Goal: Complete application form: Complete application form

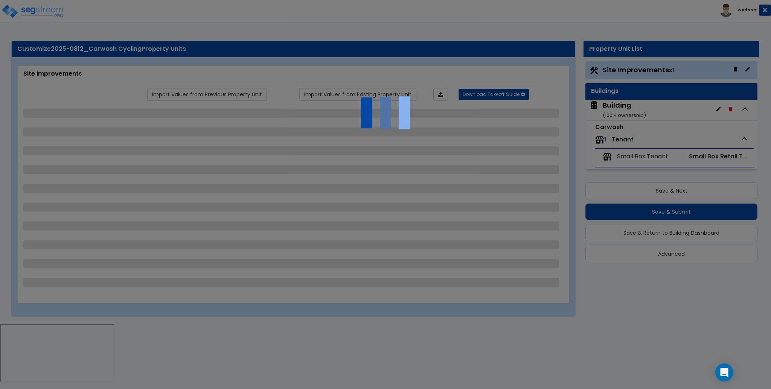
select select "2"
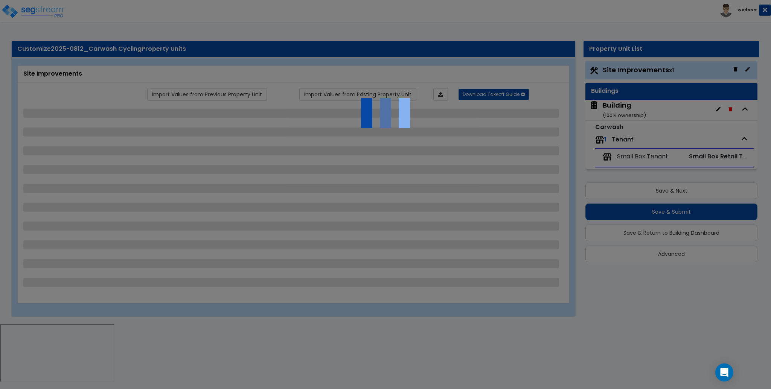
select select "1"
select select "2"
select select "3"
select select "1"
select select "3"
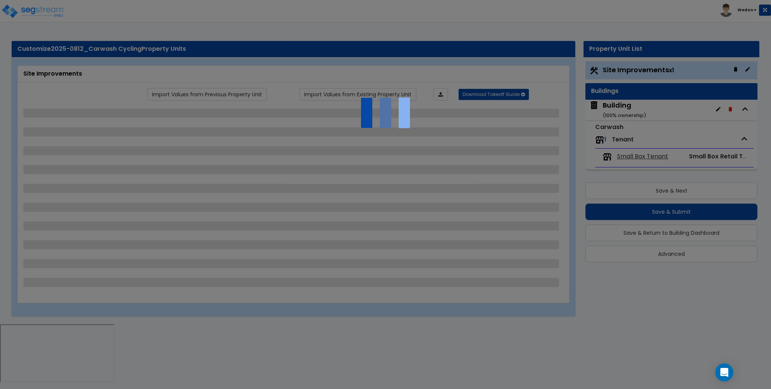
select select "3"
select select "1"
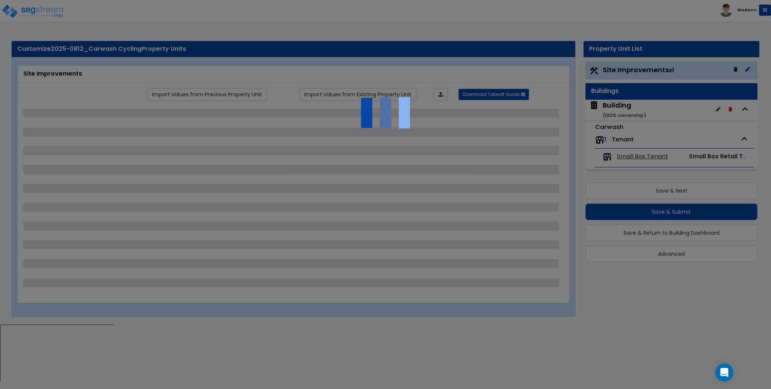
select select "1"
select select "3"
select select "2"
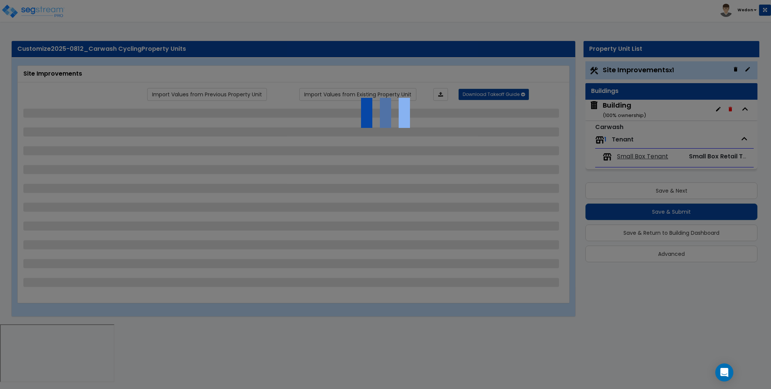
select select "2"
select select "3"
select select "4"
select select "1"
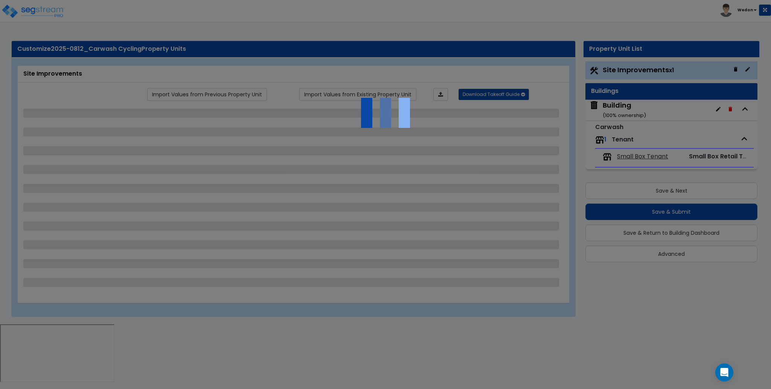
select select "3"
select select "1"
select select "4"
select select "8"
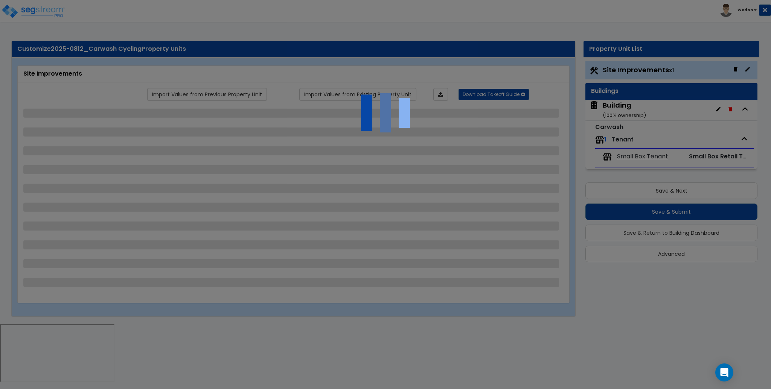
select select "1"
select select "3"
select select "1"
select select "3"
select select "2"
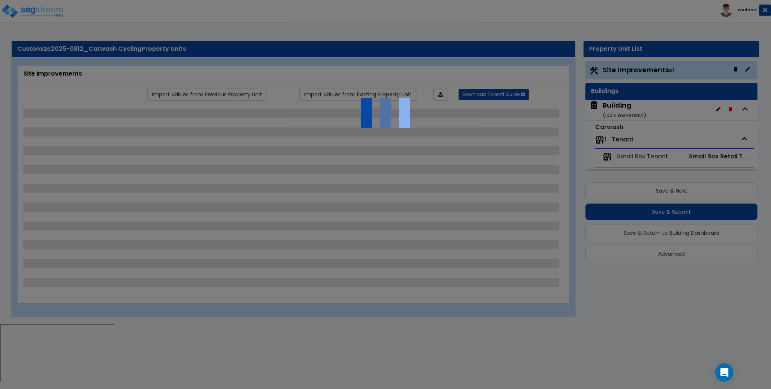
select select "2"
select select "1"
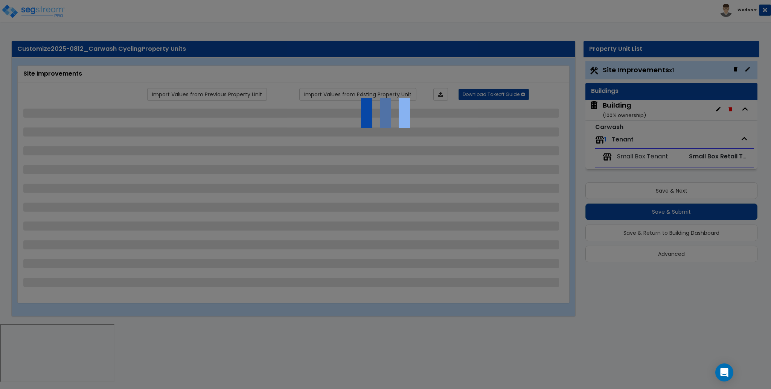
select select "6"
select select "1"
select select "3"
select select "1"
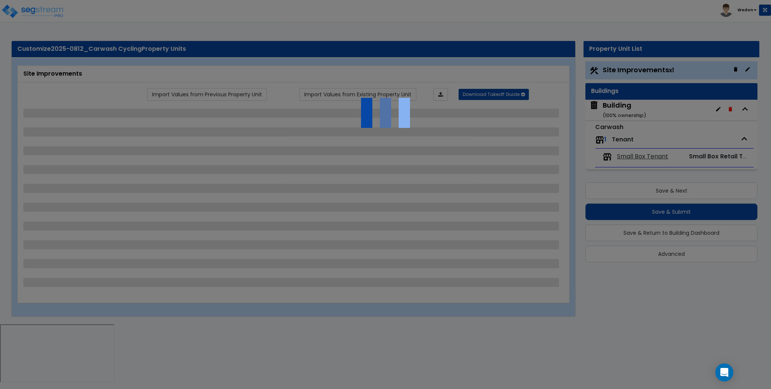
select select "1"
select select "2"
select select "1"
select select "7"
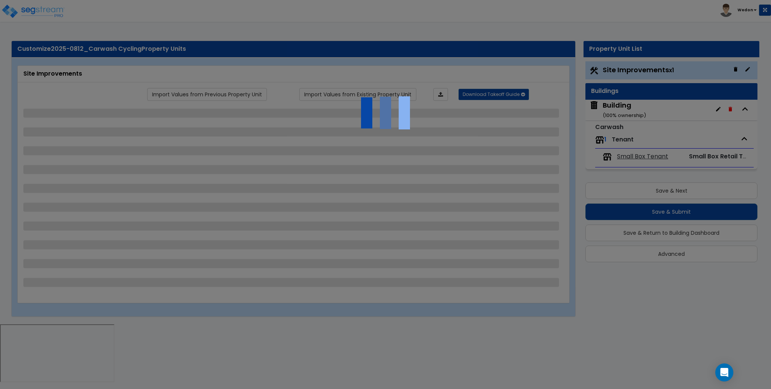
select select "2"
select select "1"
select select "13"
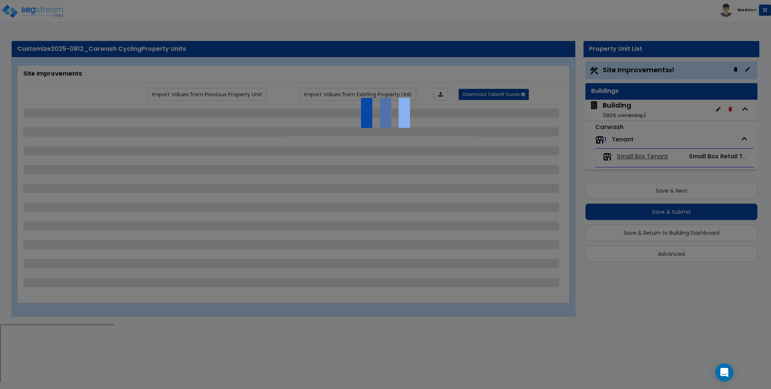
select select "2"
select select "3"
select select "2"
select select "1"
select select "2"
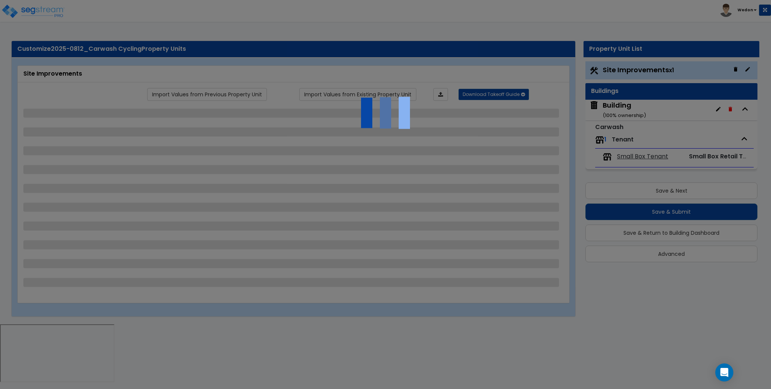
select select "1"
select select "2"
select select "4"
select select "1"
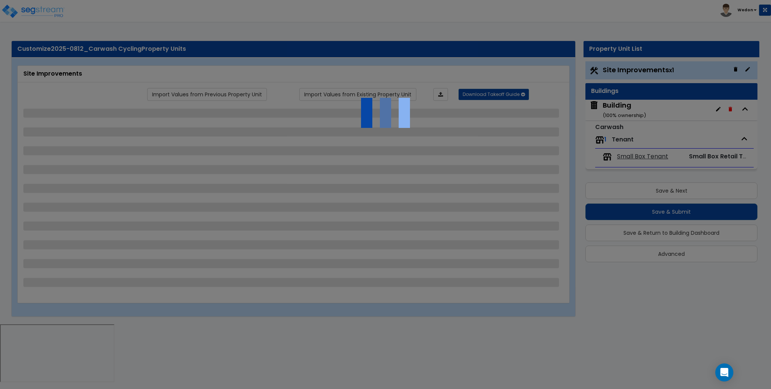
select select "2"
select select "4"
select select "3"
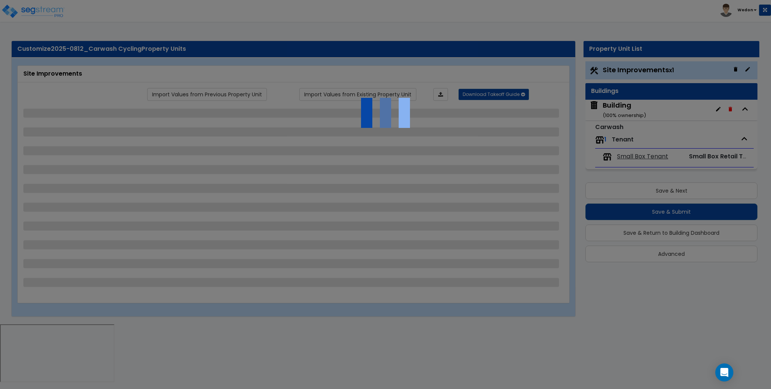
select select "1"
select select "2"
select select "3"
select select "1"
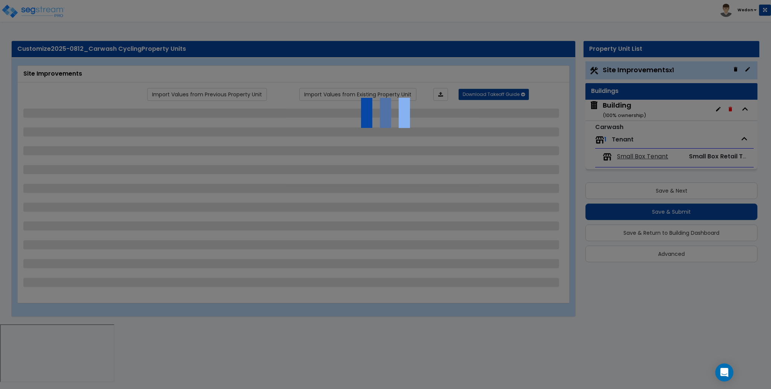
select select "1"
select select "2"
select select "1"
select select "6"
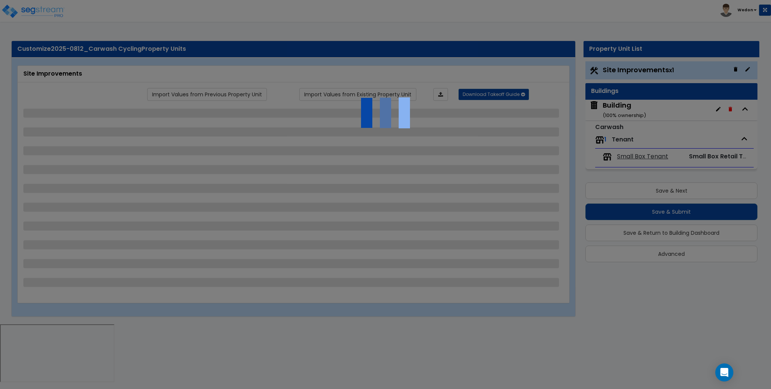
select select "1"
select select "5"
select select "1"
select select "2"
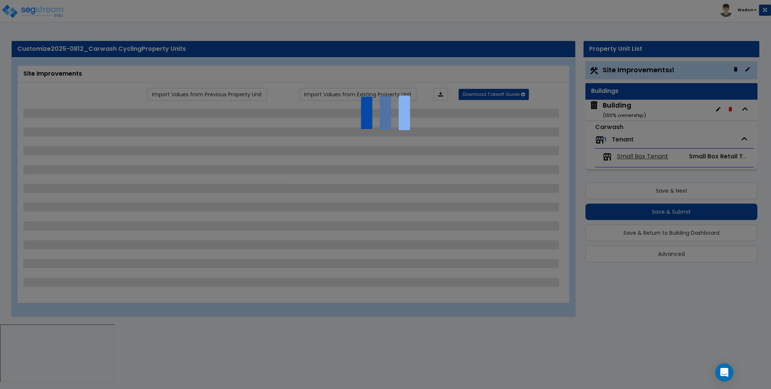
select select "3"
select select "1"
select select "3"
select select "2"
select select "1"
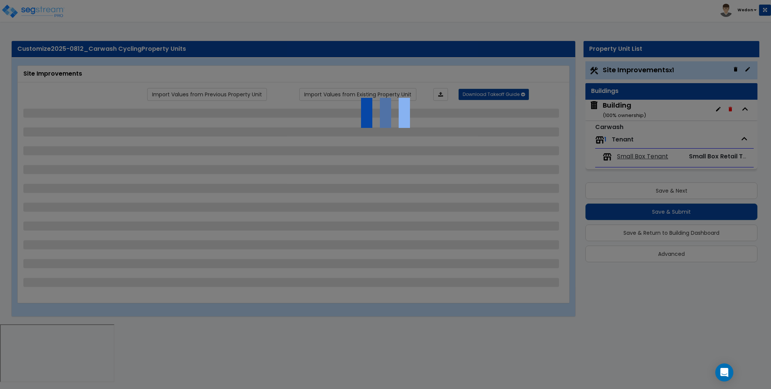
select select "2"
select select "4"
select select "3"
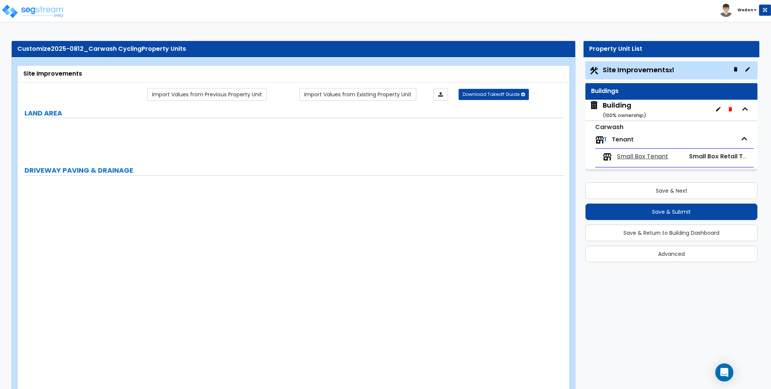
radio input "true"
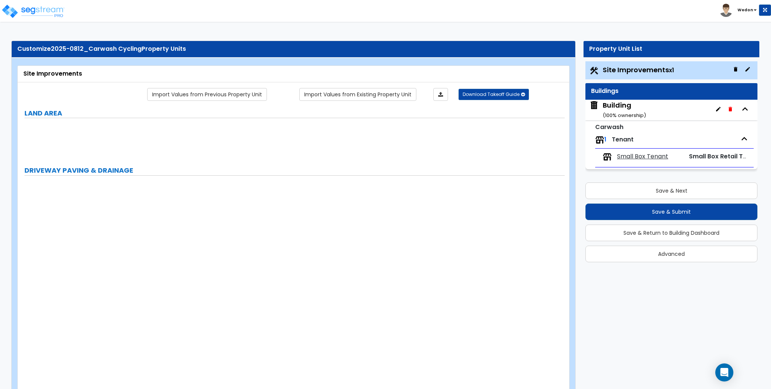
radio input "true"
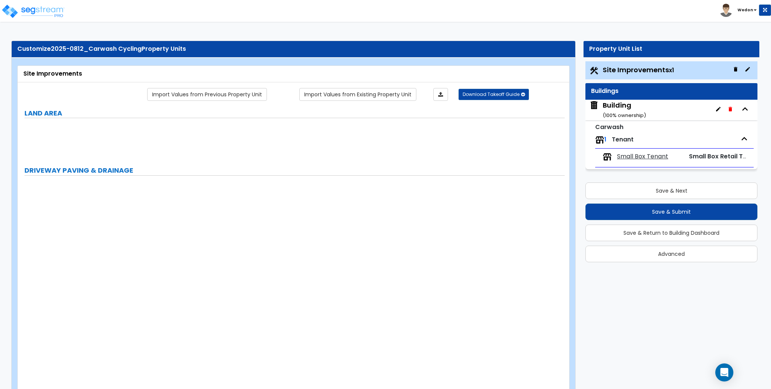
radio input "true"
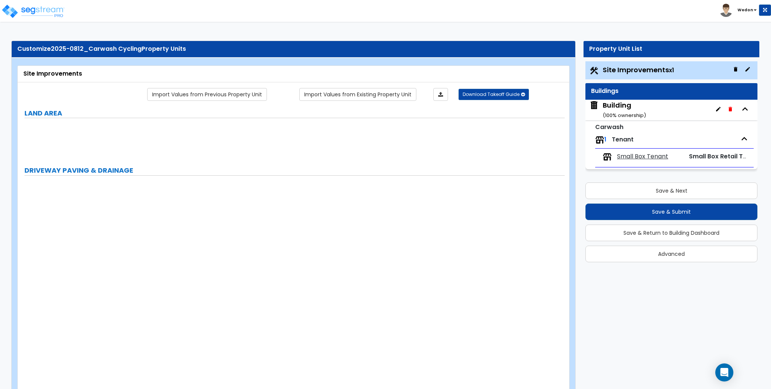
radio input "true"
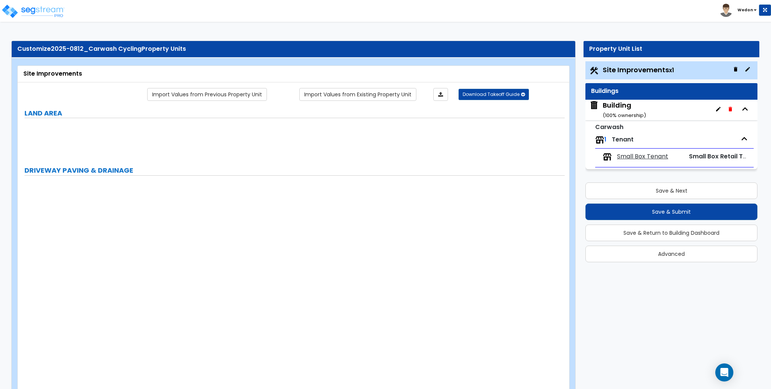
radio input "true"
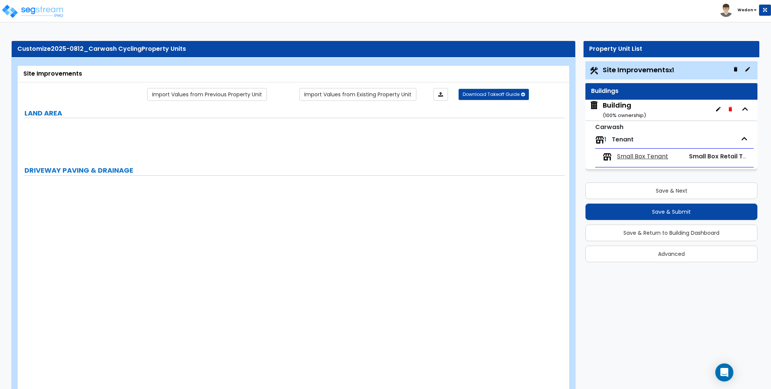
radio input "true"
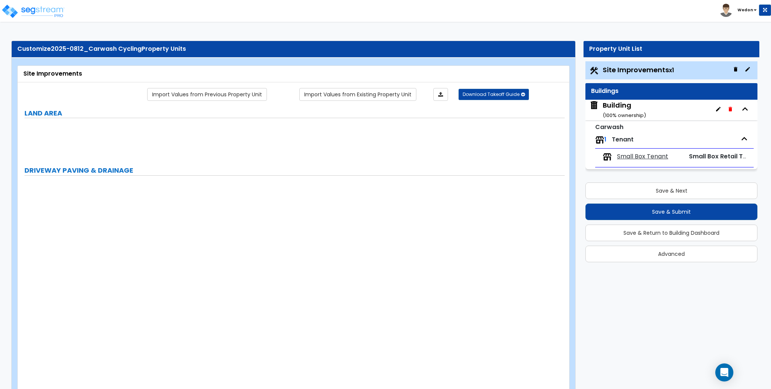
radio input "true"
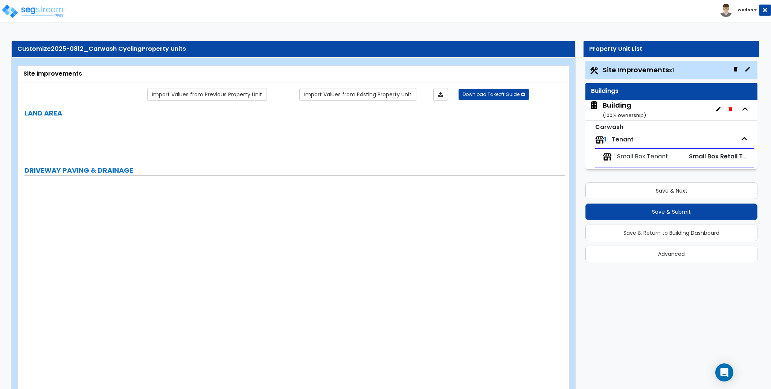
radio input "true"
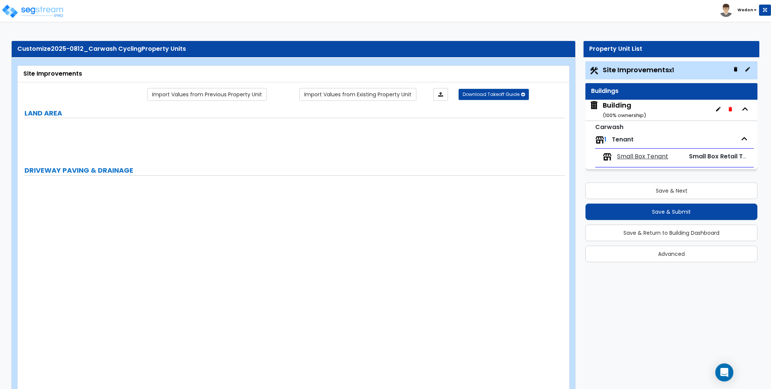
radio input "true"
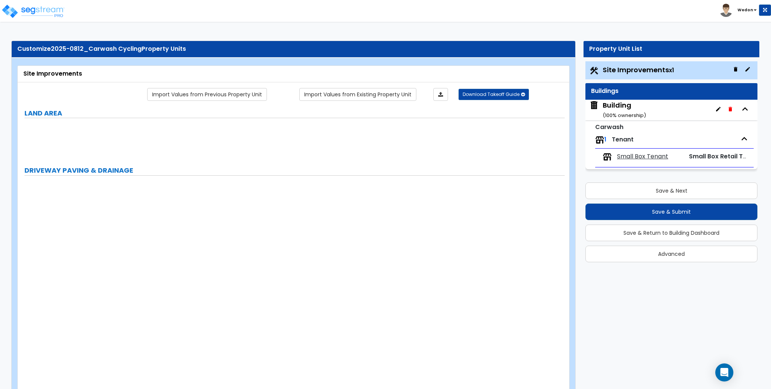
radio input "true"
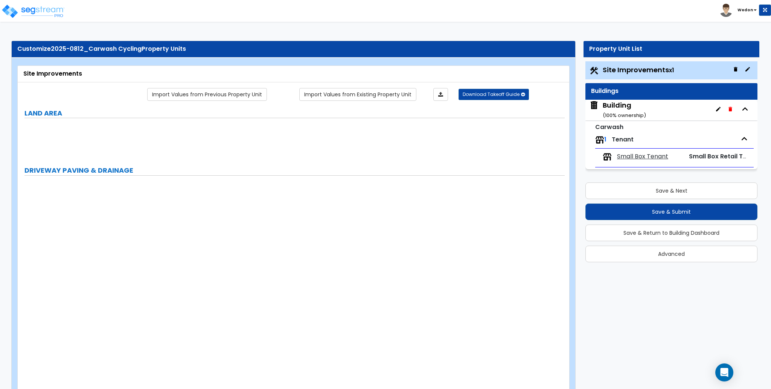
radio input "true"
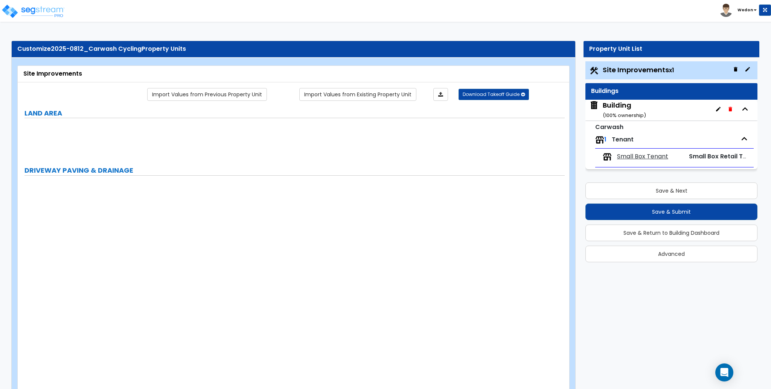
radio input "true"
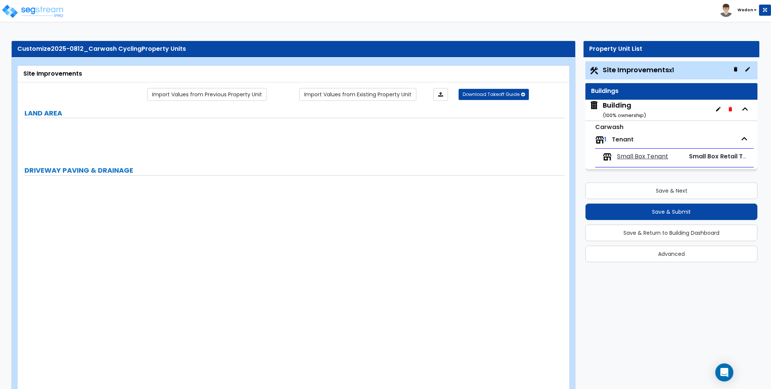
radio input "true"
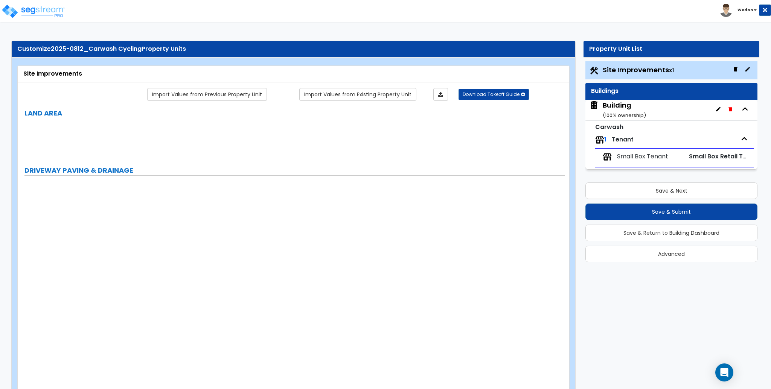
radio input "true"
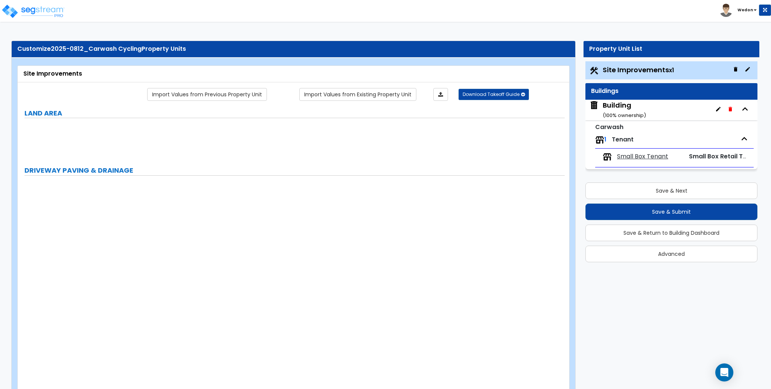
radio input "true"
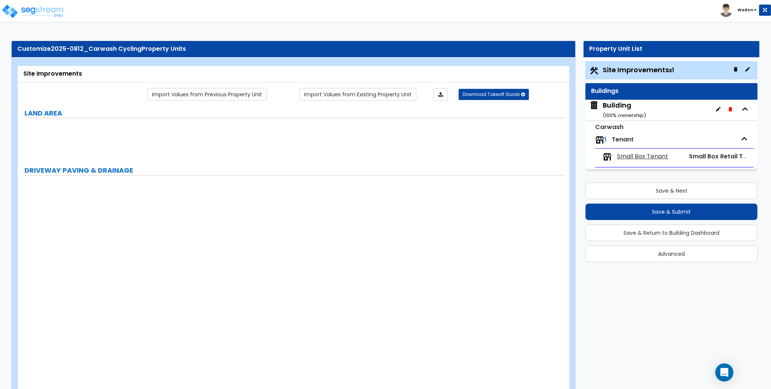
radio input "true"
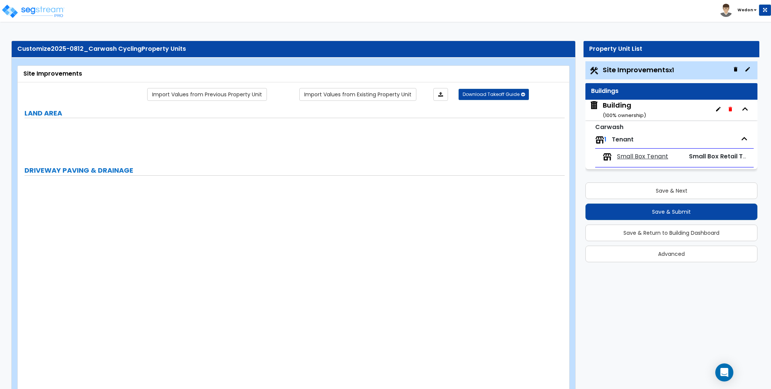
radio input "true"
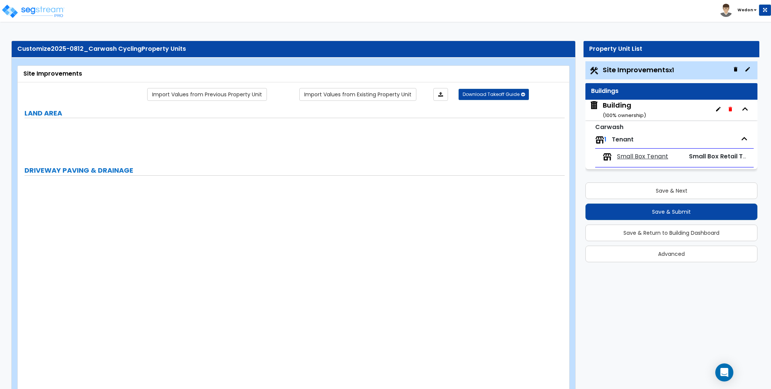
radio input "true"
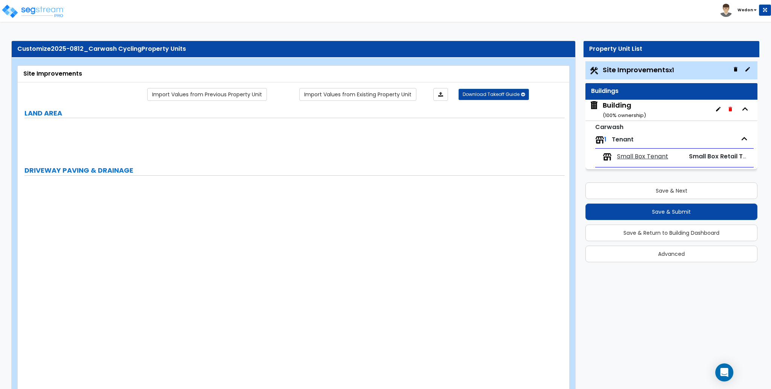
radio input "true"
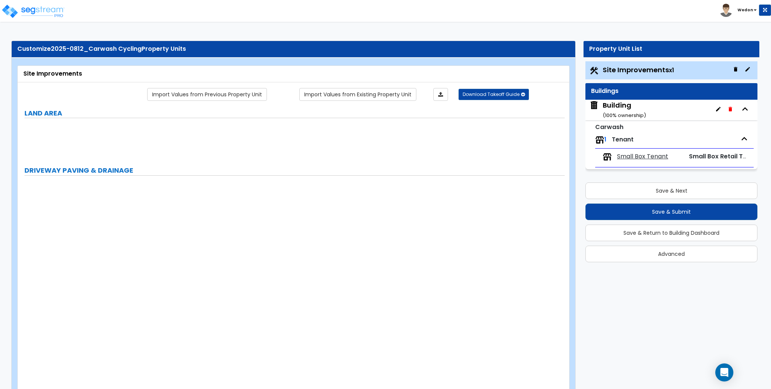
radio input "true"
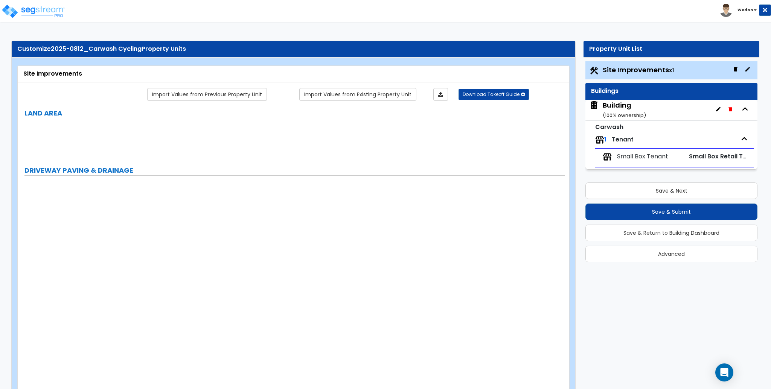
radio input "true"
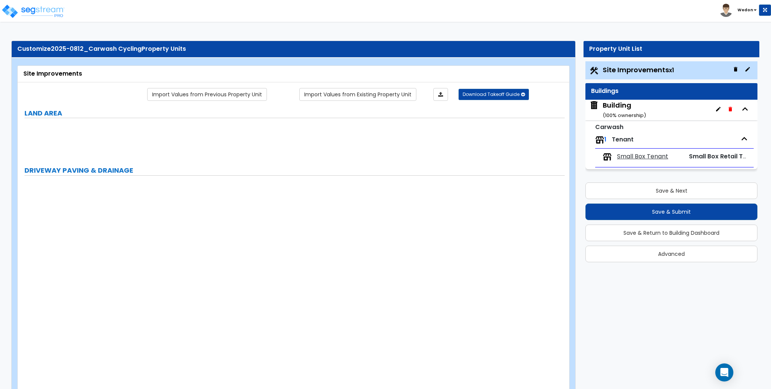
radio input "true"
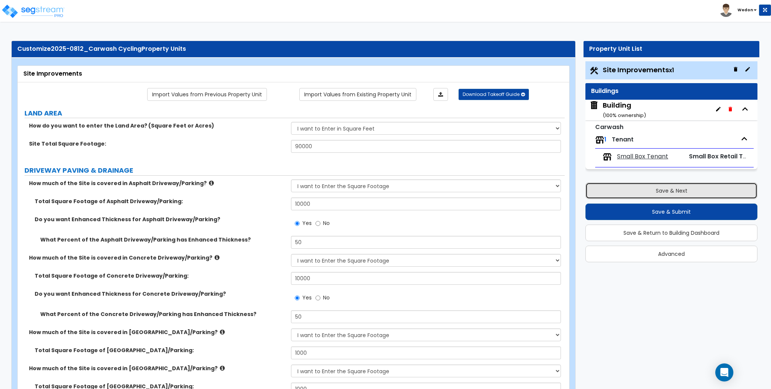
click at [653, 198] on button "Save & Next" at bounding box center [672, 191] width 172 height 17
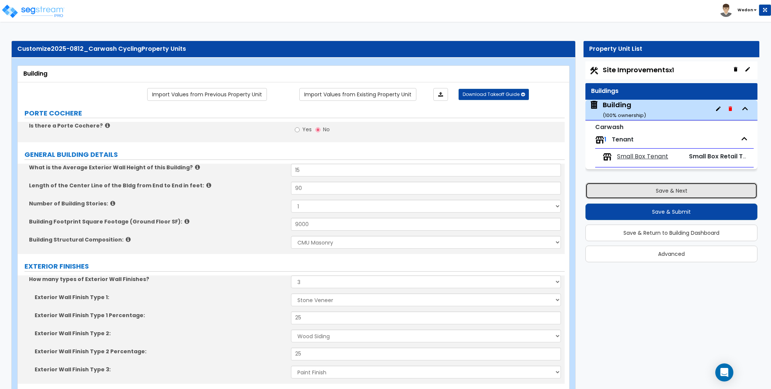
click at [655, 192] on button "Save & Next" at bounding box center [672, 191] width 172 height 17
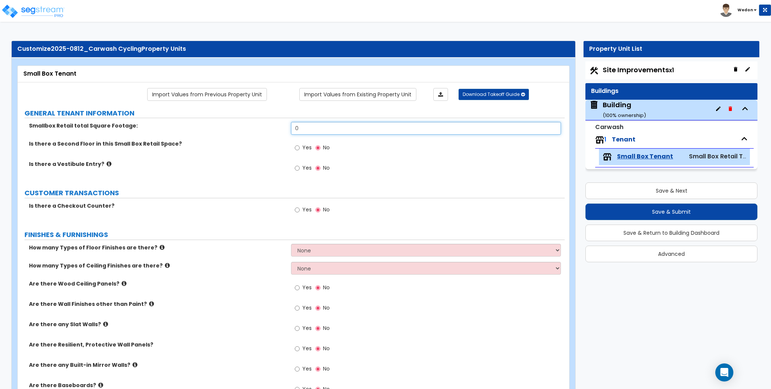
click at [350, 127] on input "0" at bounding box center [426, 128] width 270 height 13
click at [329, 253] on select "None 1 2 3 4" at bounding box center [426, 250] width 270 height 13
click at [226, 268] on label "How many Types of Ceiling Finishes are there?" at bounding box center [157, 266] width 257 height 8
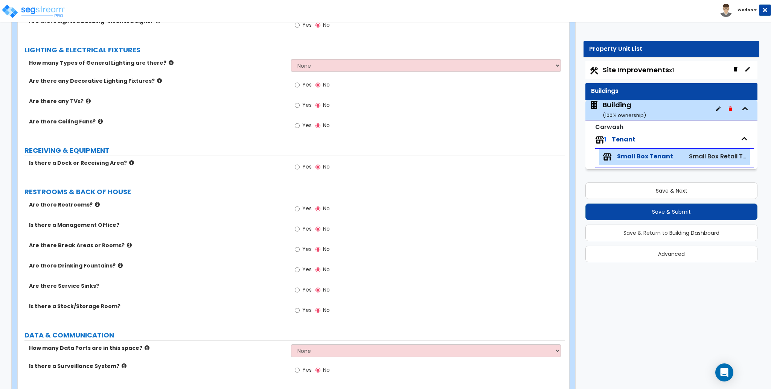
scroll to position [574, 0]
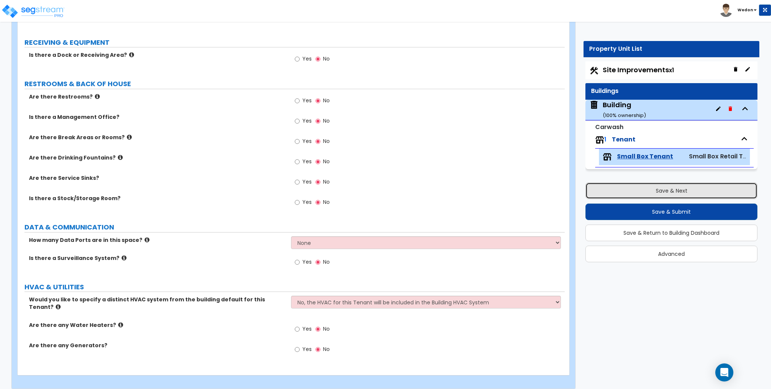
click at [680, 190] on button "Save & Next" at bounding box center [672, 191] width 172 height 17
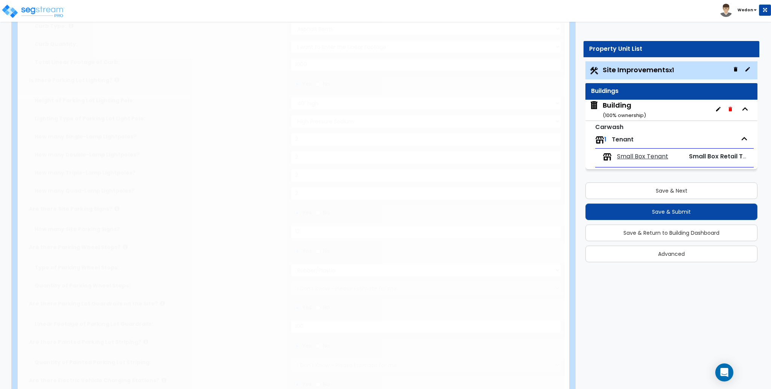
scroll to position [0, 0]
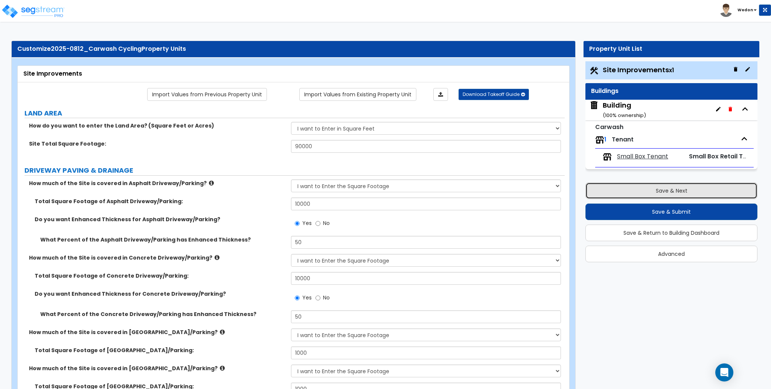
click at [658, 188] on button "Save & Next" at bounding box center [672, 191] width 172 height 17
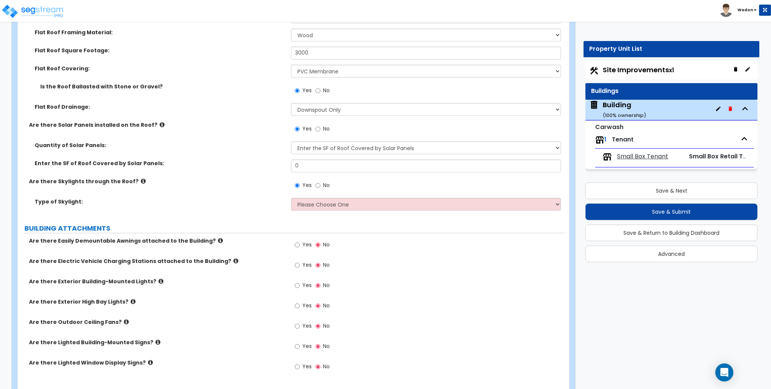
scroll to position [486, 0]
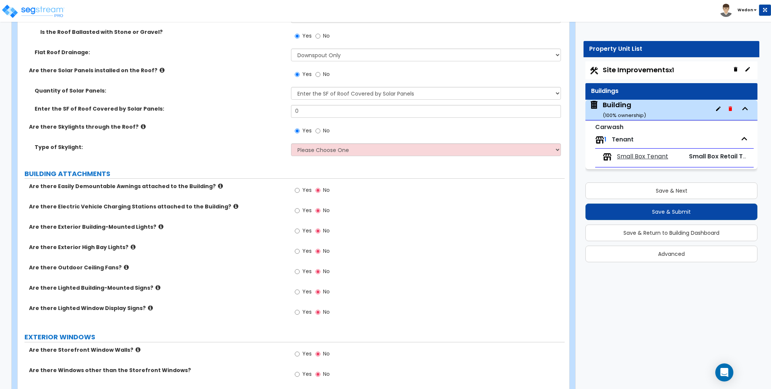
click at [324, 119] on div "Enter the SF of Roof Covered by Solar Panels: 0" at bounding box center [291, 114] width 547 height 18
click at [324, 117] on input "0" at bounding box center [426, 111] width 270 height 13
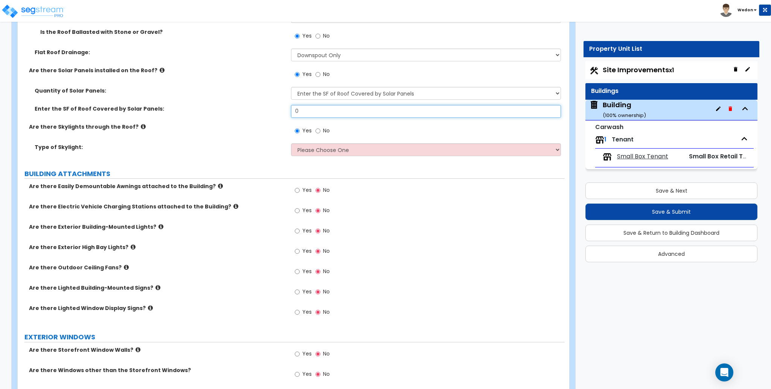
click at [323, 116] on input "0" at bounding box center [426, 111] width 270 height 13
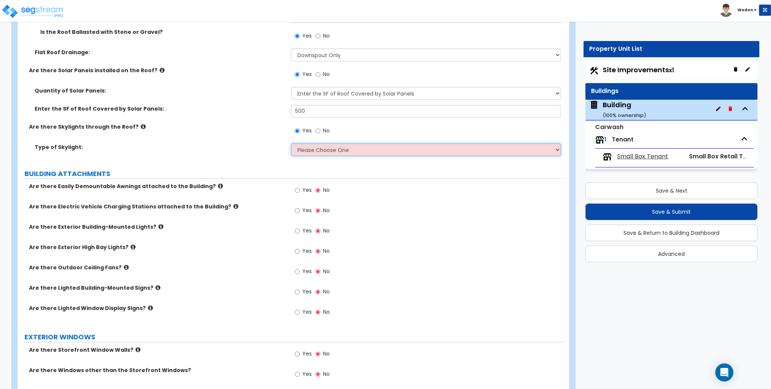
click at [319, 150] on select "Please Choose One Sandwich Panels Fixed Rectangular Glass Barrel Vault Dome Squ…" at bounding box center [426, 150] width 270 height 13
click at [291, 144] on select "Please Choose One Sandwich Panels Fixed Rectangular Glass Barrel Vault Dome Squ…" at bounding box center [426, 150] width 270 height 13
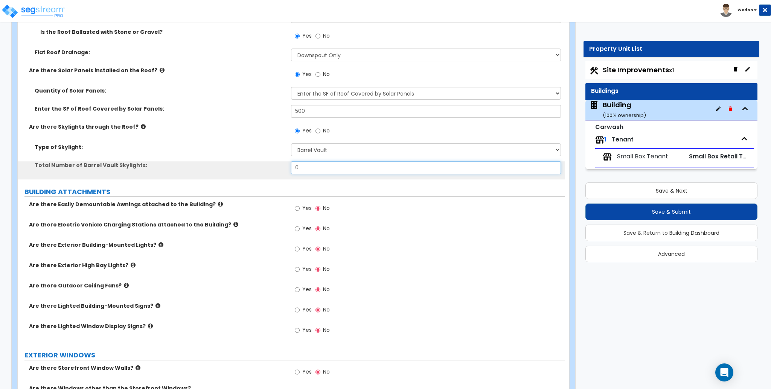
click at [310, 167] on input "0" at bounding box center [426, 168] width 270 height 13
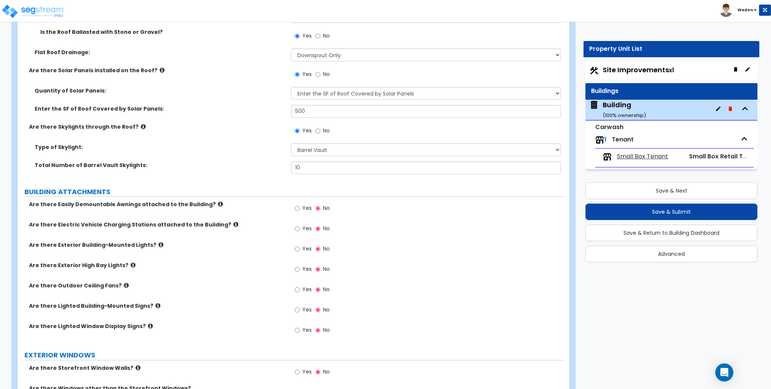
click at [257, 210] on div "Are there Easily Demountable Awnings attached to the Building? Yes No" at bounding box center [291, 211] width 547 height 20
click at [297, 210] on input "Yes" at bounding box center [297, 209] width 5 height 8
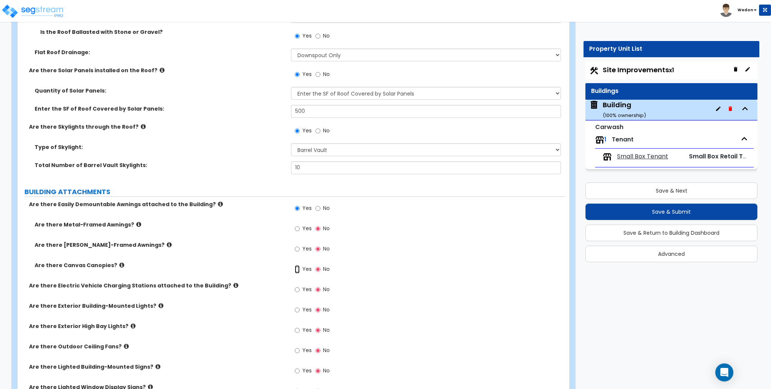
click at [299, 268] on input "Yes" at bounding box center [297, 270] width 5 height 8
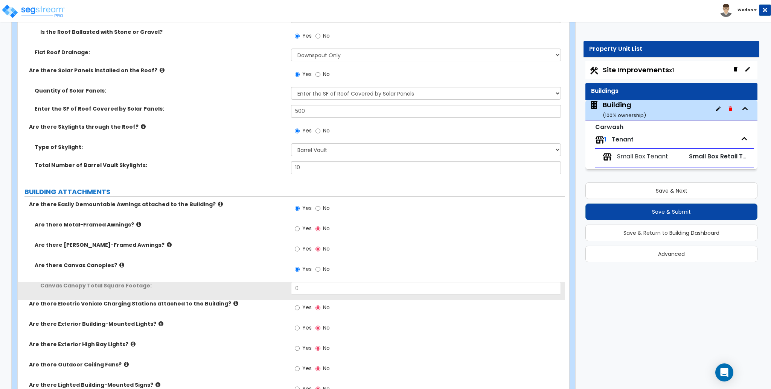
drag, startPoint x: 306, startPoint y: 248, endPoint x: 307, endPoint y: 228, distance: 19.6
click at [306, 247] on span "Yes" at bounding box center [306, 249] width 9 height 8
click at [300, 247] on input "Yes" at bounding box center [297, 249] width 5 height 8
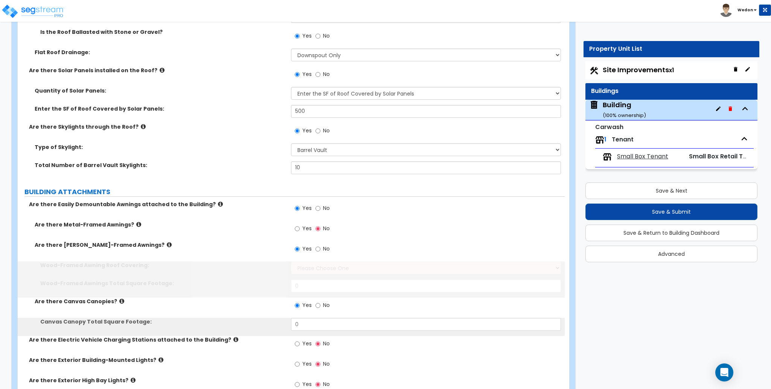
click at [306, 223] on div "Yes No" at bounding box center [312, 229] width 43 height 17
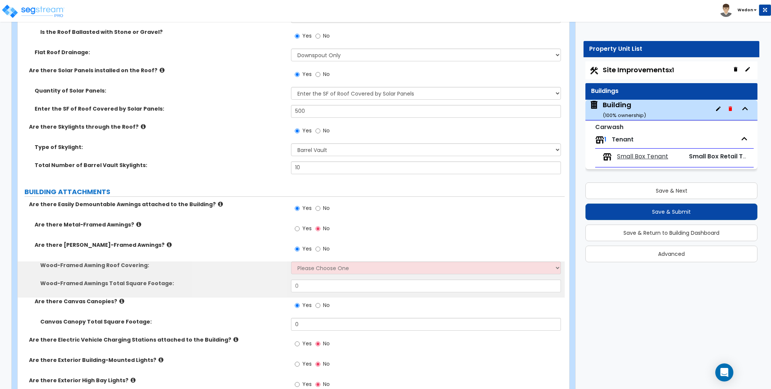
click at [307, 228] on span "Yes" at bounding box center [306, 229] width 9 height 8
click at [300, 228] on input "Yes" at bounding box center [297, 229] width 5 height 8
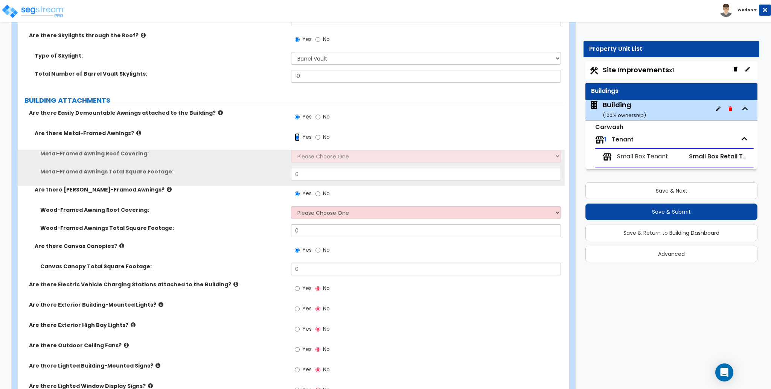
scroll to position [586, 0]
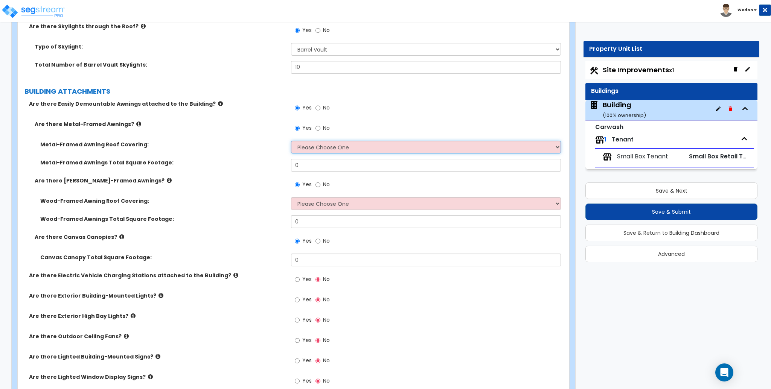
click at [364, 145] on select "Please Choose One Plastic Metal Glass" at bounding box center [426, 147] width 270 height 13
click at [291, 141] on select "Please Choose One Plastic Metal Glass" at bounding box center [426, 147] width 270 height 13
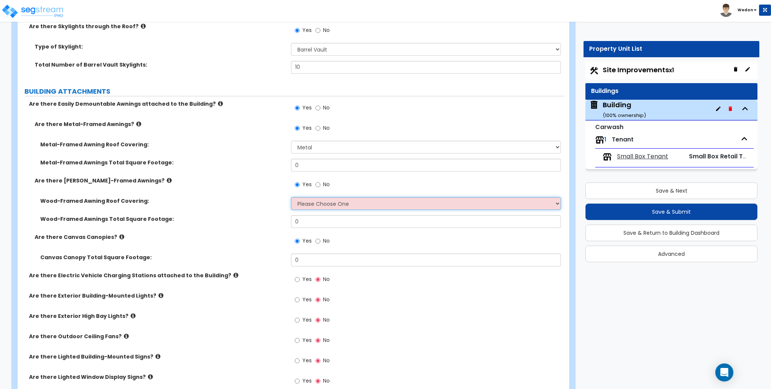
click at [315, 201] on select "Please Choose One Asphalt Shingle Clay Tile Wood Shingle Metal Shingle Standing…" at bounding box center [426, 203] width 270 height 13
click at [291, 197] on select "Please Choose One Asphalt Shingle Clay Tile Wood Shingle Metal Shingle Standing…" at bounding box center [426, 203] width 270 height 13
click at [302, 275] on label "Yes" at bounding box center [303, 280] width 17 height 13
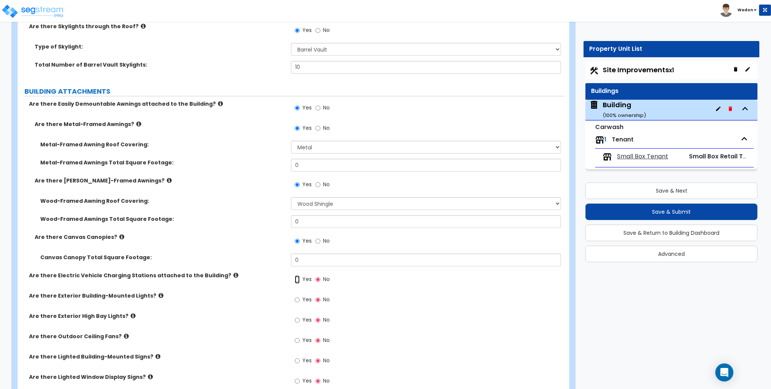
click at [300, 276] on input "Yes" at bounding box center [297, 280] width 5 height 8
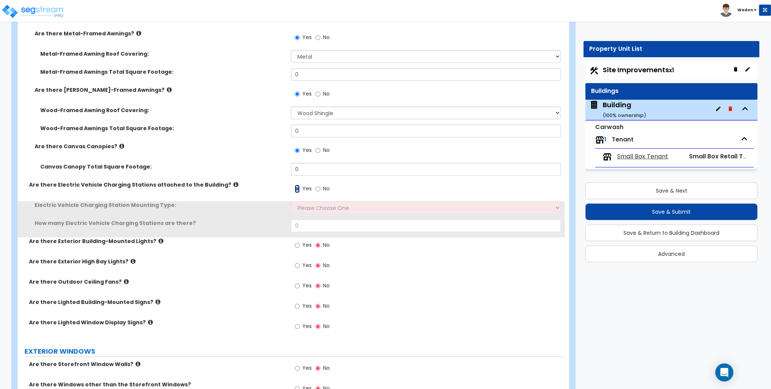
scroll to position [687, 0]
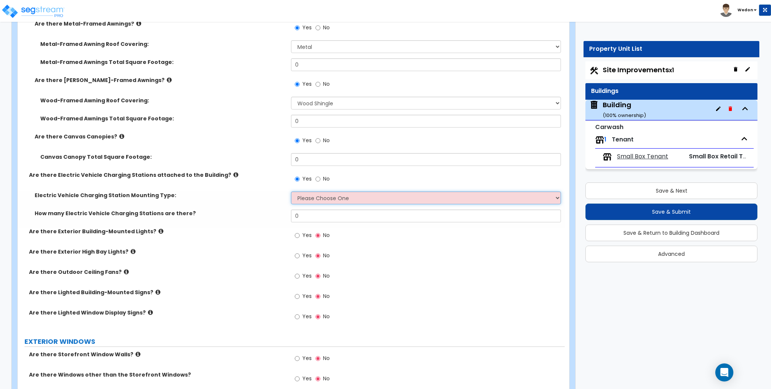
drag, startPoint x: 325, startPoint y: 202, endPoint x: 366, endPoint y: 203, distance: 40.3
click at [325, 202] on select "Please Choose One Freestanding Wall-mounted" at bounding box center [426, 198] width 270 height 13
click at [291, 192] on select "Please Choose One Freestanding Wall-mounted" at bounding box center [426, 198] width 270 height 13
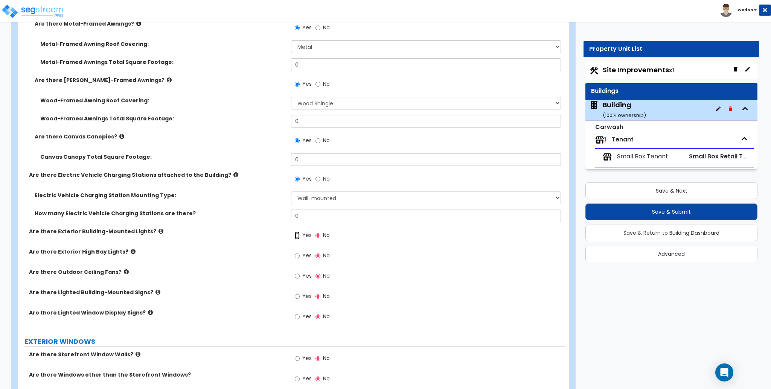
click at [295, 232] on input "Yes" at bounding box center [297, 236] width 5 height 8
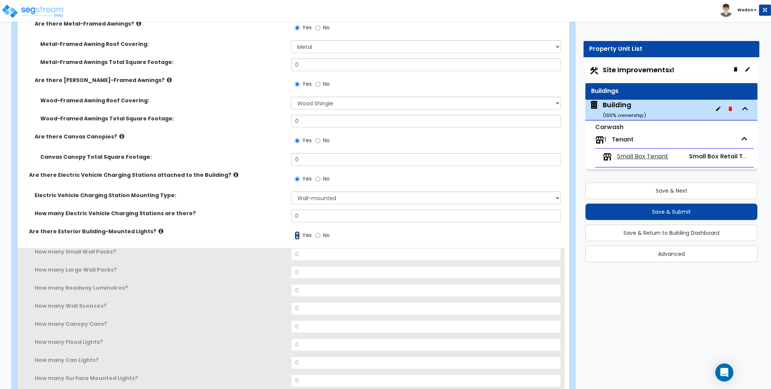
click at [299, 237] on input "Yes" at bounding box center [297, 236] width 5 height 8
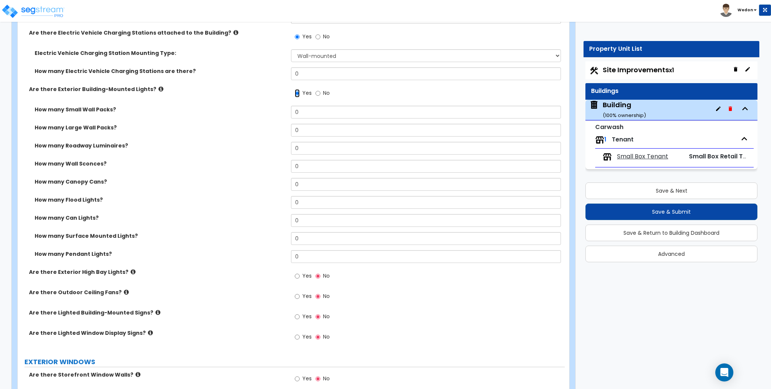
scroll to position [838, 0]
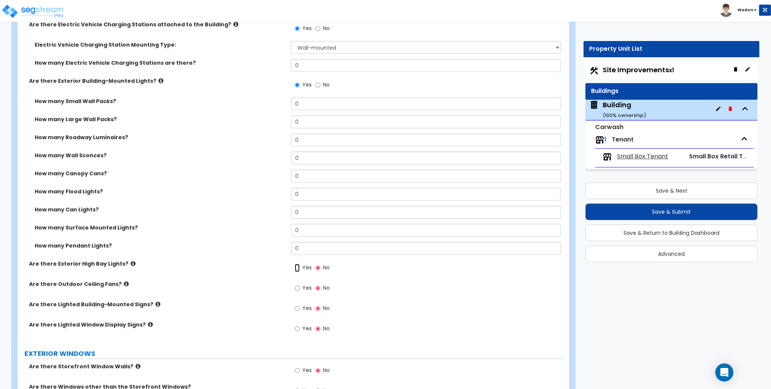
click at [299, 270] on input "Yes" at bounding box center [297, 268] width 5 height 8
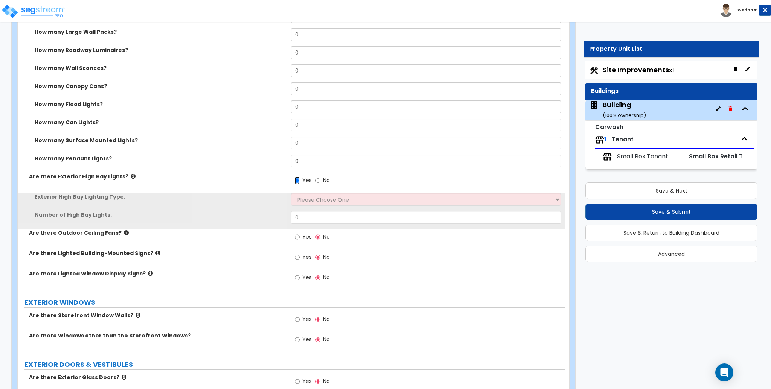
scroll to position [938, 0]
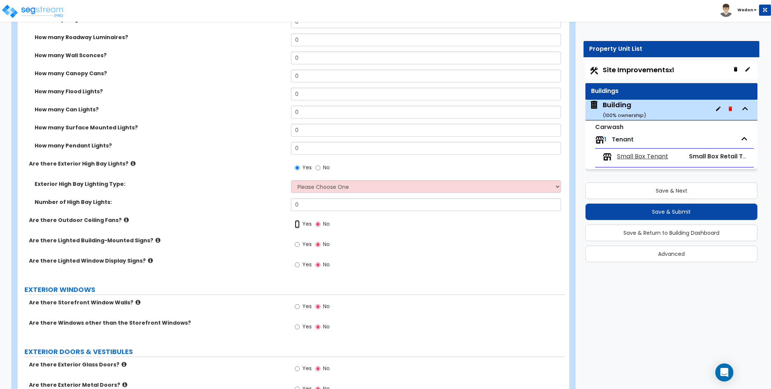
click at [296, 225] on input "Yes" at bounding box center [297, 224] width 5 height 8
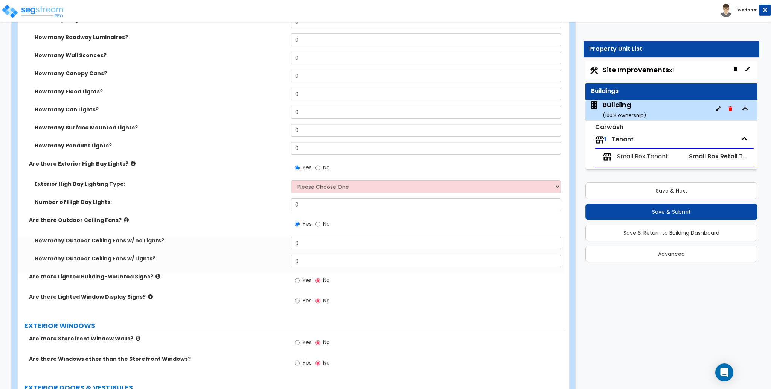
click at [299, 276] on label "Yes" at bounding box center [303, 281] width 17 height 13
click at [299, 277] on input "Yes" at bounding box center [297, 281] width 5 height 8
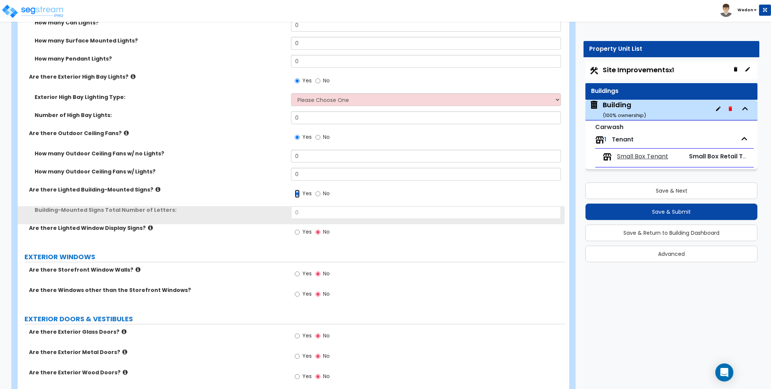
scroll to position [1039, 0]
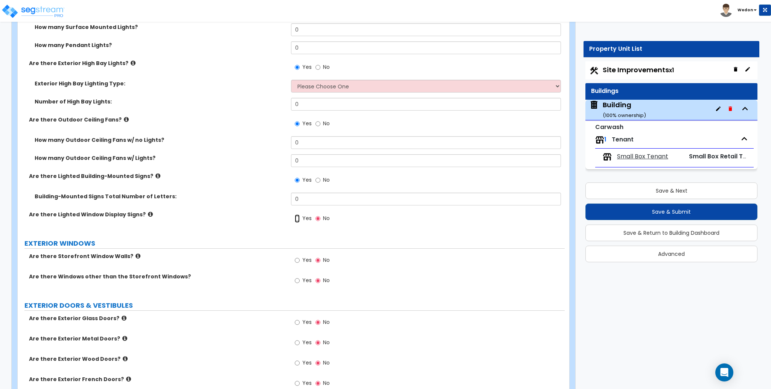
click at [298, 220] on input "Yes" at bounding box center [297, 219] width 5 height 8
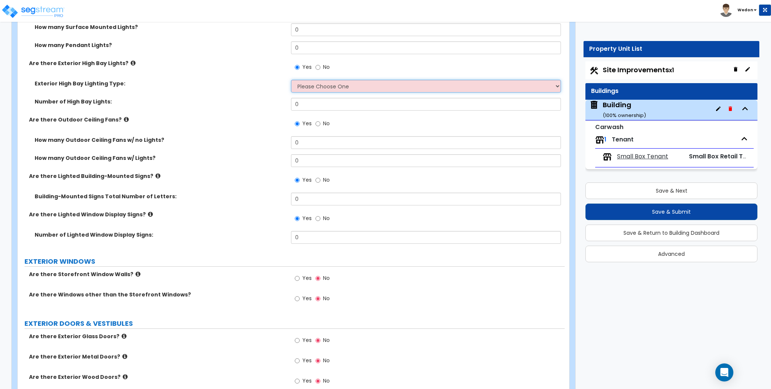
click at [381, 91] on select "Please Choose One High Intensity Discharge (HID) Lighting High Bay LED High Bay…" at bounding box center [426, 86] width 270 height 13
click at [291, 80] on select "Please Choose One High Intensity Discharge (HID) Lighting High Bay LED High Bay…" at bounding box center [426, 86] width 270 height 13
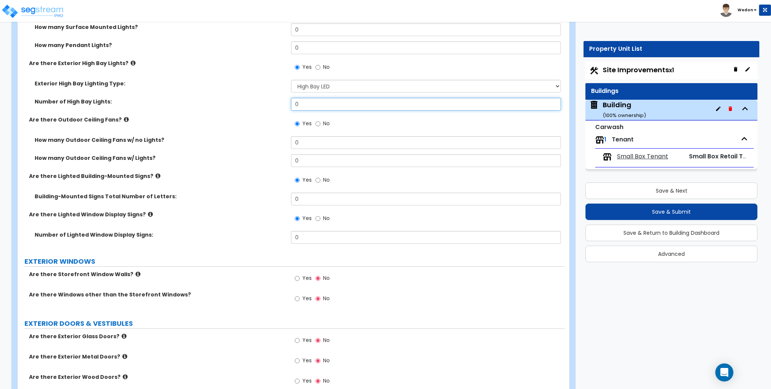
click at [327, 107] on input "0" at bounding box center [426, 104] width 270 height 13
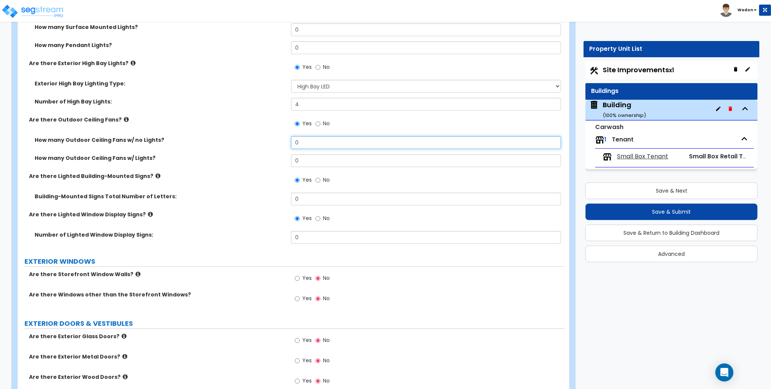
click at [325, 139] on input "0" at bounding box center [426, 142] width 270 height 13
click at [310, 159] on input "0" at bounding box center [426, 160] width 270 height 13
click at [327, 206] on div "Building-Mounted Signs Total Number of Letters: 0" at bounding box center [291, 202] width 547 height 18
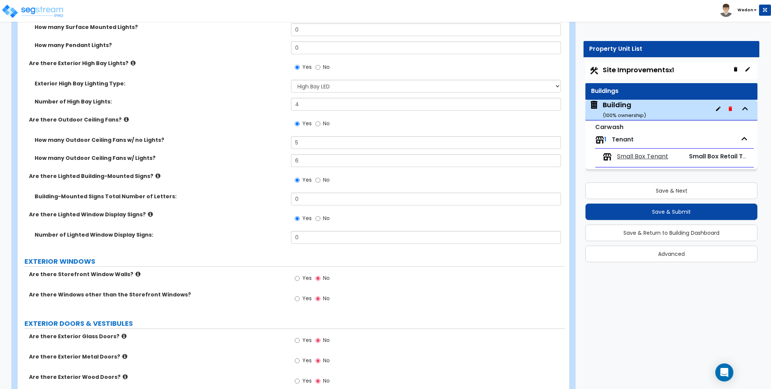
click at [327, 206] on div "Building-Mounted Signs Total Number of Letters: 0" at bounding box center [291, 202] width 547 height 18
click at [324, 198] on input "0" at bounding box center [426, 199] width 270 height 13
click at [321, 234] on input "0" at bounding box center [426, 237] width 270 height 13
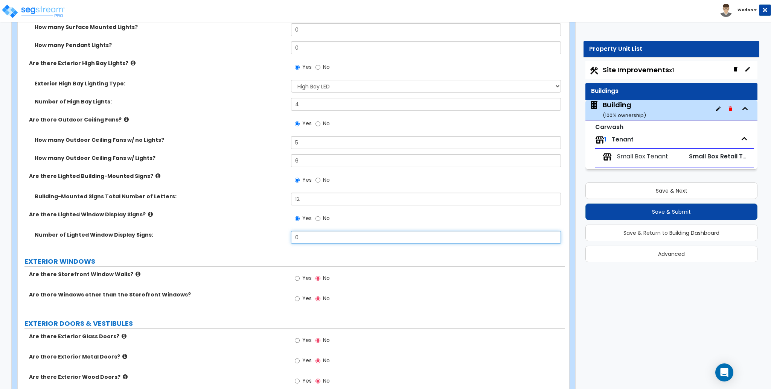
click at [321, 234] on input "0" at bounding box center [426, 237] width 270 height 13
click at [302, 298] on label "Yes" at bounding box center [303, 299] width 17 height 13
click at [300, 298] on input "Yes" at bounding box center [297, 299] width 5 height 8
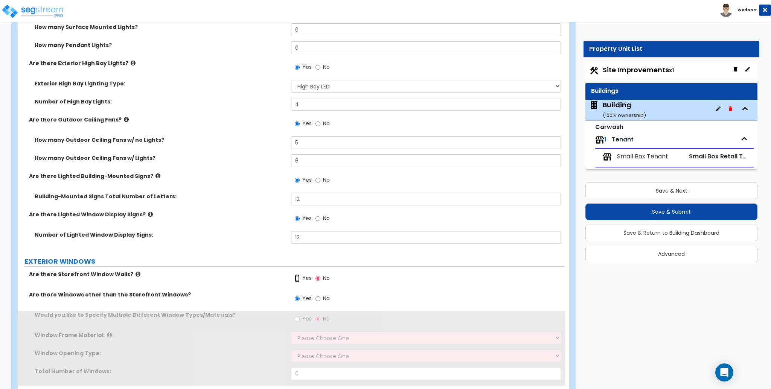
click at [299, 277] on input "Yes" at bounding box center [297, 279] width 5 height 8
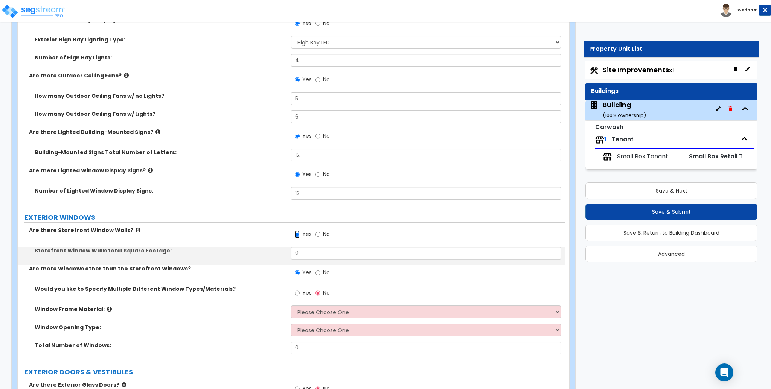
scroll to position [1189, 0]
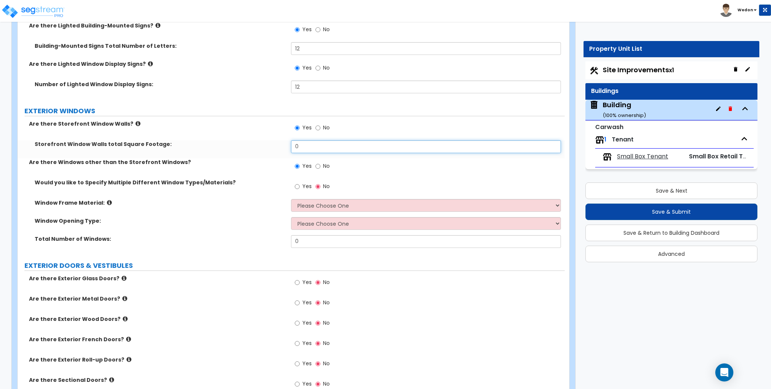
click at [345, 142] on input "0" at bounding box center [426, 147] width 270 height 13
click at [241, 218] on label "Window Opening Type:" at bounding box center [160, 221] width 251 height 8
click at [305, 185] on span "Yes" at bounding box center [306, 187] width 9 height 8
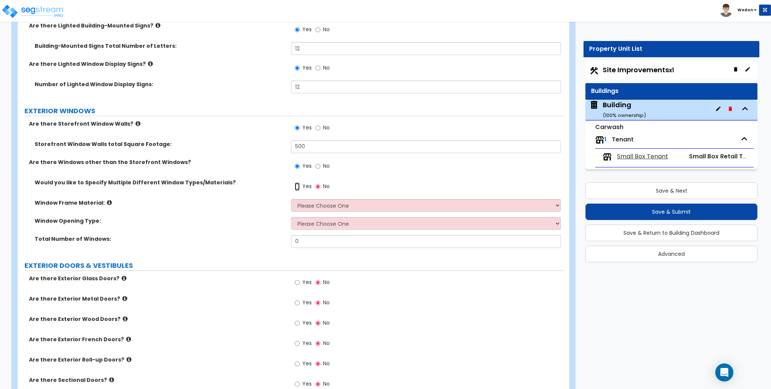
click at [300, 185] on input "Yes" at bounding box center [297, 187] width 5 height 8
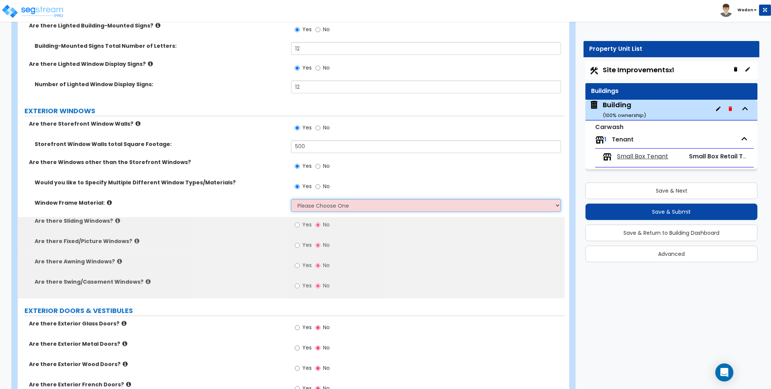
click at [332, 206] on select "Please Choose One Vinyl Aluminum Wood" at bounding box center [426, 205] width 270 height 13
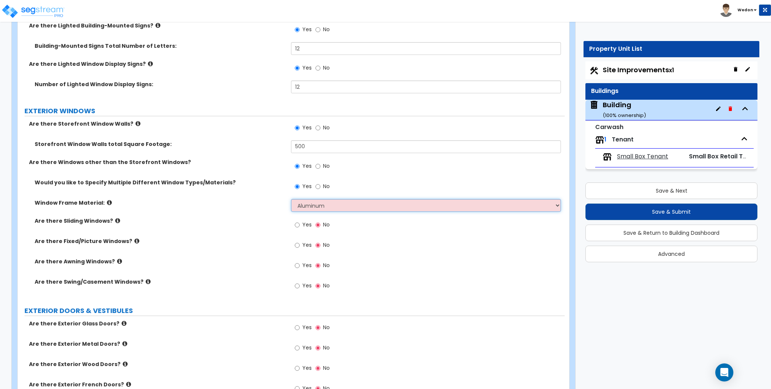
click at [291, 199] on select "Please Choose One Vinyl Aluminum Wood" at bounding box center [426, 205] width 270 height 13
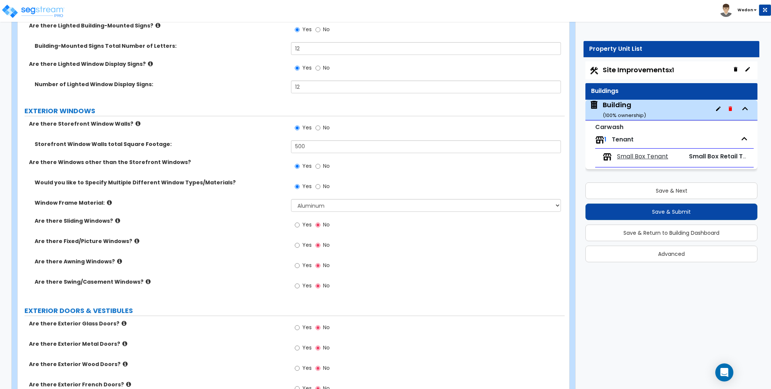
drag, startPoint x: 308, startPoint y: 287, endPoint x: 305, endPoint y: 269, distance: 18.7
click at [308, 287] on span "Yes" at bounding box center [306, 286] width 9 height 8
click at [300, 287] on input "Yes" at bounding box center [297, 286] width 5 height 8
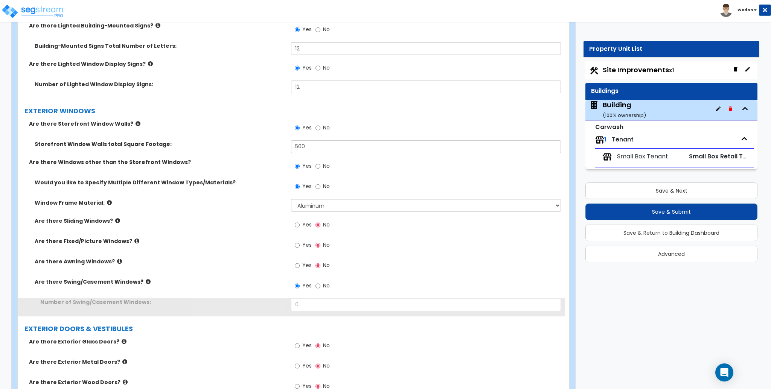
click at [304, 263] on span "Yes" at bounding box center [306, 266] width 9 height 8
click at [300, 263] on input "Yes" at bounding box center [297, 266] width 5 height 8
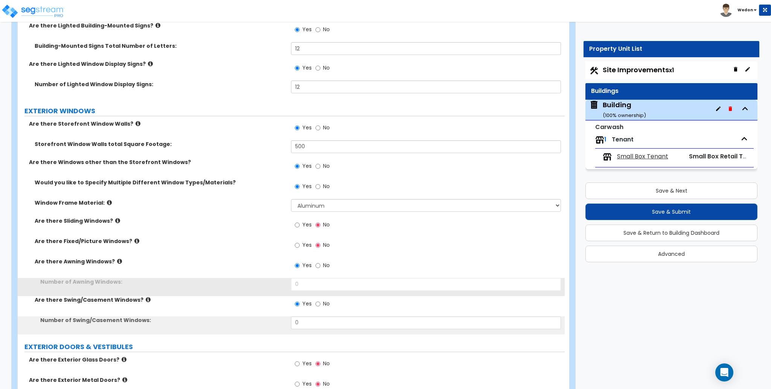
click at [303, 244] on span "Yes" at bounding box center [306, 245] width 9 height 8
click at [300, 244] on input "Yes" at bounding box center [297, 245] width 5 height 8
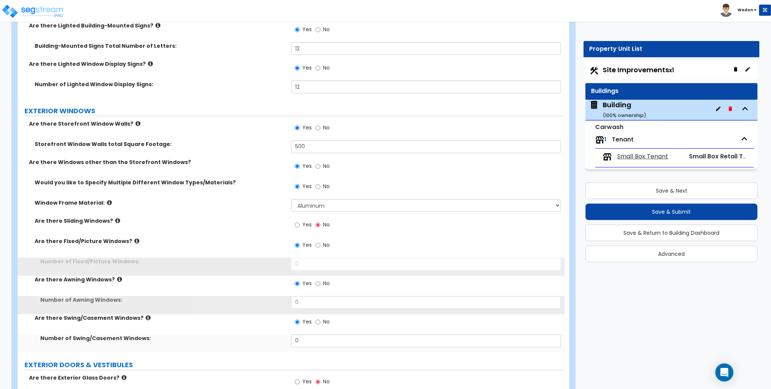
click at [304, 229] on label "Yes" at bounding box center [303, 226] width 17 height 13
click at [300, 229] on input "Yes" at bounding box center [297, 225] width 5 height 8
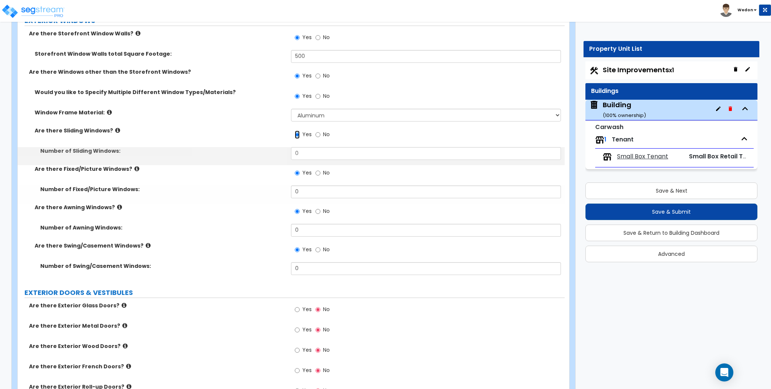
scroll to position [1290, 0]
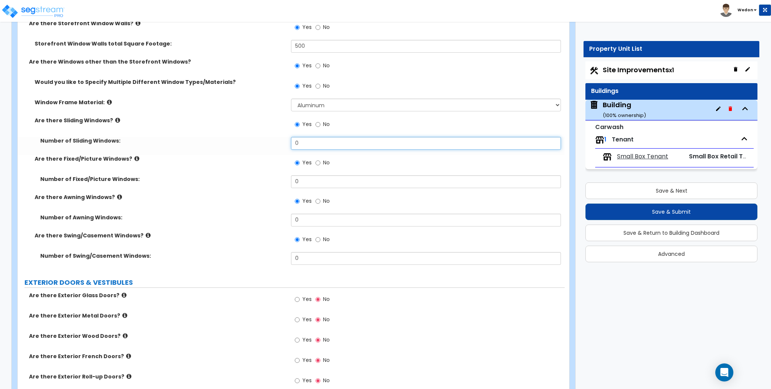
click at [327, 148] on input "0" at bounding box center [426, 143] width 270 height 13
click at [327, 147] on input "0" at bounding box center [426, 143] width 270 height 13
click at [197, 186] on div "Number of Fixed/Picture Windows: 0" at bounding box center [291, 185] width 547 height 18
click at [302, 143] on input "0" at bounding box center [426, 143] width 270 height 13
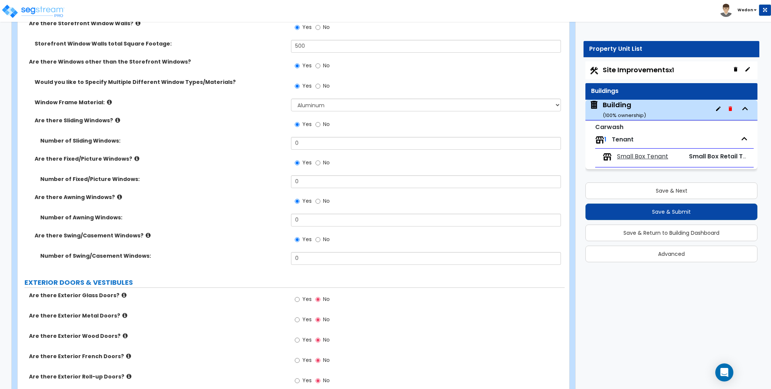
click at [220, 160] on label "Are there Fixed/Picture Windows?" at bounding box center [160, 159] width 251 height 8
click at [299, 183] on input "0" at bounding box center [426, 182] width 270 height 13
click at [309, 262] on input "0" at bounding box center [426, 258] width 270 height 13
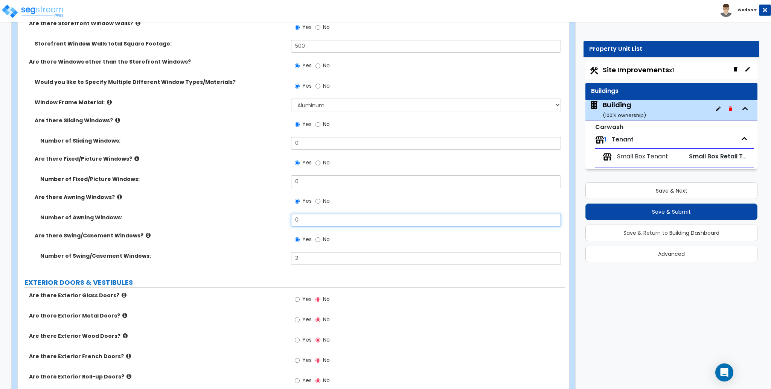
click at [332, 224] on input "0" at bounding box center [426, 220] width 270 height 13
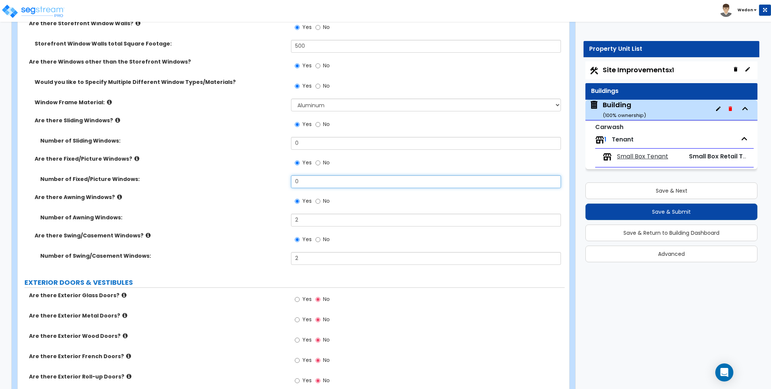
click at [323, 183] on input "0" at bounding box center [426, 182] width 270 height 13
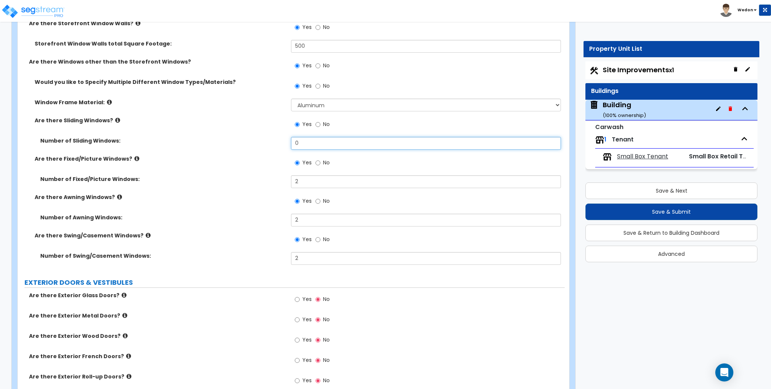
click at [316, 144] on input "0" at bounding box center [426, 143] width 270 height 13
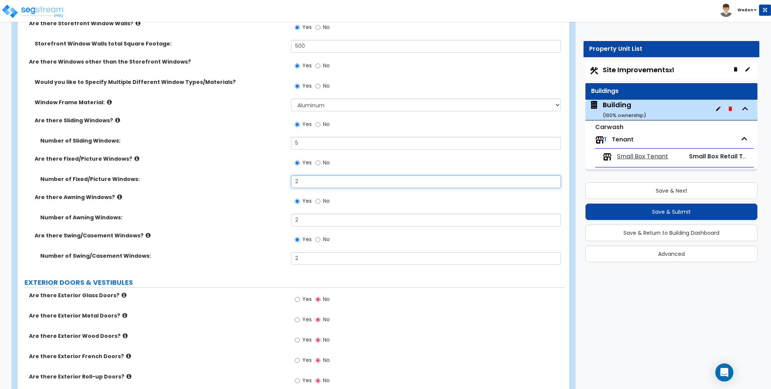
drag, startPoint x: 278, startPoint y: 186, endPoint x: 238, endPoint y: 187, distance: 39.9
click at [238, 187] on div "Number of Fixed/Picture Windows: 2" at bounding box center [291, 185] width 547 height 18
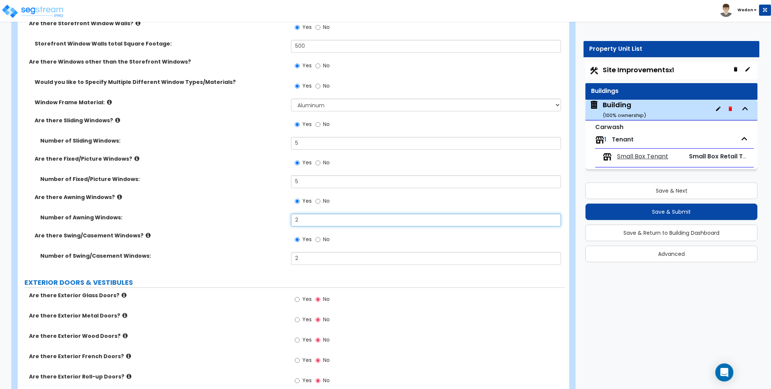
drag, startPoint x: 305, startPoint y: 224, endPoint x: 291, endPoint y: 266, distance: 44.1
click at [199, 236] on div "Would you like to Specify Multiple Different Window Types/Materials? Yes No Win…" at bounding box center [291, 174] width 536 height 192
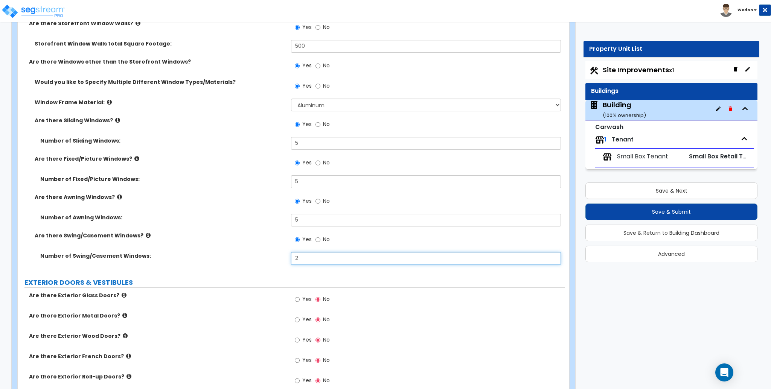
drag, startPoint x: 274, startPoint y: 258, endPoint x: 207, endPoint y: 252, distance: 66.9
click at [197, 263] on div "Number of Swing/Casement Windows: 2" at bounding box center [291, 261] width 547 height 18
click at [226, 212] on div "Are there Awning Windows? Yes No" at bounding box center [291, 204] width 547 height 20
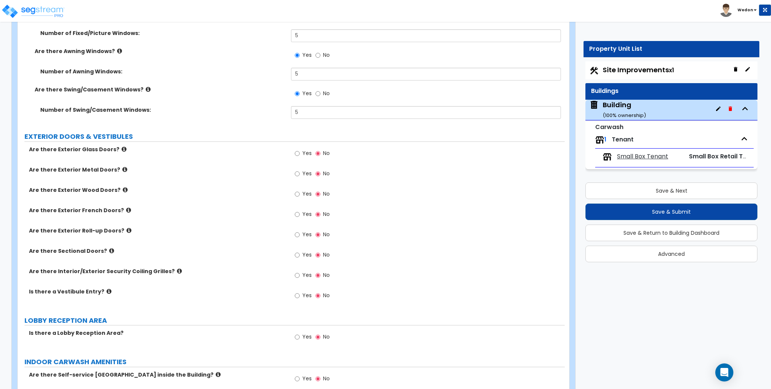
scroll to position [1440, 0]
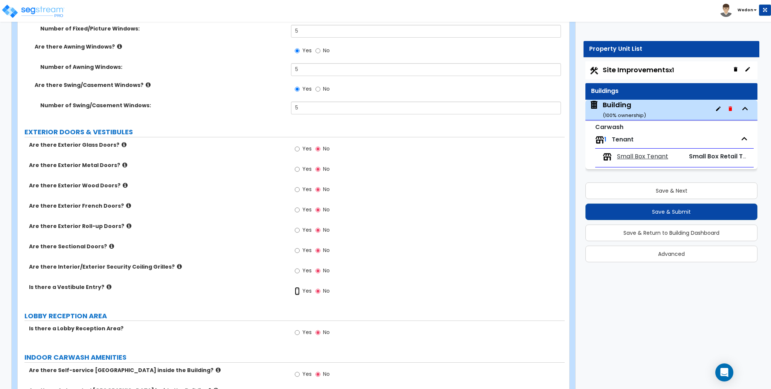
click at [298, 292] on input "Yes" at bounding box center [297, 291] width 5 height 8
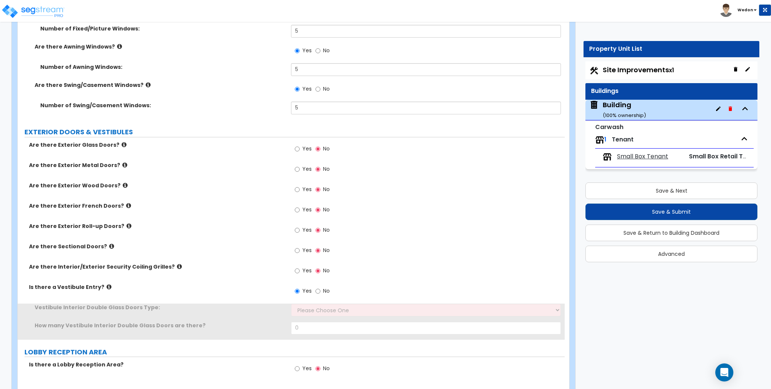
click at [304, 270] on span "Yes" at bounding box center [306, 271] width 9 height 8
click at [300, 270] on input "Yes" at bounding box center [297, 271] width 5 height 8
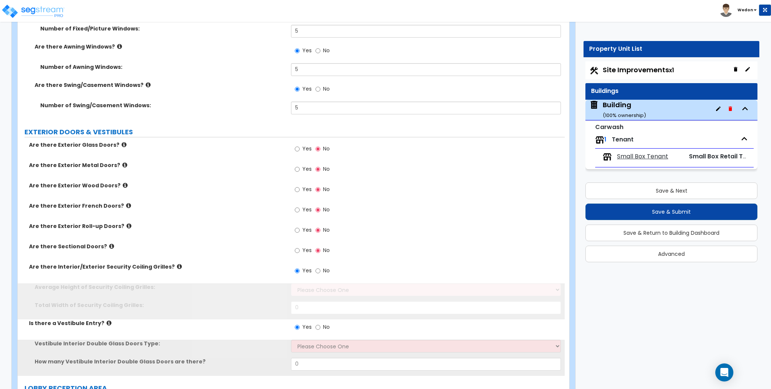
click at [303, 252] on span "Yes" at bounding box center [306, 251] width 9 height 8
click at [300, 252] on input "Yes" at bounding box center [297, 251] width 5 height 8
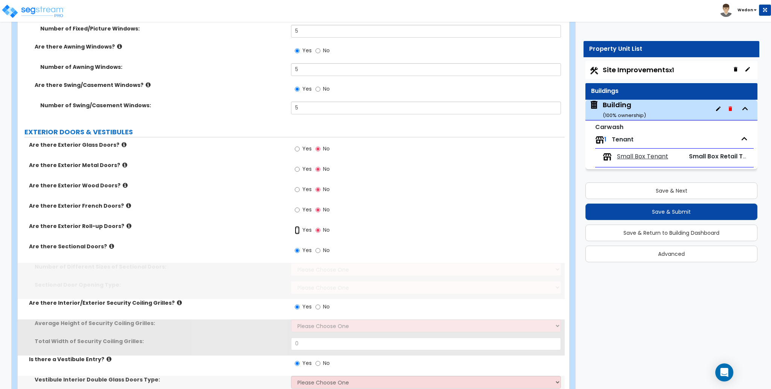
click at [299, 228] on input "Yes" at bounding box center [297, 230] width 5 height 8
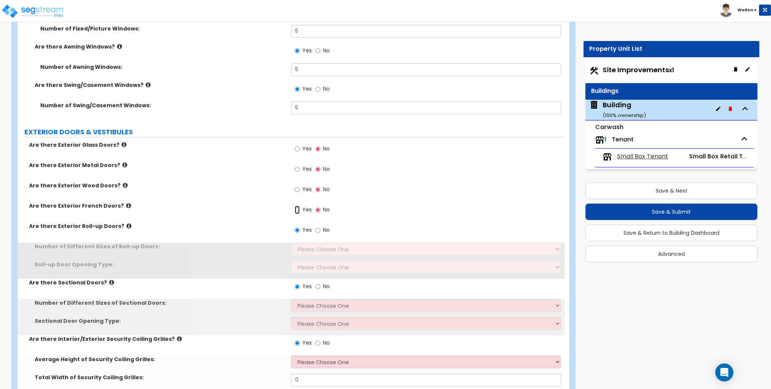
click at [299, 208] on input "Yes" at bounding box center [297, 210] width 5 height 8
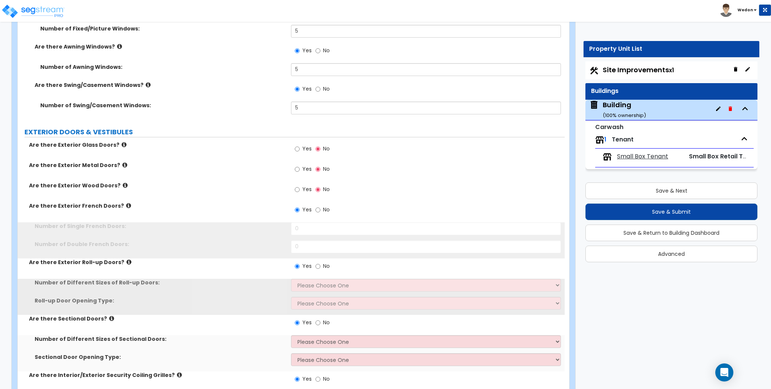
click at [299, 195] on label "Yes" at bounding box center [303, 190] width 17 height 13
click at [299, 194] on input "Yes" at bounding box center [297, 190] width 5 height 8
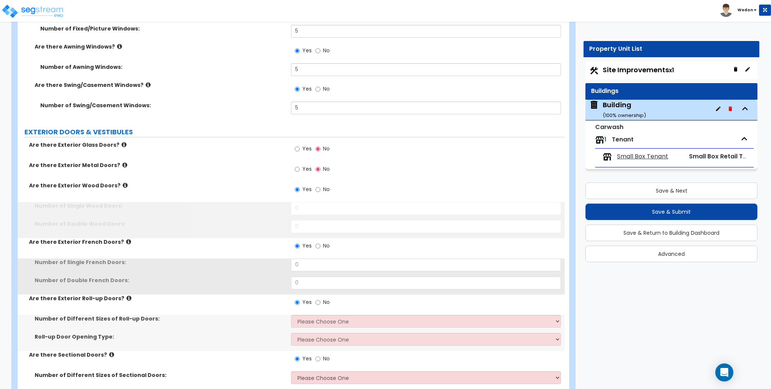
click at [301, 173] on label "Yes" at bounding box center [303, 170] width 17 height 13
click at [300, 173] on input "Yes" at bounding box center [297, 169] width 5 height 8
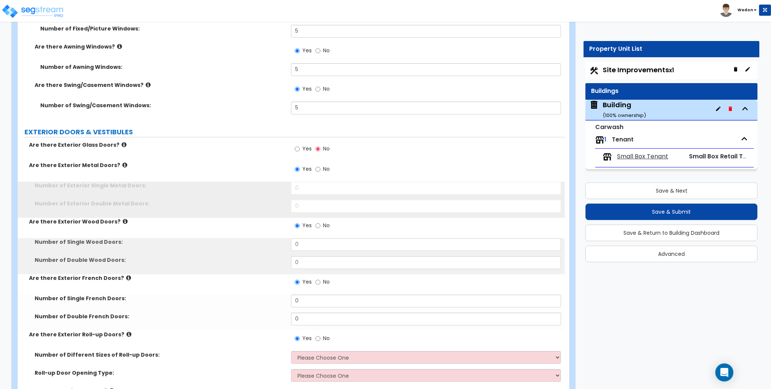
click at [304, 150] on span "Yes" at bounding box center [306, 149] width 9 height 8
click at [300, 150] on input "Yes" at bounding box center [297, 149] width 5 height 8
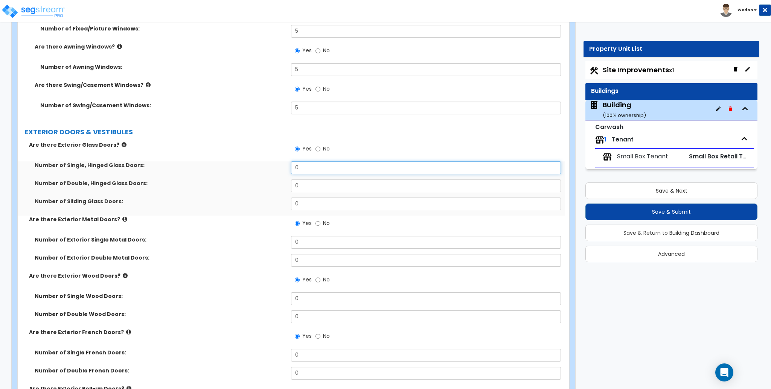
click at [418, 166] on input "0" at bounding box center [426, 168] width 270 height 13
click at [395, 189] on input "0" at bounding box center [426, 186] width 270 height 13
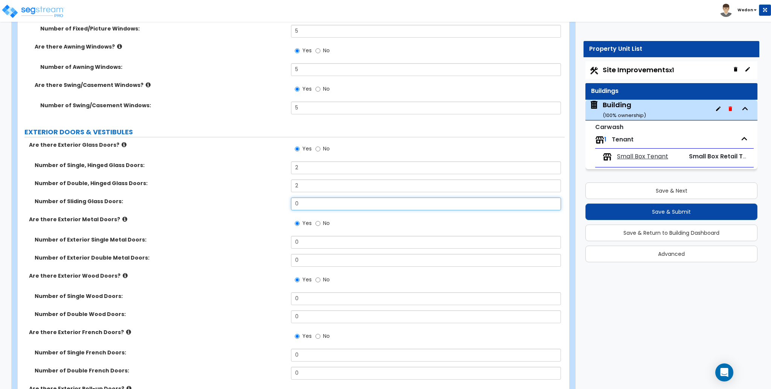
click at [374, 203] on input "0" at bounding box center [426, 204] width 270 height 13
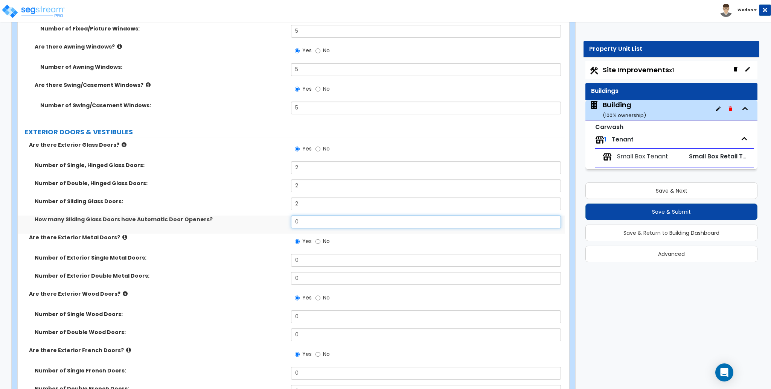
click at [309, 224] on input "0" at bounding box center [426, 222] width 270 height 13
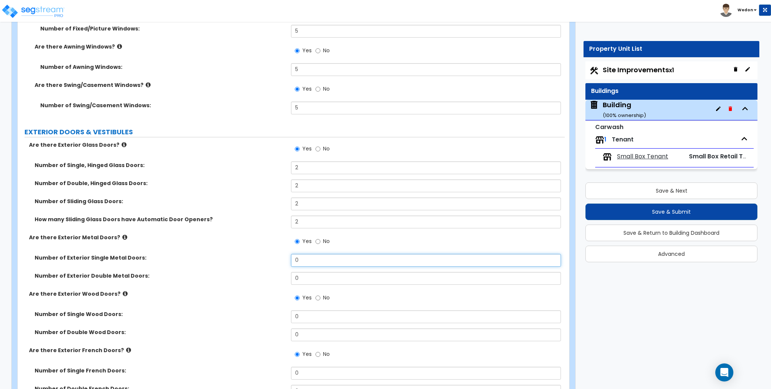
click at [308, 264] on input "0" at bounding box center [426, 260] width 270 height 13
click at [307, 271] on div "Number of Exterior Single Metal Doors: 2" at bounding box center [291, 263] width 547 height 18
click at [307, 277] on input "0" at bounding box center [426, 278] width 270 height 13
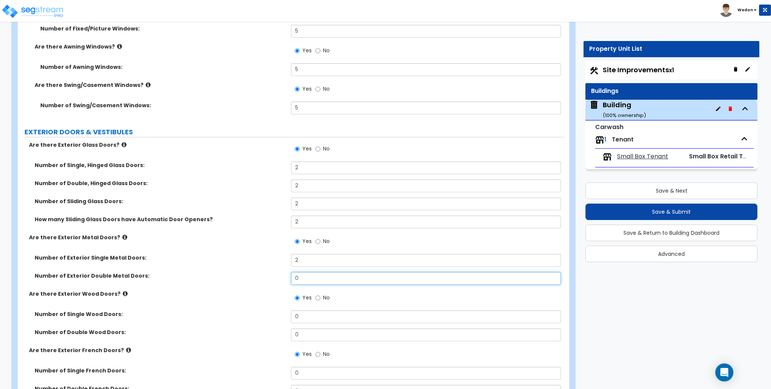
click at [307, 277] on input "0" at bounding box center [426, 278] width 270 height 13
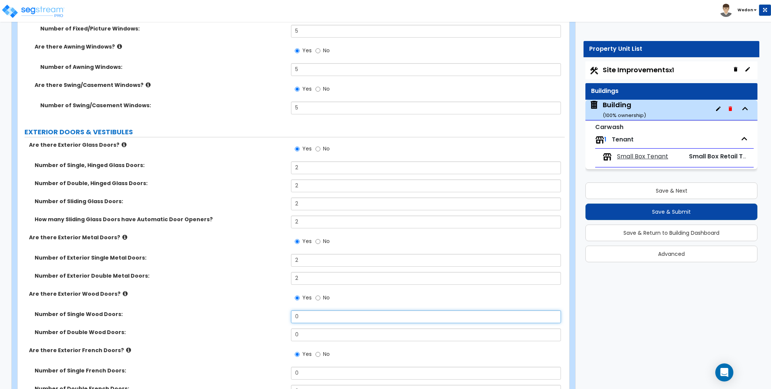
click at [305, 323] on input "0" at bounding box center [426, 317] width 270 height 13
click at [308, 341] on input "0" at bounding box center [426, 335] width 270 height 13
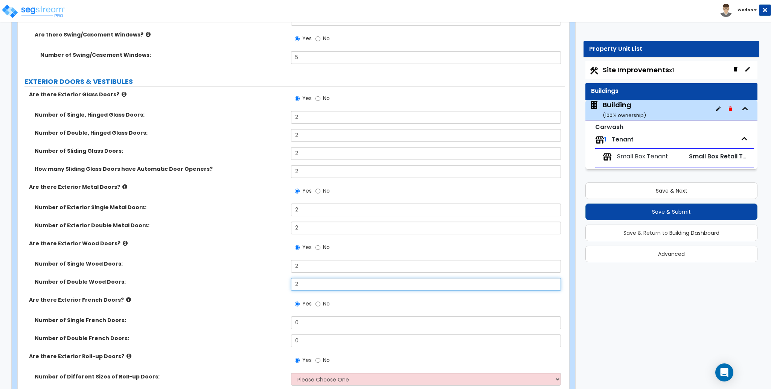
scroll to position [1591, 0]
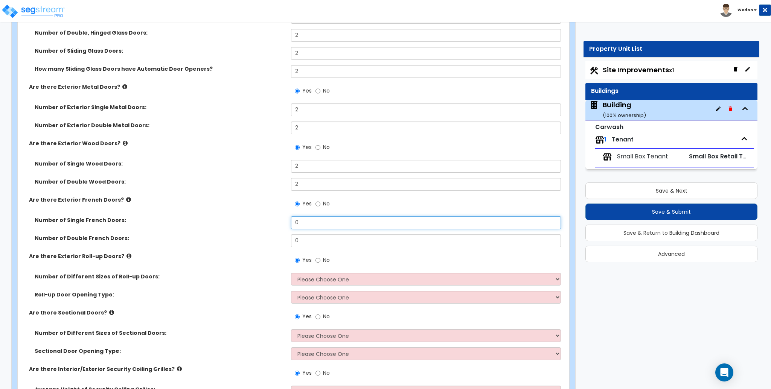
click at [321, 228] on input "0" at bounding box center [426, 223] width 270 height 13
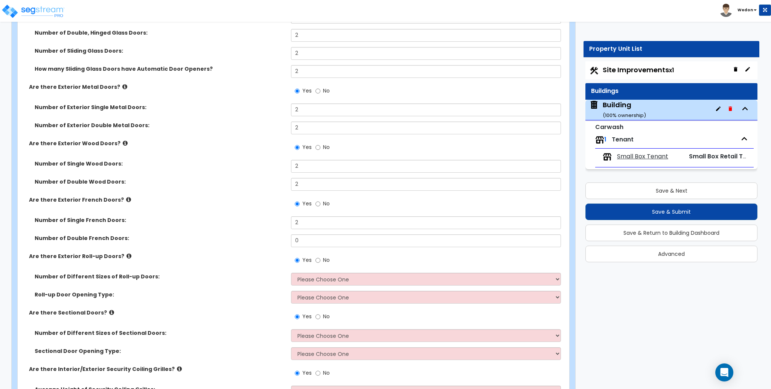
click at [316, 252] on div "Number of Double French Doors: 0" at bounding box center [291, 244] width 547 height 18
click at [313, 241] on input "0" at bounding box center [426, 241] width 270 height 13
click at [221, 265] on div "Are there Exterior Roll-up Doors? Yes No" at bounding box center [291, 263] width 547 height 20
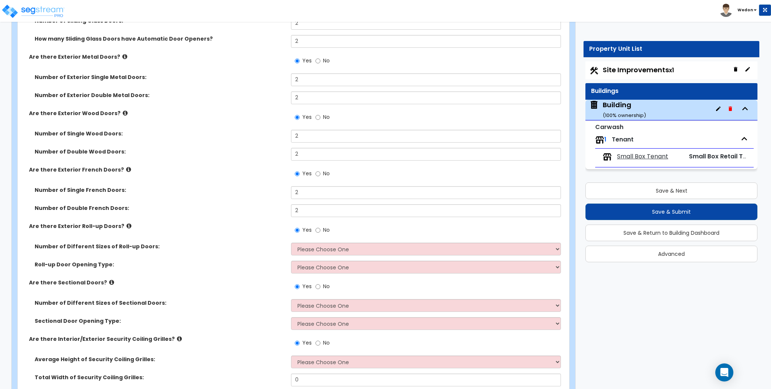
scroll to position [1742, 0]
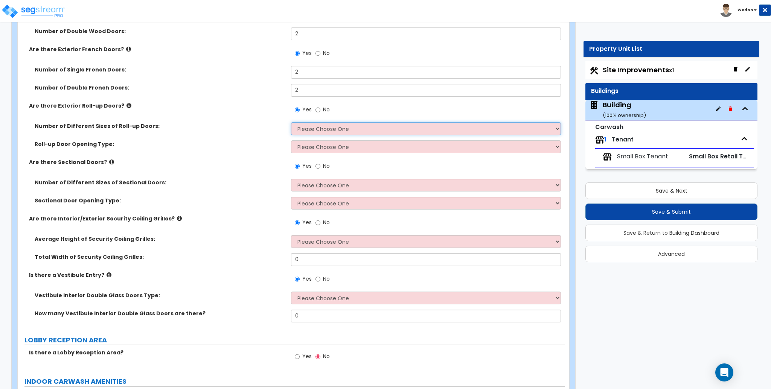
drag, startPoint x: 370, startPoint y: 132, endPoint x: 402, endPoint y: 127, distance: 33.1
click at [370, 132] on select "Please Choose One 1 2 3" at bounding box center [426, 128] width 270 height 13
click at [291, 122] on select "Please Choose One 1 2 3" at bounding box center [426, 128] width 270 height 13
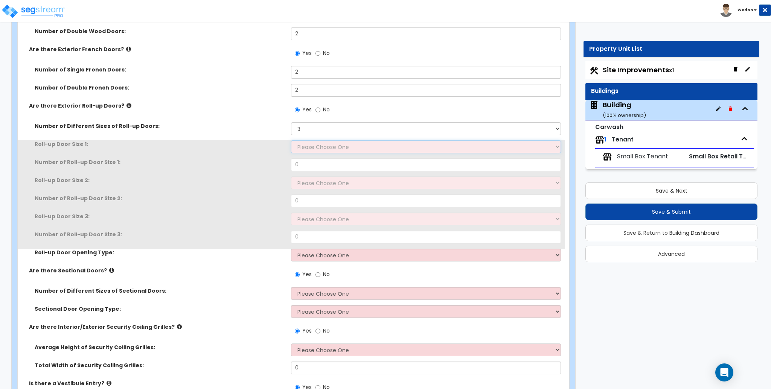
click at [342, 150] on select "Please Choose One 8' x 8' 10' x 10' 12' x 12' 14' x 14' 20' x 12' 20' x 16'" at bounding box center [426, 147] width 270 height 13
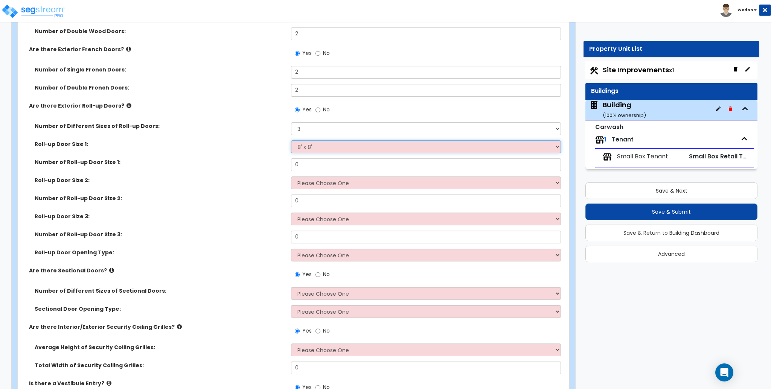
click at [291, 141] on select "Please Choose One 8' x 8' 10' x 10' 12' x 12' 14' x 14' 20' x 12' 20' x 16'" at bounding box center [426, 147] width 270 height 13
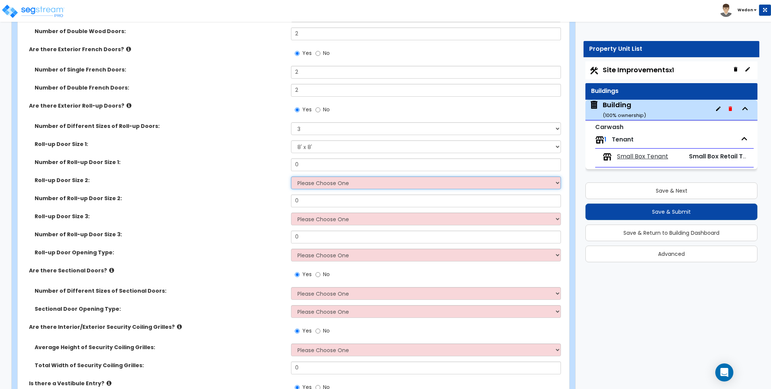
click at [309, 178] on select "Please Choose One 8' x 8' 10' x 10' 12' x 12' 14' x 14' 20' x 12' 20' x 16'" at bounding box center [426, 183] width 270 height 13
click at [291, 177] on select "Please Choose One 8' x 8' 10' x 10' 12' x 12' 14' x 14' 20' x 12' 20' x 16'" at bounding box center [426, 183] width 270 height 13
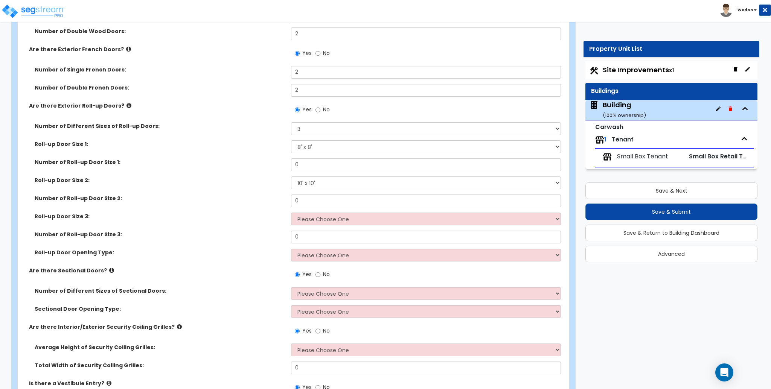
click at [302, 211] on div "Number of Roll-up Door Size 2: 0" at bounding box center [291, 204] width 547 height 18
drag, startPoint x: 304, startPoint y: 223, endPoint x: 341, endPoint y: 220, distance: 37.0
click at [304, 223] on select "Please Choose One 8' x 8' 10' x 10' 12' x 12' 14' x 14' 20' x 12' 20' x 16'" at bounding box center [426, 219] width 270 height 13
click at [291, 213] on select "Please Choose One 8' x 8' 10' x 10' 12' x 12' 14' x 14' 20' x 12' 20' x 16'" at bounding box center [426, 219] width 270 height 13
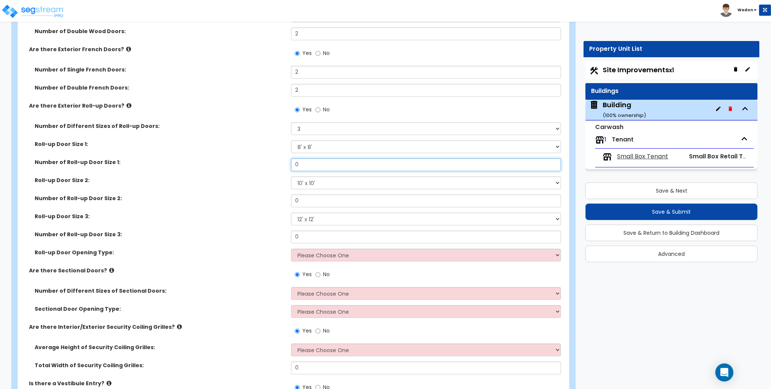
click at [320, 161] on input "0" at bounding box center [426, 165] width 270 height 13
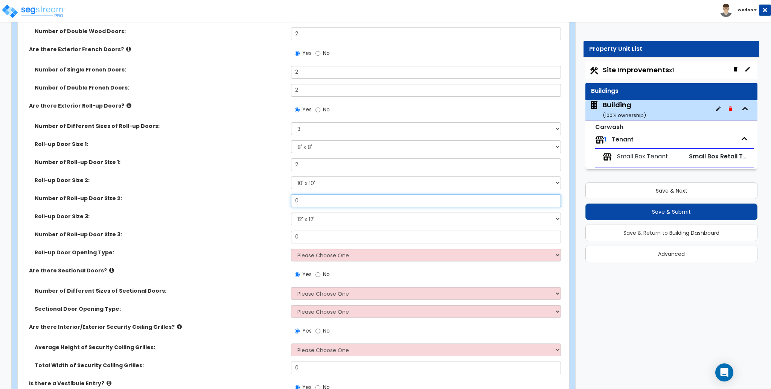
click at [316, 205] on input "0" at bounding box center [426, 201] width 270 height 13
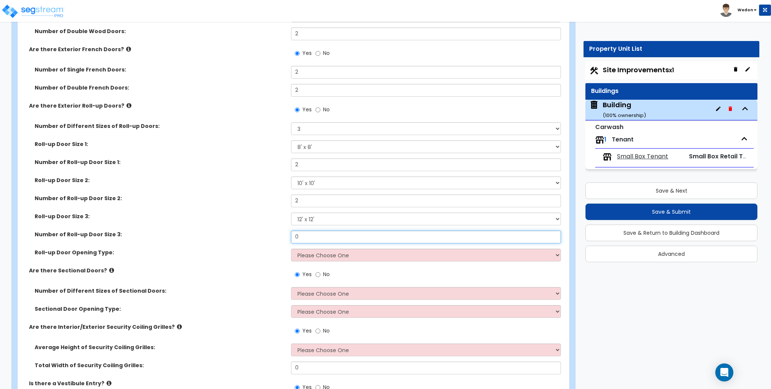
click at [309, 238] on input "0" at bounding box center [426, 237] width 270 height 13
click at [234, 246] on div "Number of Roll-up Door Size 3: 2" at bounding box center [291, 240] width 547 height 18
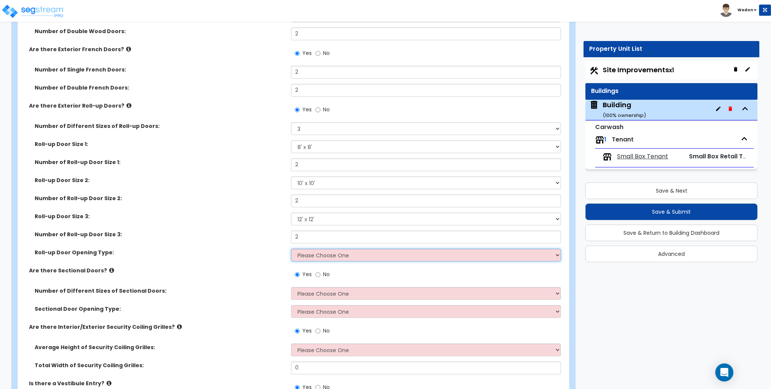
click at [447, 250] on select "Please Choose One All Manual All Motorized Some are Motorized" at bounding box center [426, 255] width 270 height 13
click at [291, 249] on select "Please Choose One All Manual All Motorized Some are Motorized" at bounding box center [426, 255] width 270 height 13
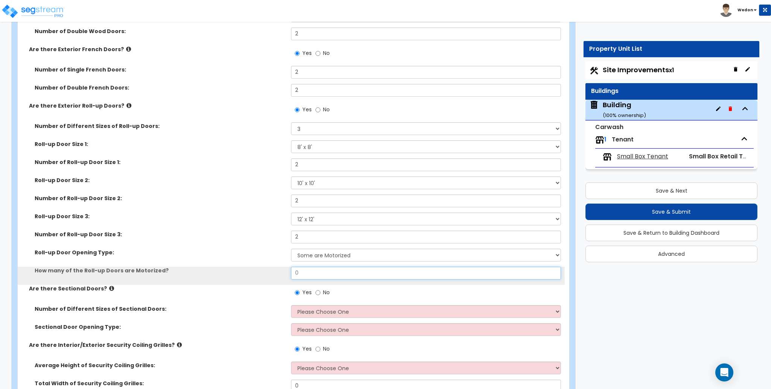
click at [312, 274] on input "0" at bounding box center [426, 273] width 270 height 13
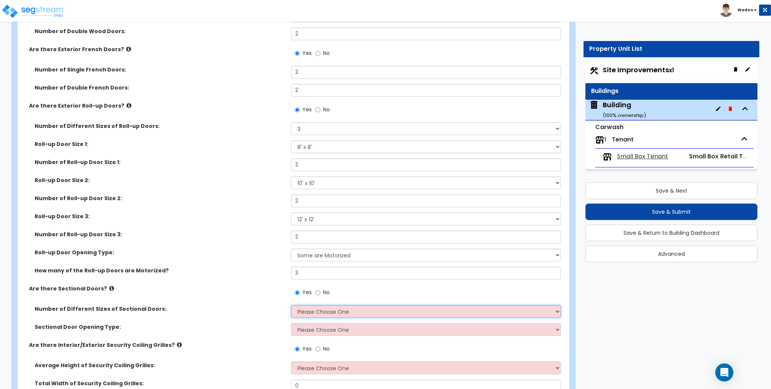
click at [336, 311] on select "Please Choose One 1 2 3" at bounding box center [426, 311] width 270 height 13
click at [291, 305] on select "Please Choose One 1 2 3" at bounding box center [426, 311] width 270 height 13
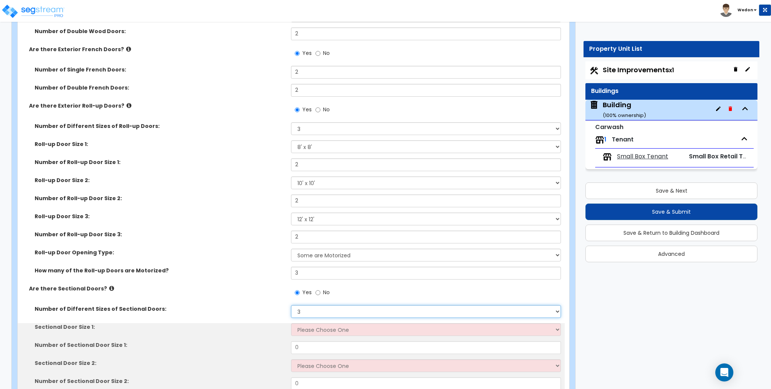
scroll to position [1892, 0]
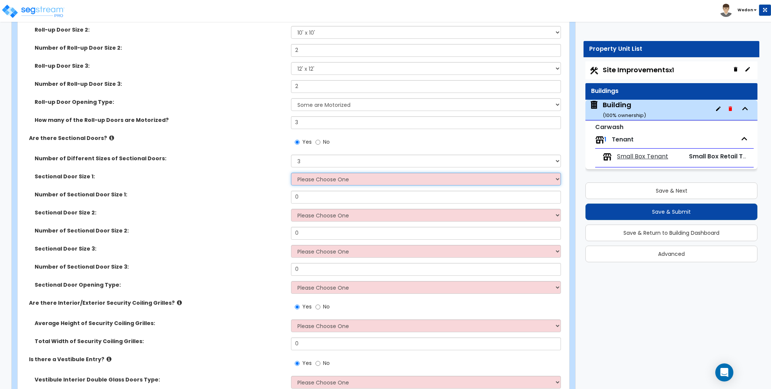
click at [347, 181] on select "Please Choose One 8' x 8' 10' x 10' 12' x 12' 20' x 14'" at bounding box center [426, 179] width 270 height 13
click at [291, 173] on select "Please Choose One 8' x 8' 10' x 10' 12' x 12' 20' x 14'" at bounding box center [426, 179] width 270 height 13
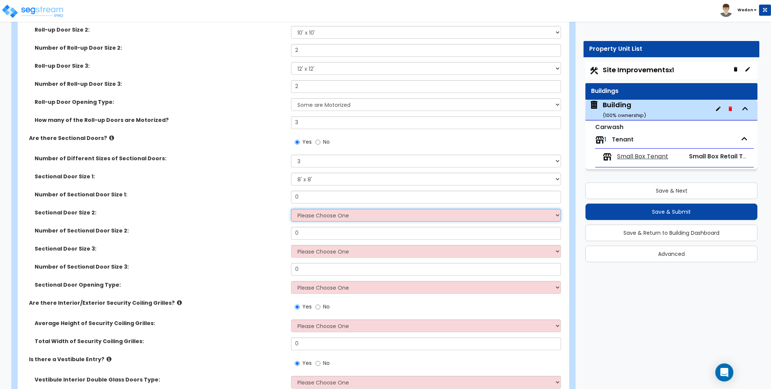
click at [320, 215] on select "Please Choose One 8' x 8' 10' x 10' 12' x 12' 20' x 14'" at bounding box center [426, 215] width 270 height 13
click at [291, 209] on select "Please Choose One 8' x 8' 10' x 10' 12' x 12' 20' x 14'" at bounding box center [426, 215] width 270 height 13
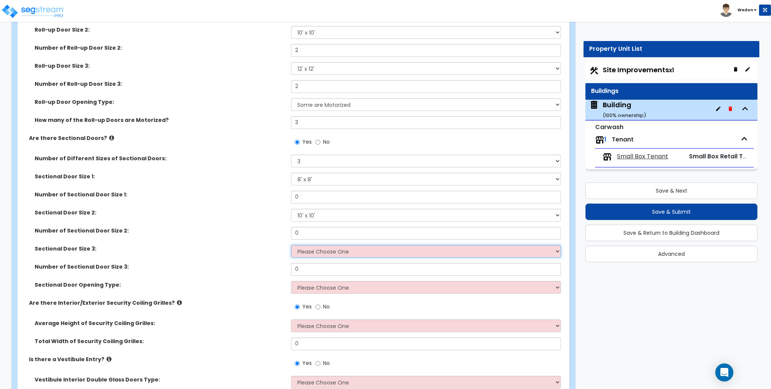
click at [319, 252] on select "Please Choose One 8' x 8' 10' x 10' 12' x 12' 20' x 14'" at bounding box center [426, 251] width 270 height 13
click at [291, 245] on select "Please Choose One 8' x 8' 10' x 10' 12' x 12' 20' x 14'" at bounding box center [426, 251] width 270 height 13
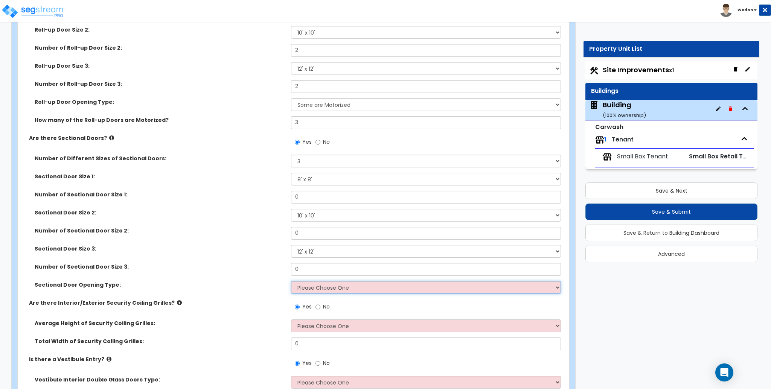
drag, startPoint x: 346, startPoint y: 286, endPoint x: 377, endPoint y: 293, distance: 32.0
click at [346, 286] on select "Please Choose One All Manual All Motorized Some are Motorized" at bounding box center [426, 287] width 270 height 13
click at [291, 281] on select "Please Choose One All Manual All Motorized Some are Motorized" at bounding box center [426, 287] width 270 height 13
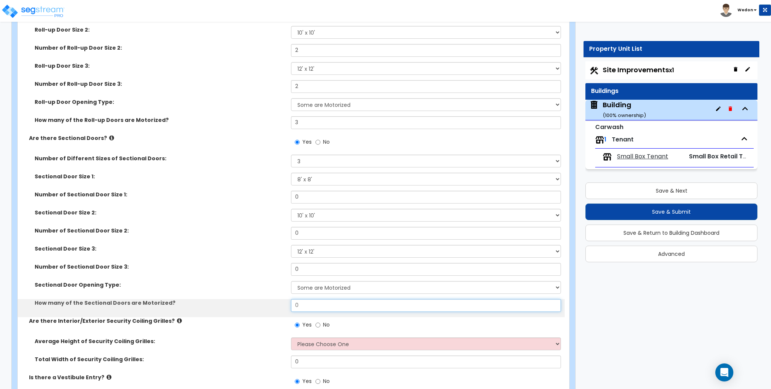
click at [309, 303] on input "0" at bounding box center [426, 305] width 270 height 13
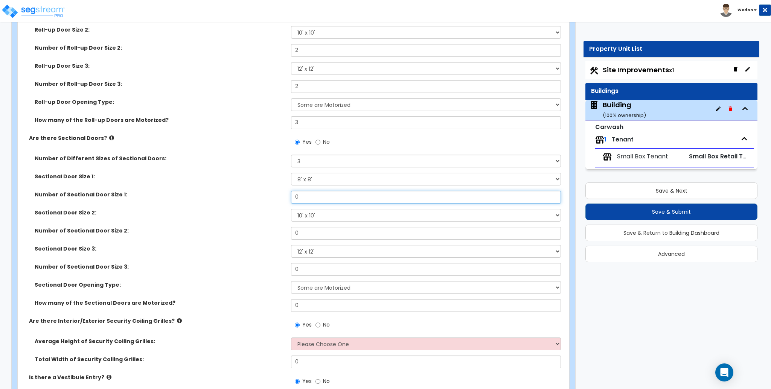
click at [318, 199] on input "0" at bounding box center [426, 197] width 270 height 13
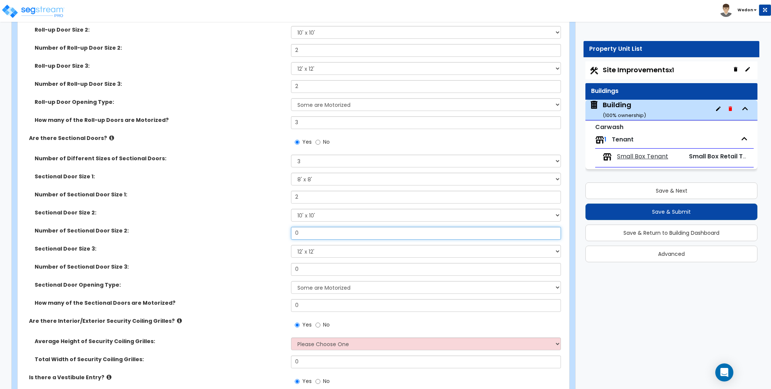
click at [318, 234] on input "0" at bounding box center [426, 233] width 270 height 13
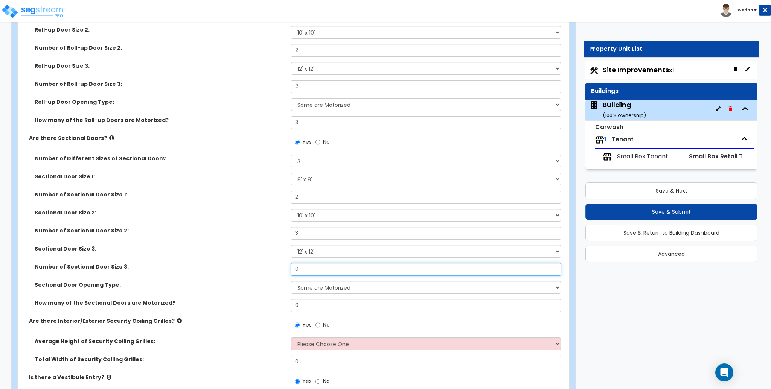
click at [319, 268] on input "0" at bounding box center [426, 269] width 270 height 13
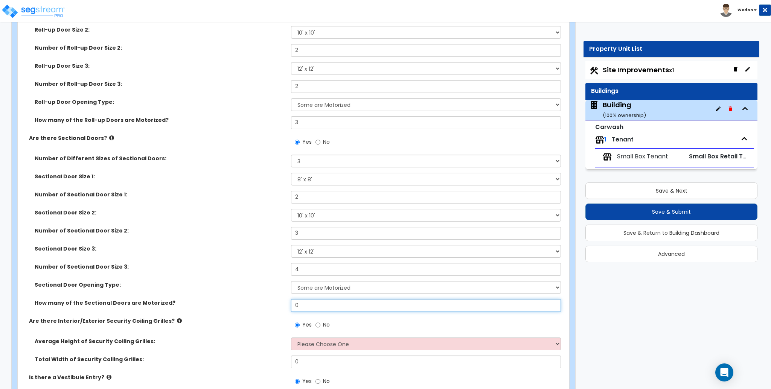
click at [311, 302] on input "0" at bounding box center [426, 305] width 270 height 13
click at [311, 304] on input "0" at bounding box center [426, 305] width 270 height 13
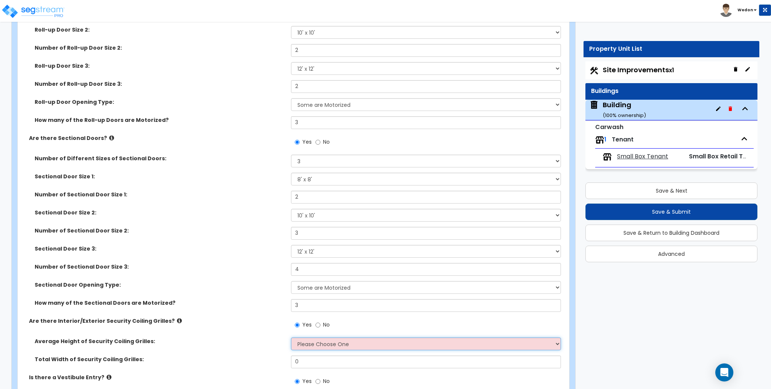
click at [318, 346] on select "Please Choose One 4 feet 6 feet 8 feet 12 feet" at bounding box center [426, 344] width 270 height 13
click at [291, 338] on select "Please Choose One 4 feet 6 feet 8 feet 12 feet" at bounding box center [426, 344] width 270 height 13
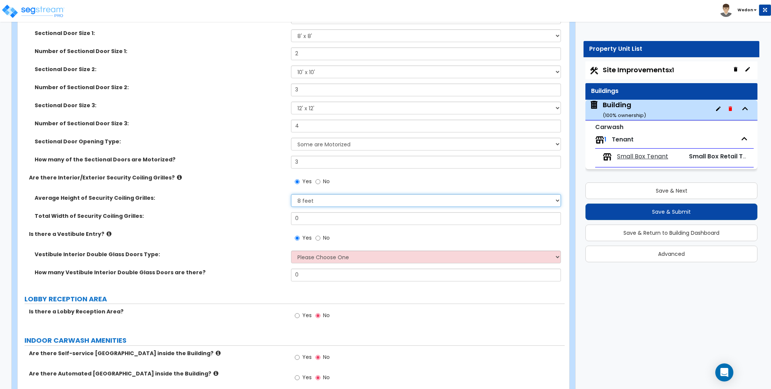
scroll to position [2043, 0]
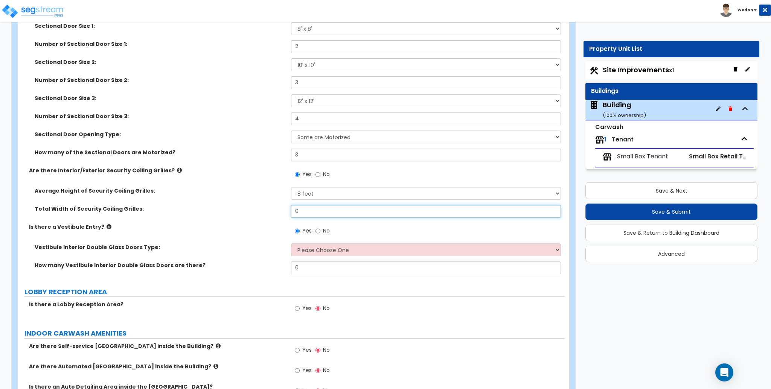
click at [319, 218] on input "0" at bounding box center [426, 211] width 270 height 13
click at [317, 254] on select "Please Choose One Hinged Sliding" at bounding box center [426, 250] width 270 height 13
click at [291, 244] on select "Please Choose One Hinged Sliding" at bounding box center [426, 250] width 270 height 13
click at [312, 214] on input "12" at bounding box center [426, 211] width 270 height 13
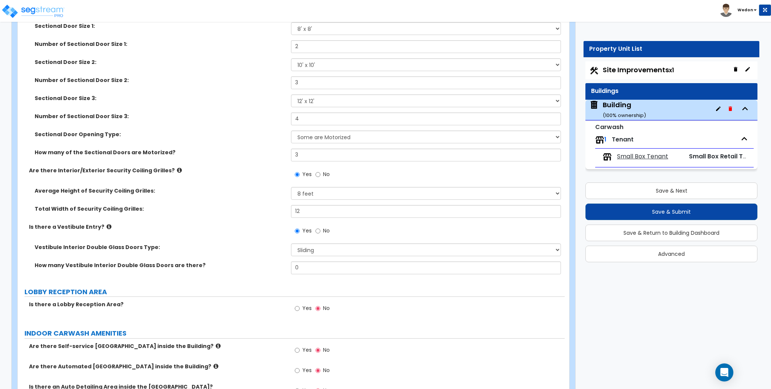
click at [124, 209] on label "Total Width of Security Coiling Grilles:" at bounding box center [160, 209] width 251 height 8
click at [63, 208] on label "Total Width of Security Coiling Grilles:" at bounding box center [160, 209] width 251 height 8
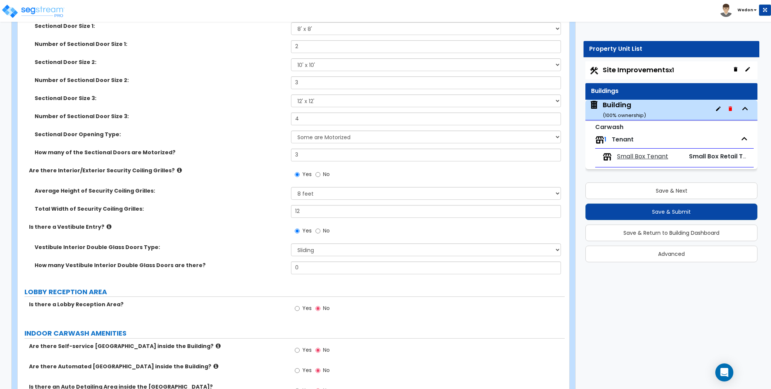
click at [63, 208] on label "Total Width of Security Coiling Grilles:" at bounding box center [160, 209] width 251 height 8
click at [193, 214] on div "Total Width of Security Coiling Grilles: 12" at bounding box center [291, 214] width 547 height 18
click at [98, 185] on div "Are there Interior/Exterior Security Coiling Grilles? Yes No" at bounding box center [291, 177] width 547 height 20
click at [98, 192] on label "Average Height of Security Coiling Grilles:" at bounding box center [160, 191] width 251 height 8
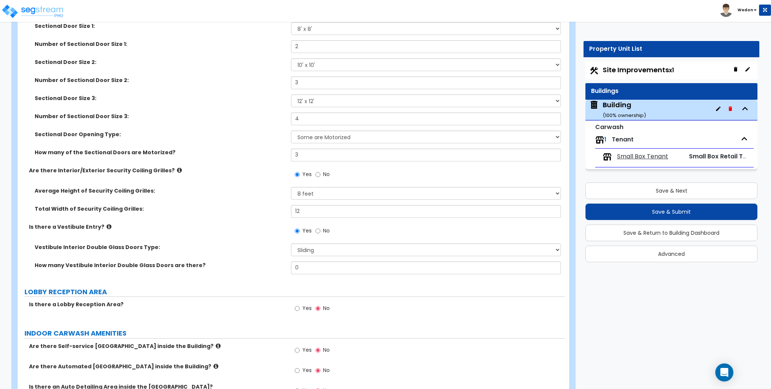
click at [98, 192] on label "Average Height of Security Coiling Grilles:" at bounding box center [160, 191] width 251 height 8
click at [95, 215] on div "Total Width of Security Coiling Grilles: 12" at bounding box center [291, 214] width 547 height 18
click at [97, 211] on label "Total Width of Security Coiling Grilles:" at bounding box center [160, 209] width 251 height 8
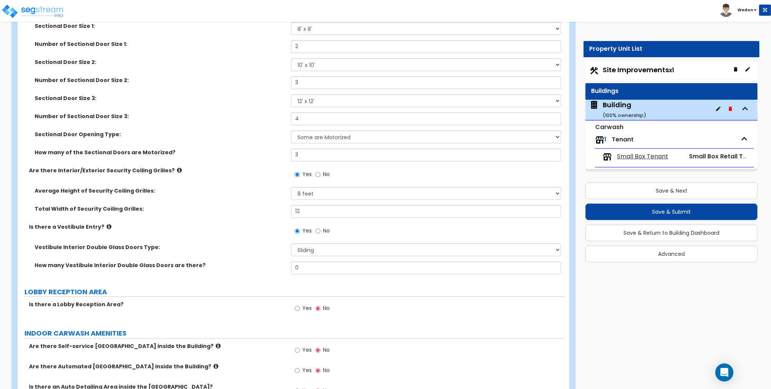
click at [97, 211] on label "Total Width of Security Coiling Grilles:" at bounding box center [160, 209] width 251 height 8
click at [167, 208] on label "Total Width of Security Coiling Grilles:" at bounding box center [160, 209] width 251 height 8
click at [354, 213] on input "12" at bounding box center [426, 211] width 270 height 13
click at [356, 247] on select "Please Choose One Hinged Sliding" at bounding box center [426, 250] width 270 height 13
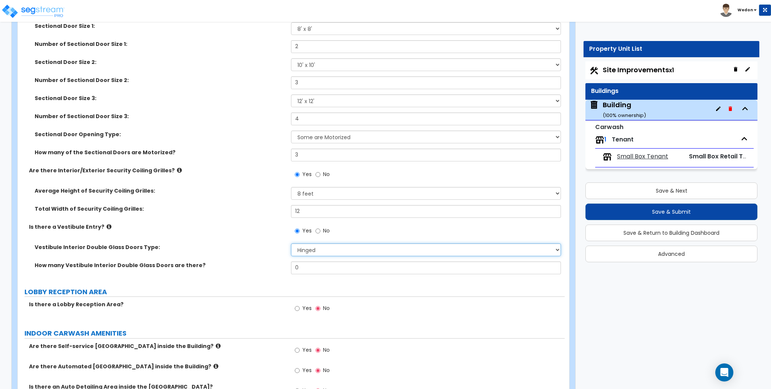
click at [291, 244] on select "Please Choose One Hinged Sliding" at bounding box center [426, 250] width 270 height 13
click at [333, 268] on input "0" at bounding box center [426, 268] width 270 height 13
click at [218, 273] on div "How many Vestibule Interior Double Glass Doors are there? 5" at bounding box center [291, 271] width 547 height 18
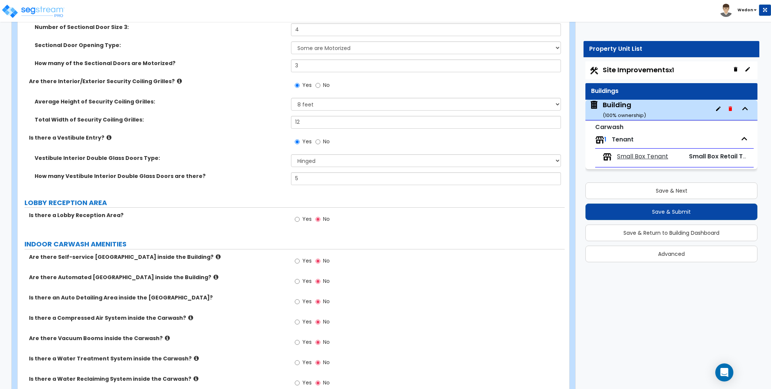
scroll to position [2143, 0]
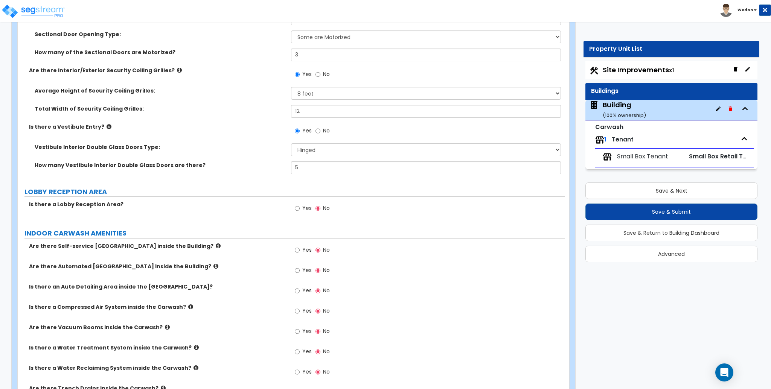
click at [302, 208] on span "Yes" at bounding box center [306, 209] width 9 height 8
click at [300, 208] on input "Yes" at bounding box center [297, 209] width 5 height 8
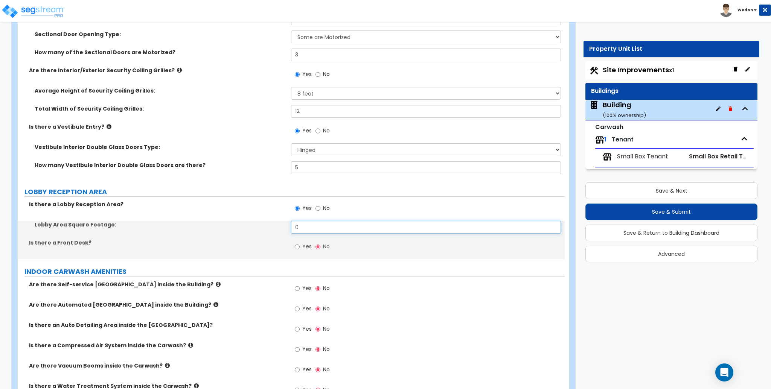
click at [326, 233] on input "0" at bounding box center [426, 227] width 270 height 13
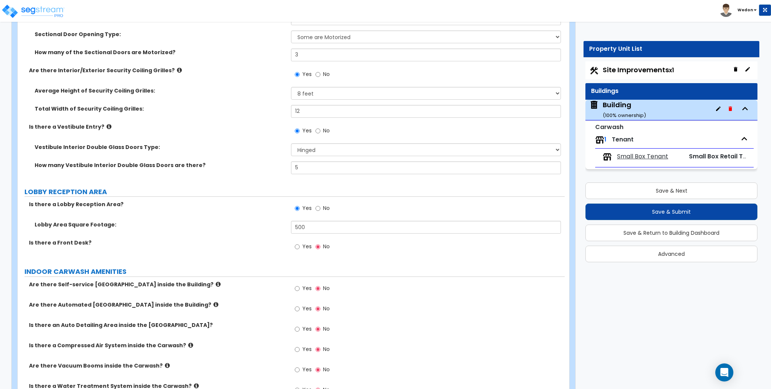
click at [307, 247] on span "Yes" at bounding box center [306, 247] width 9 height 8
click at [300, 247] on input "Yes" at bounding box center [297, 247] width 5 height 8
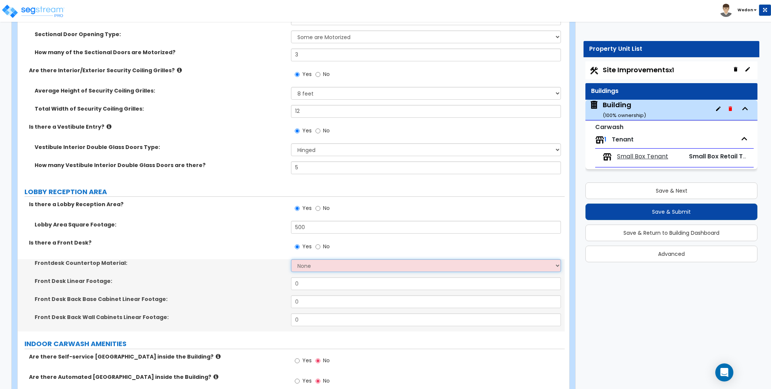
click at [316, 262] on select "None Plastic Laminate Solid Surface Stone Quartz Marble Tile Wood Stainless Ste…" at bounding box center [426, 266] width 270 height 13
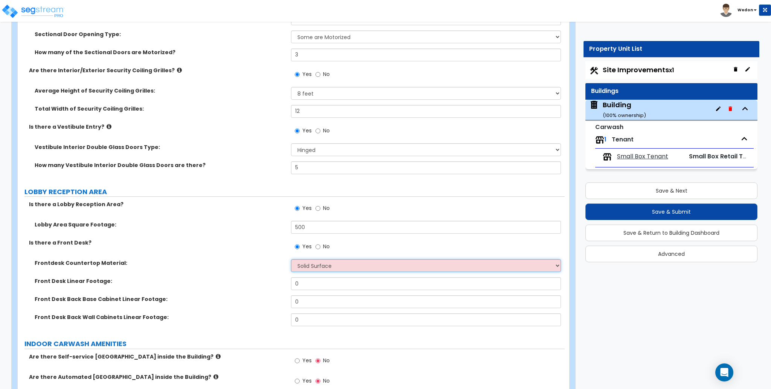
click at [291, 260] on select "None Plastic Laminate Solid Surface Stone Quartz Marble Tile Wood Stainless Ste…" at bounding box center [426, 266] width 270 height 13
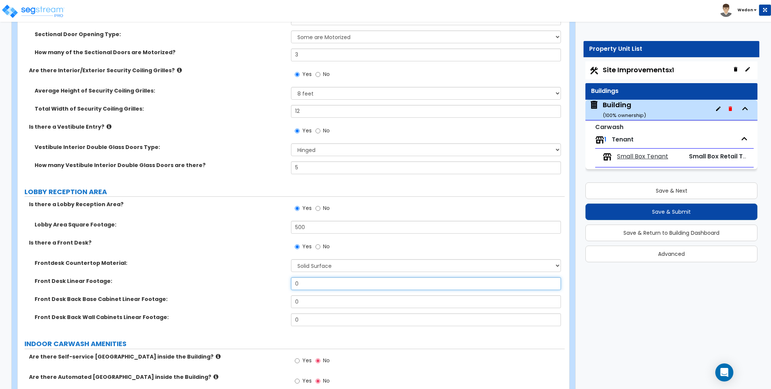
click at [304, 287] on input "0" at bounding box center [426, 284] width 270 height 13
click at [310, 304] on input "0" at bounding box center [426, 302] width 270 height 13
click at [307, 322] on input "0" at bounding box center [426, 320] width 270 height 13
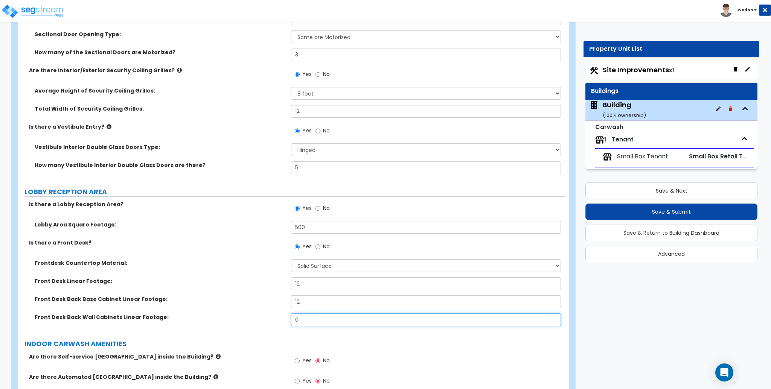
click at [307, 322] on input "0" at bounding box center [426, 320] width 270 height 13
click at [248, 272] on div "Frontdesk Countertop Material: None Plastic Laminate Solid Surface Stone Quartz…" at bounding box center [291, 269] width 547 height 18
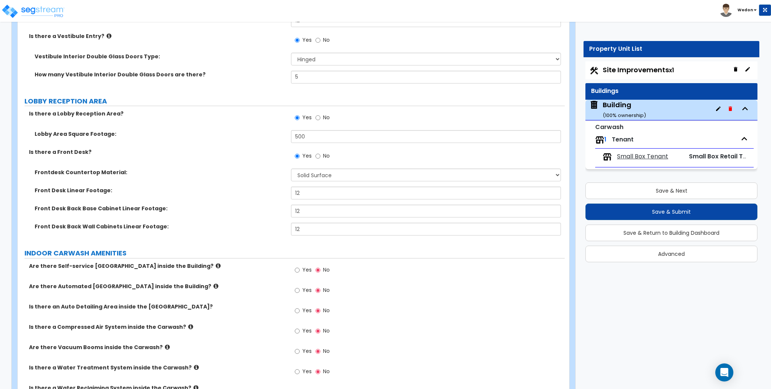
scroll to position [2244, 0]
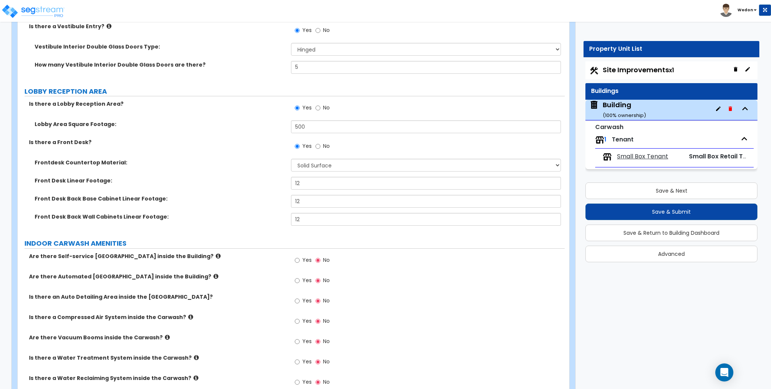
click at [302, 264] on label "Yes" at bounding box center [303, 261] width 17 height 13
click at [300, 264] on input "Yes" at bounding box center [297, 261] width 5 height 8
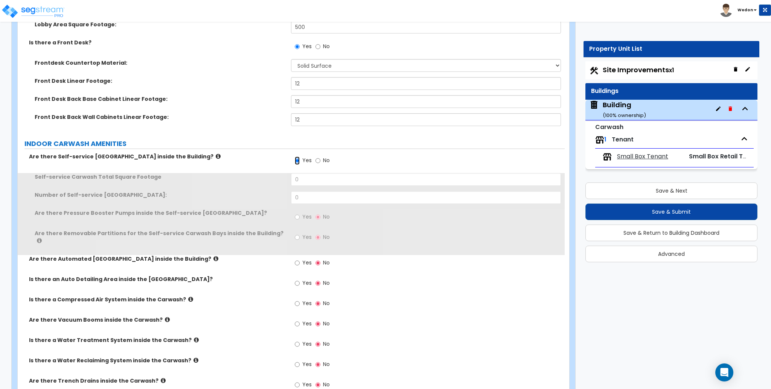
scroll to position [2344, 0]
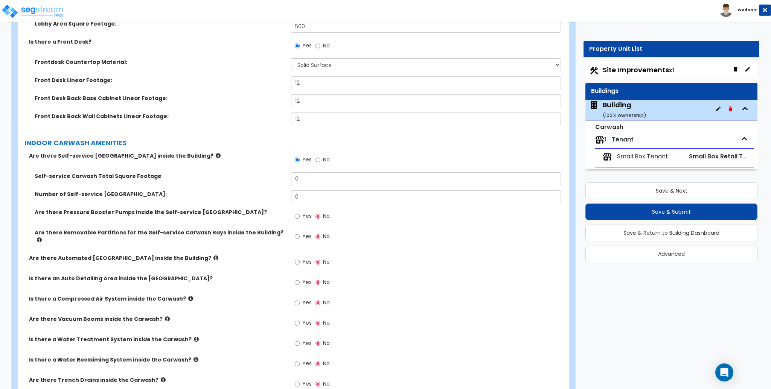
click at [304, 235] on span "Yes" at bounding box center [306, 237] width 9 height 8
click at [300, 235] on input "Yes" at bounding box center [297, 237] width 5 height 8
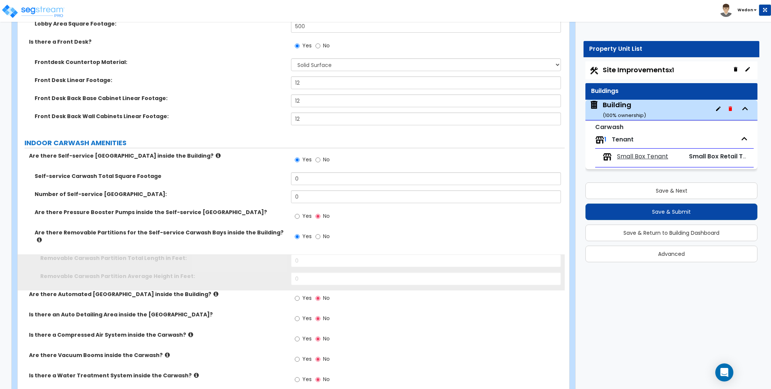
click at [306, 225] on div "Yes No" at bounding box center [312, 217] width 43 height 17
drag, startPoint x: 311, startPoint y: 218, endPoint x: 320, endPoint y: 219, distance: 9.1
click at [311, 218] on span "Yes" at bounding box center [306, 216] width 9 height 8
click at [300, 218] on input "Yes" at bounding box center [297, 216] width 5 height 8
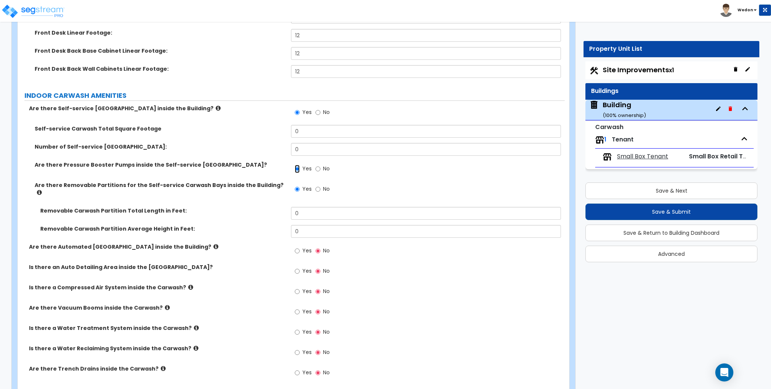
scroll to position [2395, 0]
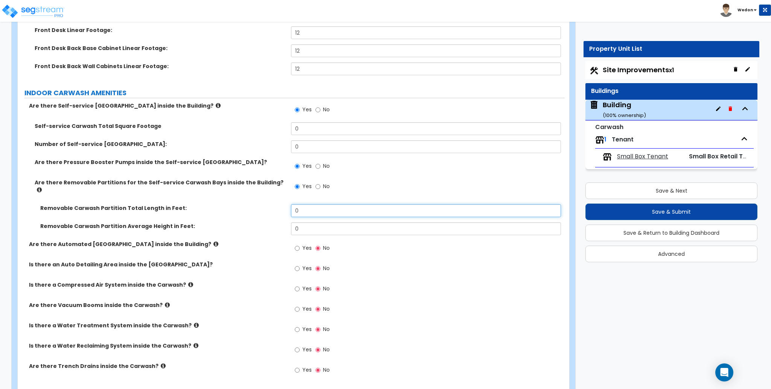
click at [392, 212] on div "Removable Carwash Partition Total Length in Feet: 0" at bounding box center [291, 214] width 547 height 18
click at [392, 212] on input "0" at bounding box center [426, 211] width 270 height 13
drag, startPoint x: 124, startPoint y: 220, endPoint x: 165, endPoint y: 223, distance: 41.1
click at [165, 223] on label "Removable Carwash Partition Average Height in Feet:" at bounding box center [162, 227] width 245 height 8
click at [189, 223] on label "Removable Carwash Partition Average Height in Feet:" at bounding box center [162, 227] width 245 height 8
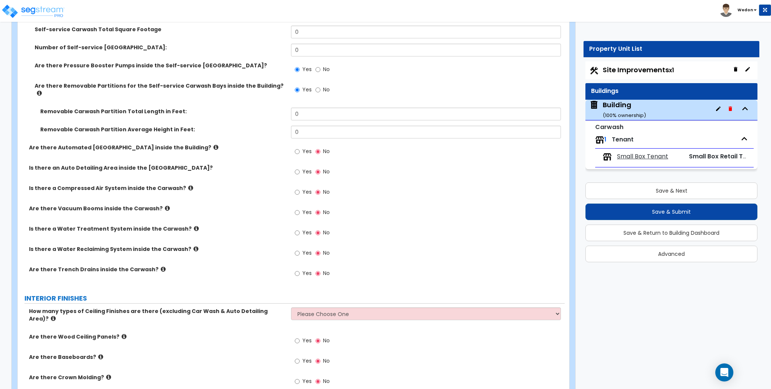
scroll to position [2495, 0]
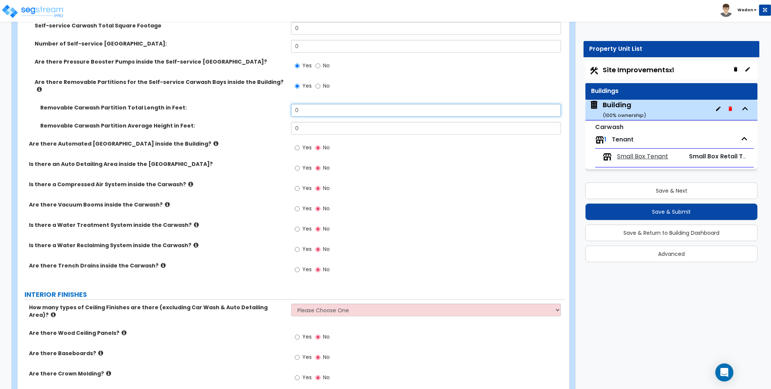
click at [323, 104] on input "0" at bounding box center [426, 110] width 270 height 13
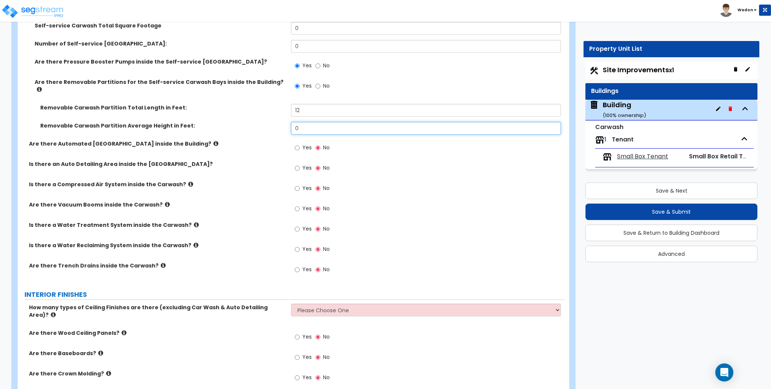
click at [304, 123] on input "0" at bounding box center [426, 128] width 270 height 13
click at [300, 142] on label "Yes" at bounding box center [303, 148] width 17 height 13
click at [300, 144] on input "Yes" at bounding box center [297, 148] width 5 height 8
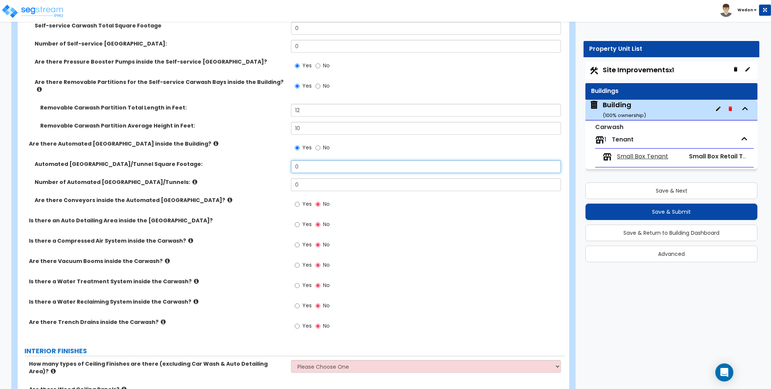
click at [322, 160] on input "0" at bounding box center [426, 166] width 270 height 13
click at [101, 162] on label "Automated [GEOGRAPHIC_DATA]/Tunnel Square Footage:" at bounding box center [160, 164] width 251 height 8
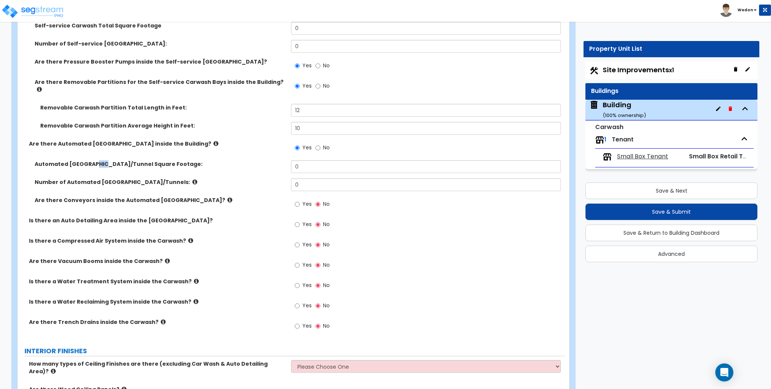
click at [101, 162] on label "Automated [GEOGRAPHIC_DATA]/Tunnel Square Footage:" at bounding box center [160, 164] width 251 height 8
click at [187, 141] on label "Are there Automated [GEOGRAPHIC_DATA] inside the Building?" at bounding box center [157, 144] width 257 height 8
click at [214, 141] on icon at bounding box center [216, 144] width 5 height 6
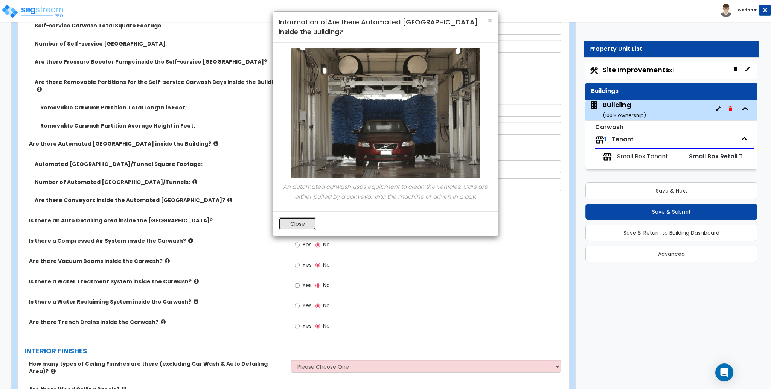
click at [300, 223] on button "Close" at bounding box center [298, 224] width 38 height 13
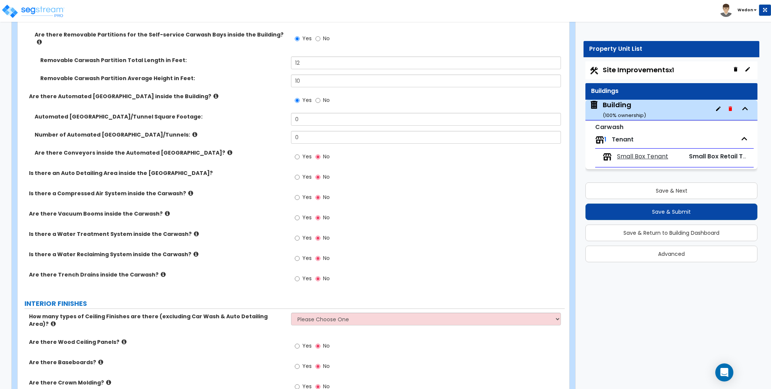
scroll to position [2545, 0]
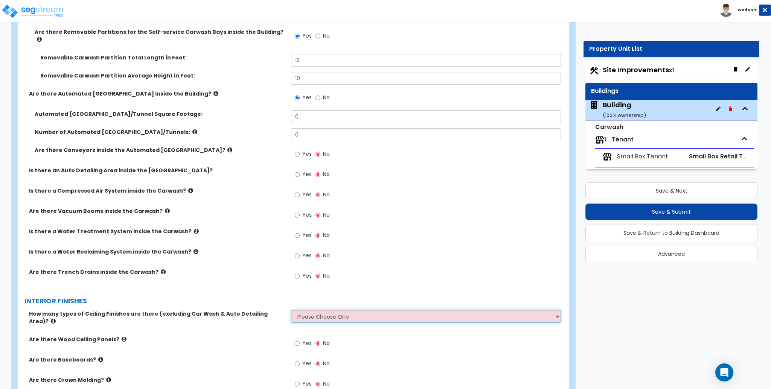
click at [393, 310] on select "Please Choose One 1 2 3" at bounding box center [426, 316] width 270 height 13
click at [291, 310] on select "Please Choose One 1 2 3" at bounding box center [426, 316] width 270 height 13
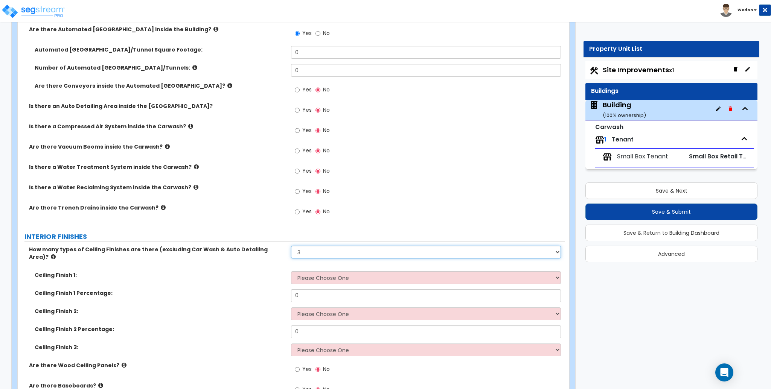
scroll to position [2595, 0]
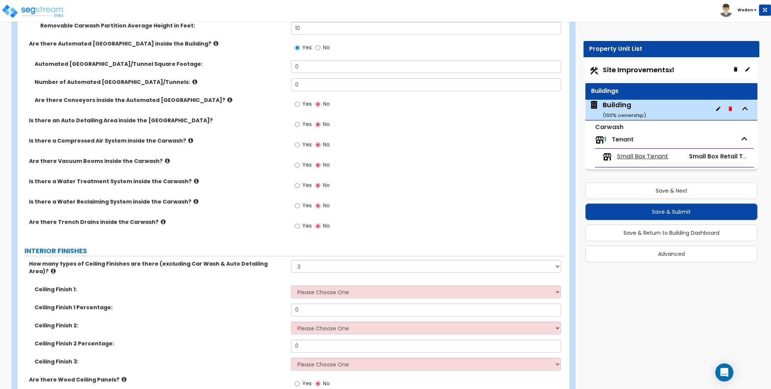
click at [302, 211] on div "Yes No" at bounding box center [427, 208] width 273 height 20
click at [302, 222] on span "Yes" at bounding box center [306, 226] width 9 height 8
click at [300, 222] on input "Yes" at bounding box center [297, 226] width 5 height 8
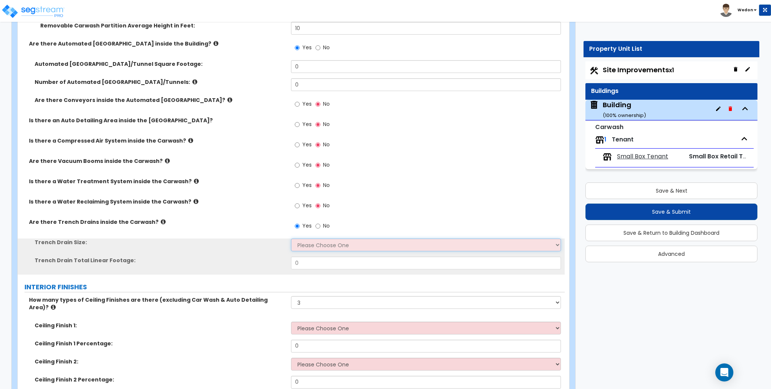
click at [335, 239] on select "Please Choose One 4" 8" 12"" at bounding box center [426, 245] width 270 height 13
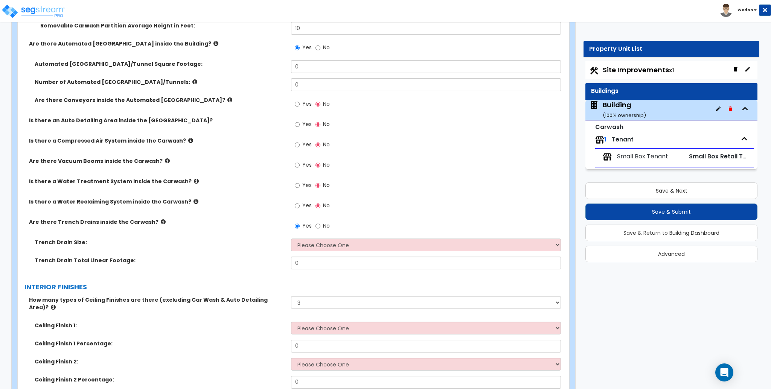
click at [220, 239] on label "Trench Drain Size:" at bounding box center [160, 243] width 251 height 8
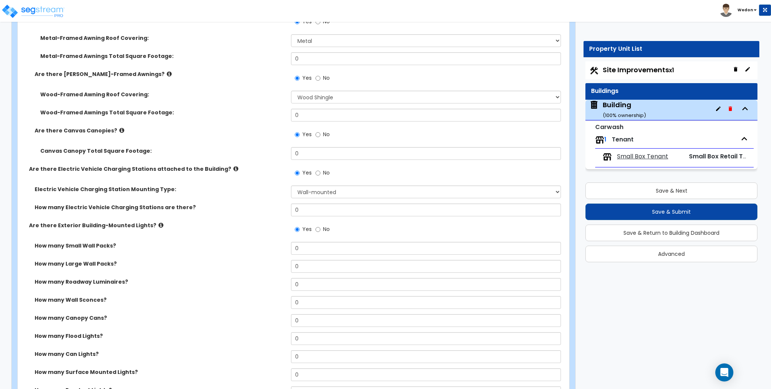
scroll to position [687, 0]
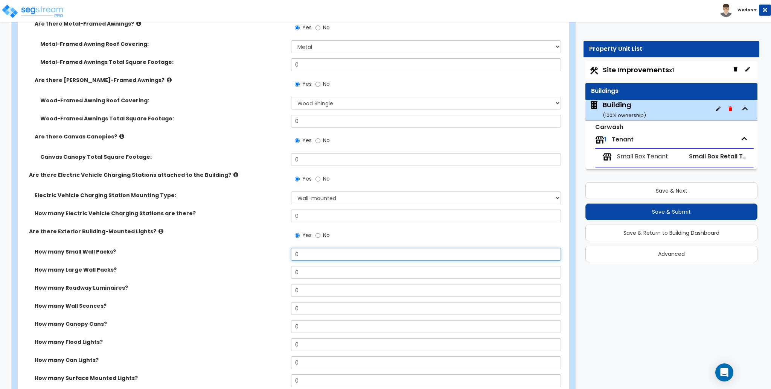
click at [331, 257] on input "0" at bounding box center [426, 254] width 270 height 13
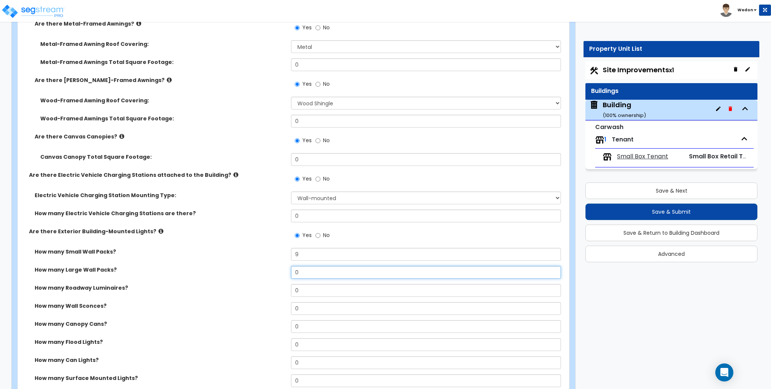
drag, startPoint x: 280, startPoint y: 273, endPoint x: 252, endPoint y: 274, distance: 28.3
click at [252, 274] on div "How many Large Wall Packs? 0" at bounding box center [291, 275] width 547 height 18
drag, startPoint x: 283, startPoint y: 283, endPoint x: 278, endPoint y: 285, distance: 5.2
click at [263, 283] on div "How many Large Wall Packs? 8" at bounding box center [291, 275] width 547 height 18
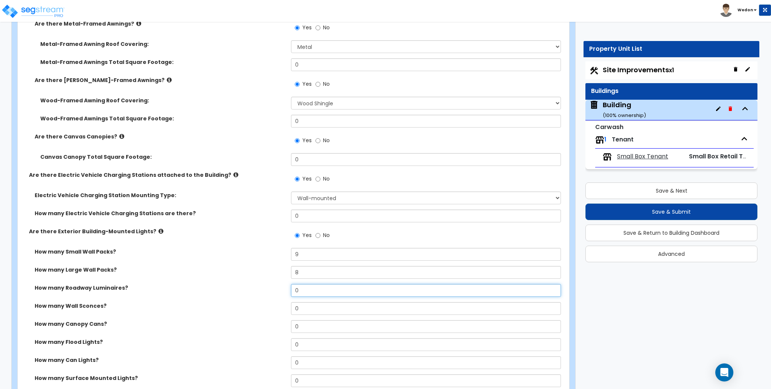
drag, startPoint x: 321, startPoint y: 287, endPoint x: 296, endPoint y: 300, distance: 28.7
click at [256, 292] on div "How many Roadway Luminaires? 0" at bounding box center [291, 293] width 547 height 18
drag, startPoint x: 306, startPoint y: 308, endPoint x: 267, endPoint y: 316, distance: 39.7
click at [266, 315] on div "How many Wall Sconces? 0" at bounding box center [291, 311] width 547 height 18
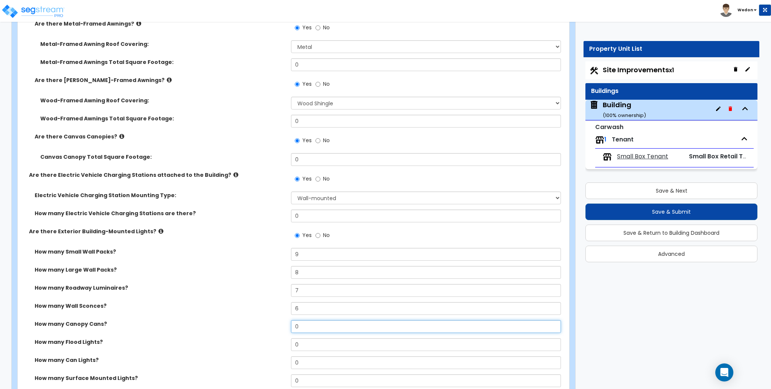
drag, startPoint x: 266, startPoint y: 330, endPoint x: 254, endPoint y: 329, distance: 12.5
click at [255, 329] on div "How many Canopy Cans? 0" at bounding box center [291, 330] width 547 height 18
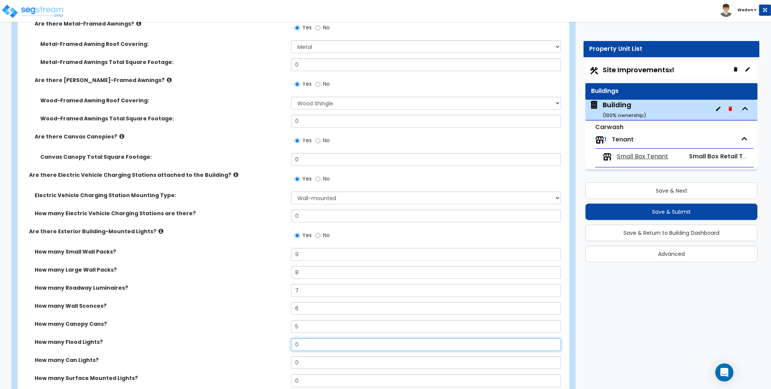
drag, startPoint x: 302, startPoint y: 347, endPoint x: 273, endPoint y: 350, distance: 29.5
click at [267, 347] on div "How many Flood Lights? 0" at bounding box center [291, 348] width 547 height 18
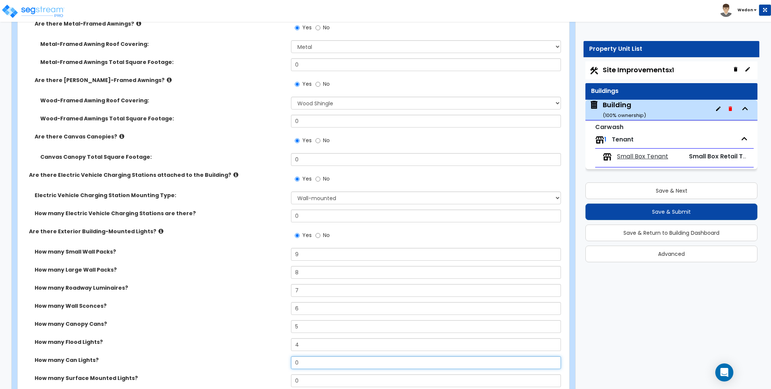
drag, startPoint x: 283, startPoint y: 367, endPoint x: 272, endPoint y: 367, distance: 10.6
click at [273, 367] on div "How many Can Lights? 0" at bounding box center [291, 366] width 547 height 18
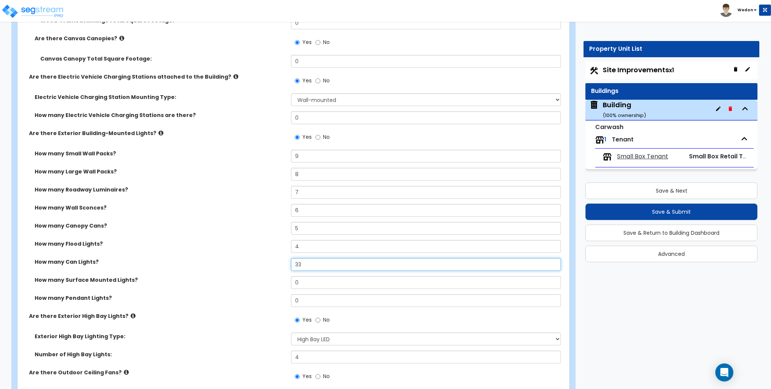
scroll to position [787, 0]
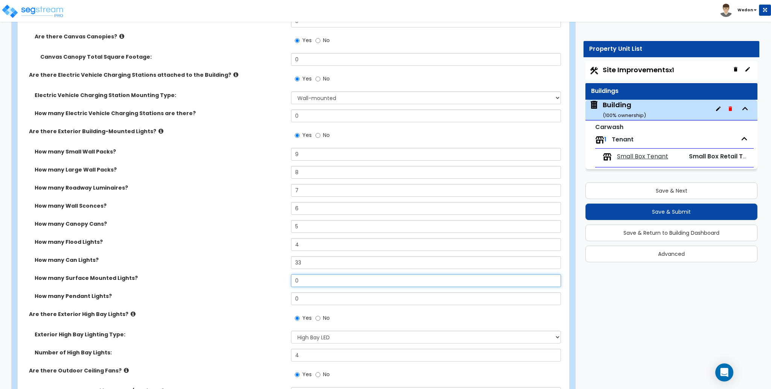
click at [287, 278] on div "How many Surface Mounted Lights? 0" at bounding box center [291, 284] width 547 height 18
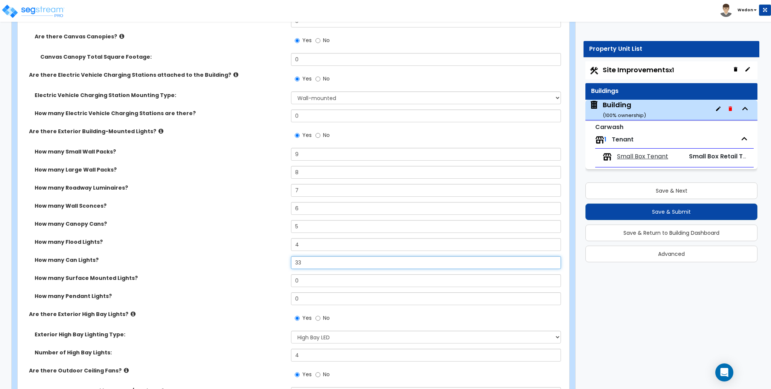
drag, startPoint x: 269, startPoint y: 264, endPoint x: 258, endPoint y: 265, distance: 10.7
click at [266, 264] on div "How many Can Lights? 33" at bounding box center [291, 266] width 547 height 18
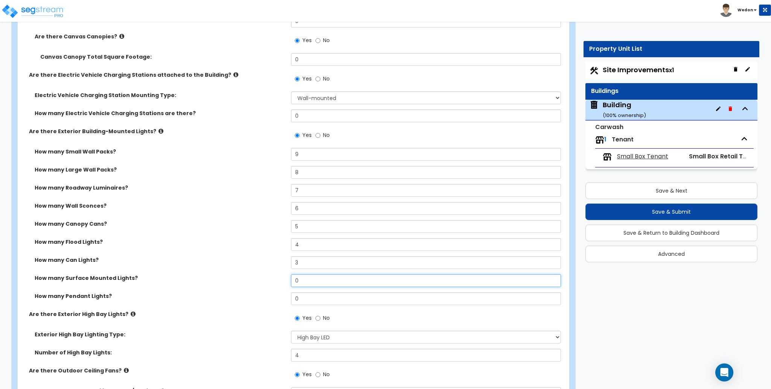
drag, startPoint x: 307, startPoint y: 281, endPoint x: 258, endPoint y: 286, distance: 49.6
click at [258, 286] on div "How many Surface Mounted Lights? 0" at bounding box center [291, 284] width 547 height 18
drag, startPoint x: 290, startPoint y: 299, endPoint x: 267, endPoint y: 299, distance: 22.6
click at [267, 299] on div "How many Pendant Lights? 0" at bounding box center [291, 302] width 547 height 18
click at [231, 261] on label "How many Can Lights?" at bounding box center [160, 261] width 251 height 8
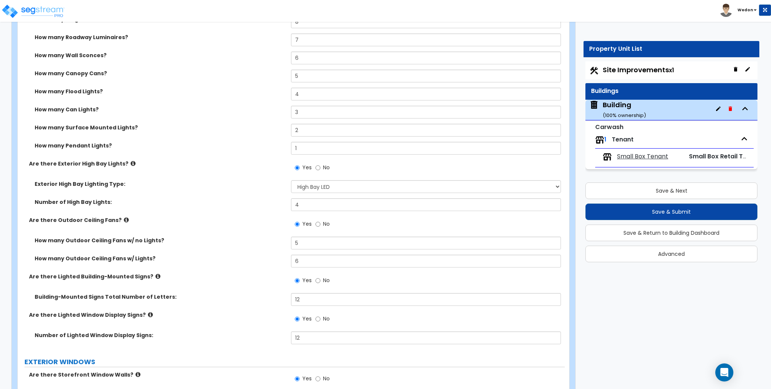
click at [250, 208] on div "Number of High Bay Lights: 4" at bounding box center [291, 208] width 547 height 18
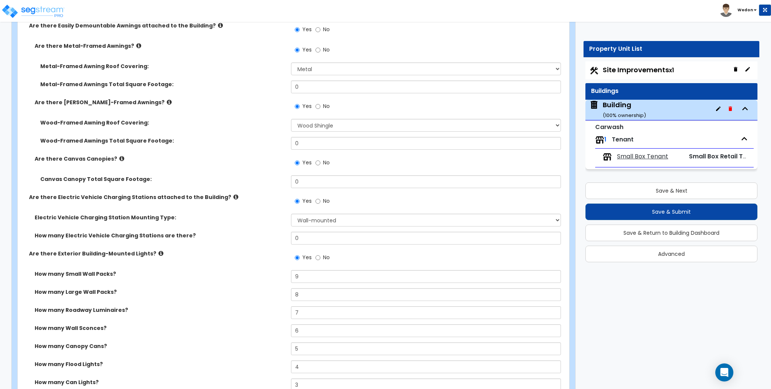
scroll to position [637, 0]
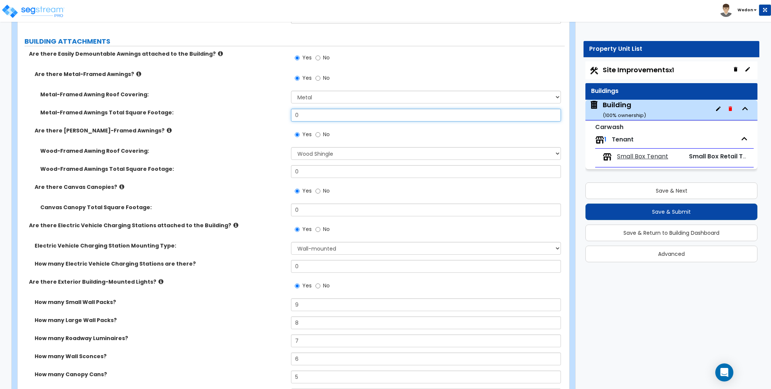
click at [307, 109] on input "0" at bounding box center [426, 115] width 270 height 13
click at [309, 114] on input "0" at bounding box center [426, 115] width 270 height 13
click at [233, 171] on div "Wood-Framed Awnings Total Square Footage: 0" at bounding box center [291, 174] width 547 height 18
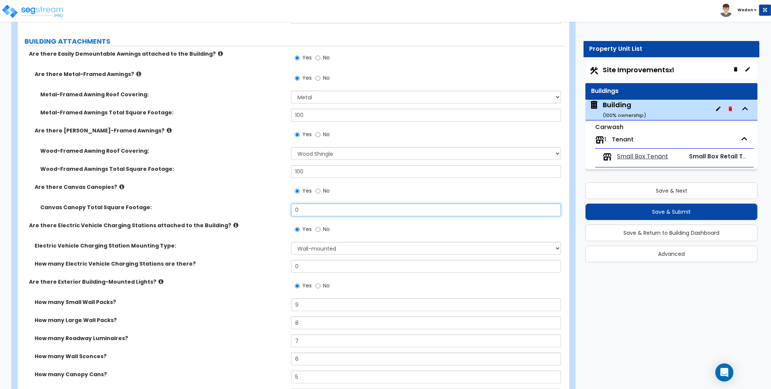
drag, startPoint x: 292, startPoint y: 213, endPoint x: 250, endPoint y: 214, distance: 42.6
click at [250, 214] on div "Canvas Canopy Total Square Footage: 0" at bounding box center [291, 213] width 547 height 18
drag, startPoint x: 230, startPoint y: 118, endPoint x: 194, endPoint y: 118, distance: 36.2
click at [204, 118] on div "Metal-Framed Awnings Total Square Footage: 100" at bounding box center [291, 118] width 547 height 18
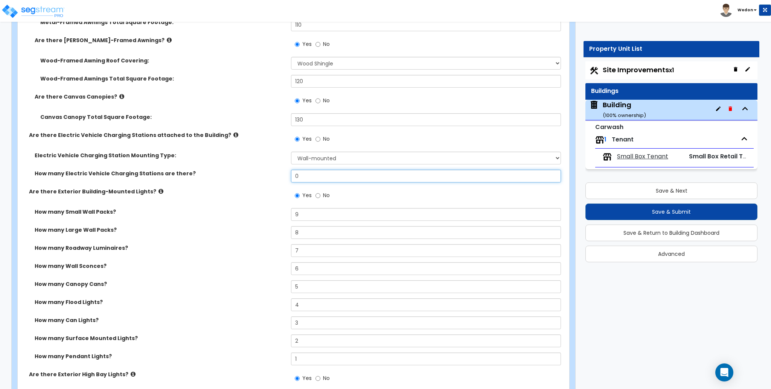
scroll to position [737, 0]
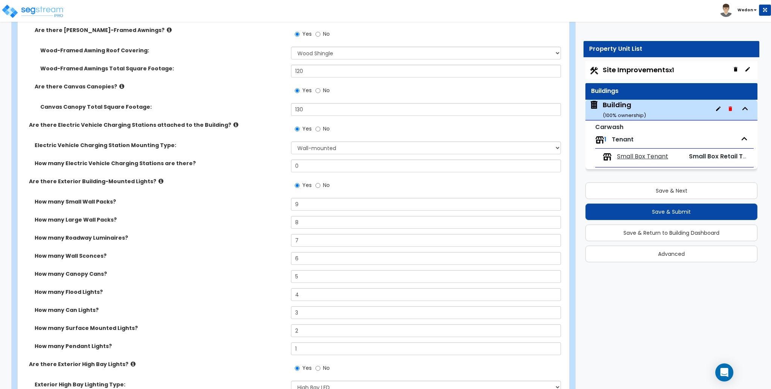
click at [105, 162] on label "How many Electric Vehicle Charging Stations are there?" at bounding box center [160, 164] width 251 height 8
click at [218, 159] on div "Electric Vehicle Charging Station Mounting Type: Please Choose One Freestanding…" at bounding box center [291, 151] width 547 height 18
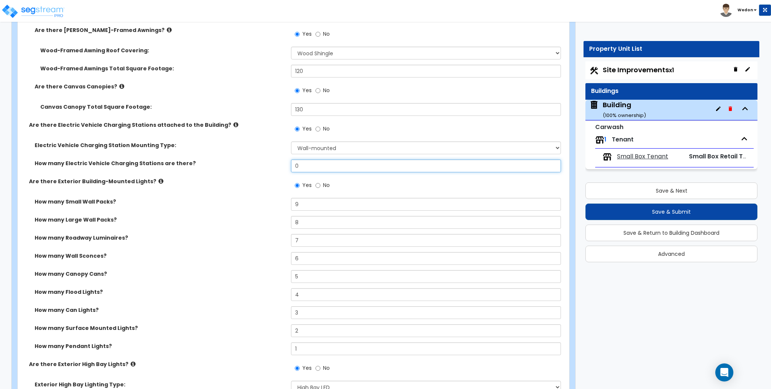
click at [324, 160] on input "0" at bounding box center [426, 166] width 270 height 13
click at [249, 189] on div "Are there Exterior Building-Mounted Lights? Yes No" at bounding box center [291, 188] width 547 height 20
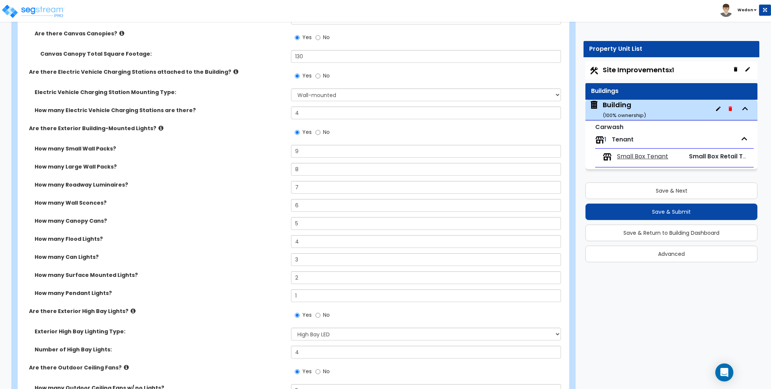
scroll to position [838, 0]
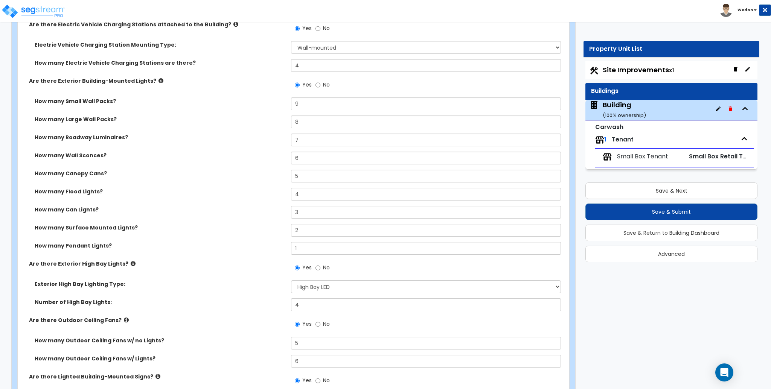
click at [122, 65] on label "How many Electric Vehicle Charging Stations are there?" at bounding box center [160, 63] width 251 height 8
click at [194, 65] on label "How many Electric Vehicle Charging Stations are there?" at bounding box center [160, 63] width 251 height 8
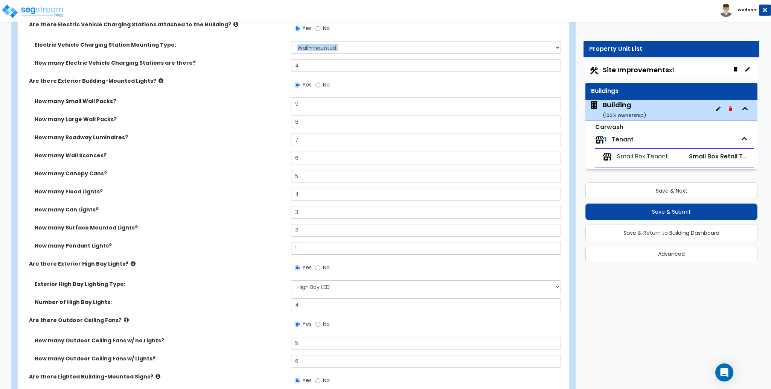
drag, startPoint x: 36, startPoint y: 63, endPoint x: 205, endPoint y: 57, distance: 168.9
click at [205, 57] on div "Electric Vehicle Charging Station Mounting Type: Please Choose One Freestanding…" at bounding box center [291, 59] width 536 height 36
click at [218, 66] on label "How many Electric Vehicle Charging Stations are there?" at bounding box center [160, 63] width 251 height 8
drag, startPoint x: 38, startPoint y: 63, endPoint x: 217, endPoint y: 60, distance: 179.0
click at [217, 60] on div "How many Electric Vehicle Charging Stations are there?" at bounding box center [154, 63] width 273 height 8
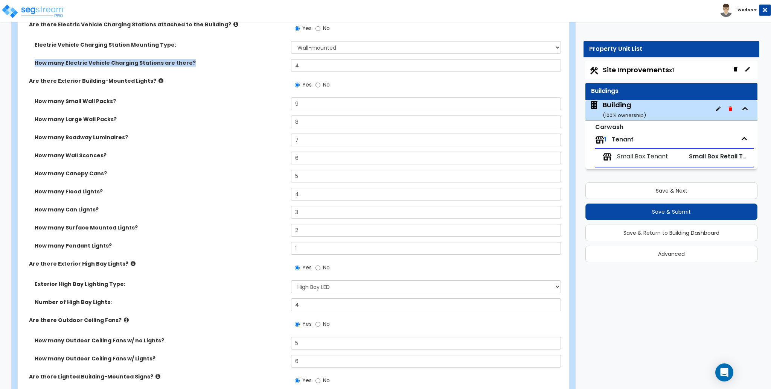
click at [225, 67] on div "How many Electric Vehicle Charging Stations are there? 4" at bounding box center [291, 68] width 547 height 18
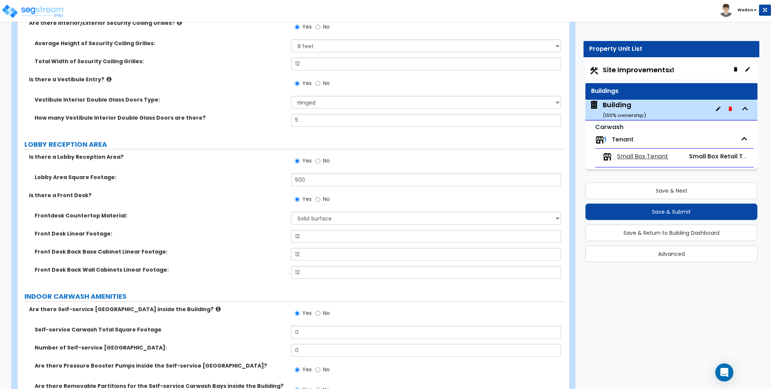
scroll to position [2194, 0]
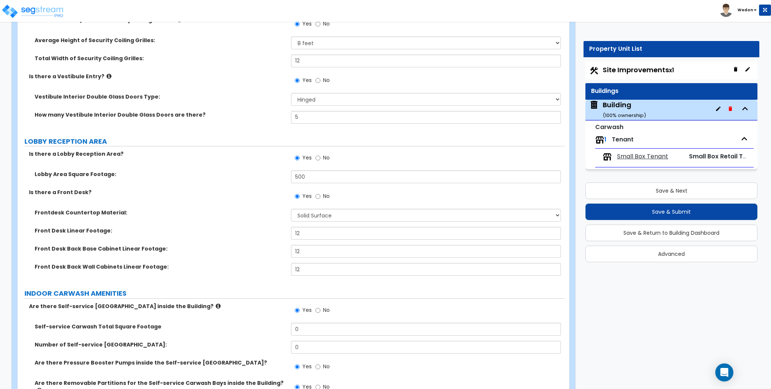
click at [67, 232] on label "Front Desk Linear Footage:" at bounding box center [160, 231] width 251 height 8
click at [144, 249] on label "Front Desk Back Base Cabinet Linear Footage:" at bounding box center [160, 249] width 251 height 8
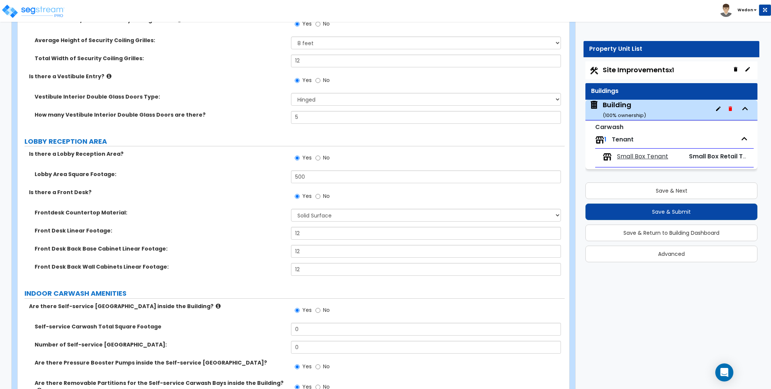
click at [144, 249] on label "Front Desk Back Base Cabinet Linear Footage:" at bounding box center [160, 249] width 251 height 8
click at [130, 267] on label "Front Desk Back Wall Cabinets Linear Footage:" at bounding box center [160, 267] width 251 height 8
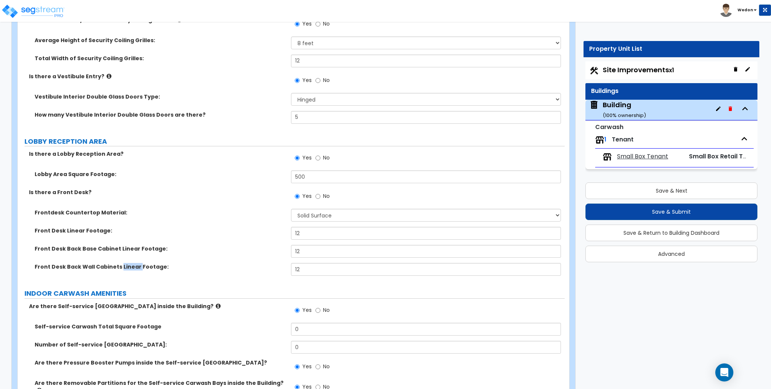
click at [130, 267] on label "Front Desk Back Wall Cabinets Linear Footage:" at bounding box center [160, 267] width 251 height 8
drag, startPoint x: 130, startPoint y: 267, endPoint x: 162, endPoint y: 266, distance: 32.0
click at [130, 268] on label "Front Desk Back Wall Cabinets Linear Footage:" at bounding box center [160, 267] width 251 height 8
click at [202, 265] on label "Front Desk Back Wall Cabinets Linear Footage:" at bounding box center [160, 267] width 251 height 8
click at [139, 249] on label "Front Desk Back Base Cabinet Linear Footage:" at bounding box center [160, 249] width 251 height 8
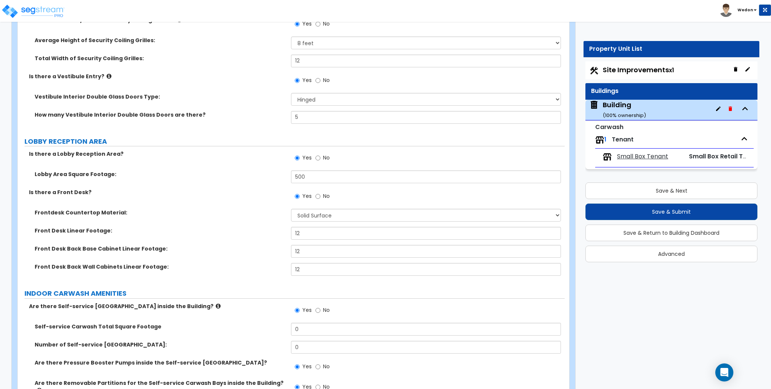
click at [139, 249] on label "Front Desk Back Base Cabinet Linear Footage:" at bounding box center [160, 249] width 251 height 8
click at [95, 229] on label "Front Desk Linear Footage:" at bounding box center [160, 231] width 251 height 8
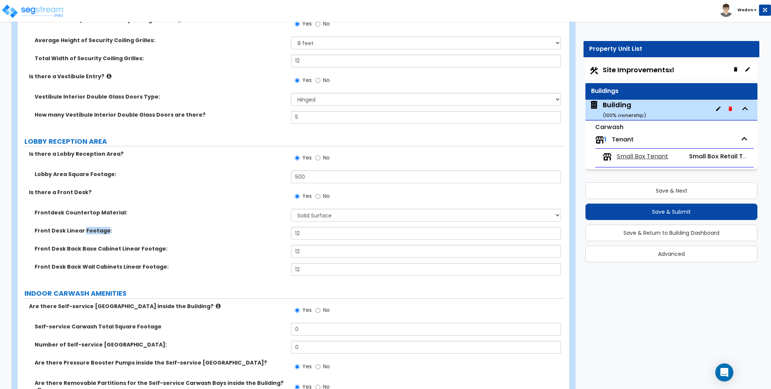
click at [95, 229] on label "Front Desk Linear Footage:" at bounding box center [160, 231] width 251 height 8
click at [95, 211] on label "Frontdesk Countertop Material:" at bounding box center [160, 213] width 251 height 8
click at [56, 190] on label "Is there a Front Desk?" at bounding box center [157, 193] width 257 height 8
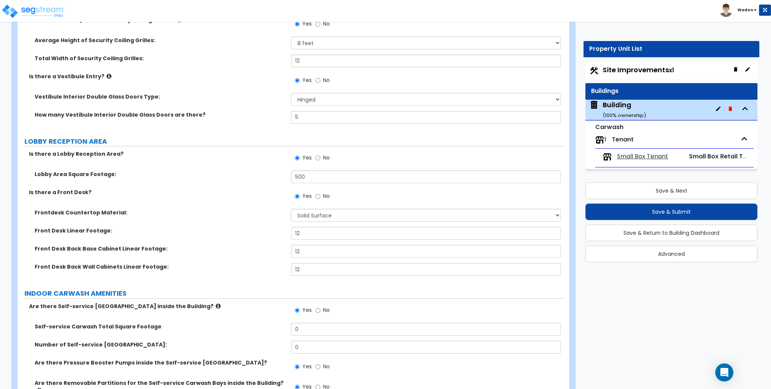
click at [56, 190] on label "Is there a Front Desk?" at bounding box center [157, 193] width 257 height 8
click at [64, 176] on label "Lobby Area Square Footage:" at bounding box center [160, 175] width 251 height 8
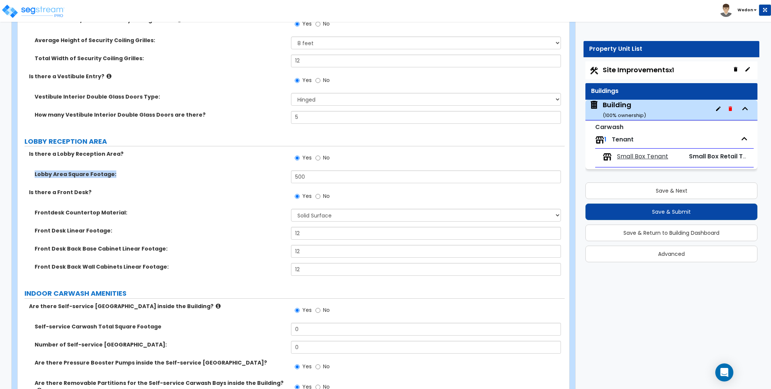
click at [97, 158] on div "Is there a Lobby Reception Area? Yes No" at bounding box center [291, 160] width 547 height 20
click at [97, 158] on label "Is there a Lobby Reception Area?" at bounding box center [157, 154] width 257 height 8
click at [151, 167] on div "Is there a Lobby Reception Area? Yes No" at bounding box center [291, 160] width 547 height 20
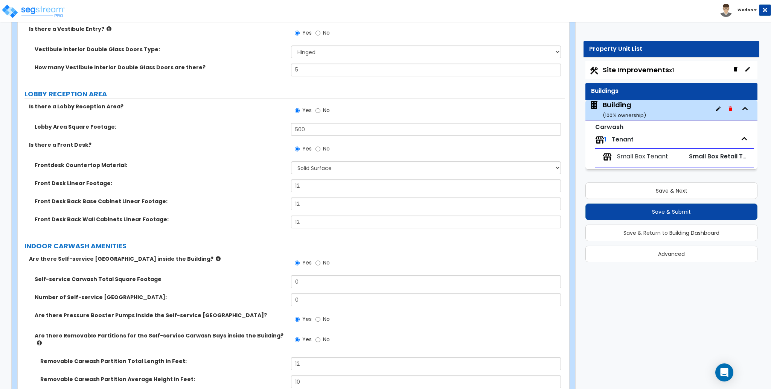
scroll to position [2244, 0]
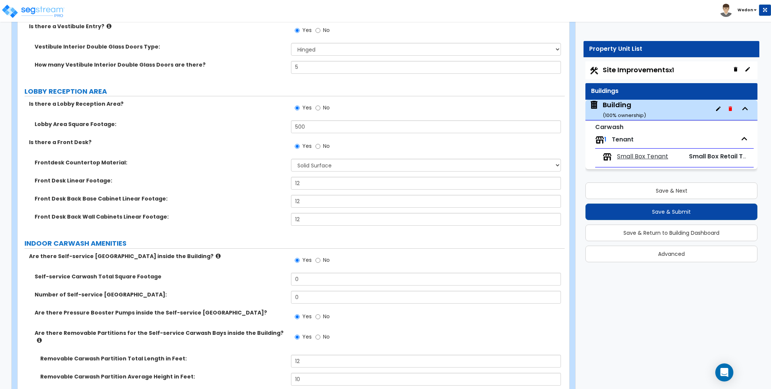
click at [176, 217] on label "Front Desk Back Wall Cabinets Linear Footage:" at bounding box center [160, 217] width 251 height 8
click at [145, 217] on label "Front Desk Back Wall Cabinets Linear Footage:" at bounding box center [160, 217] width 251 height 8
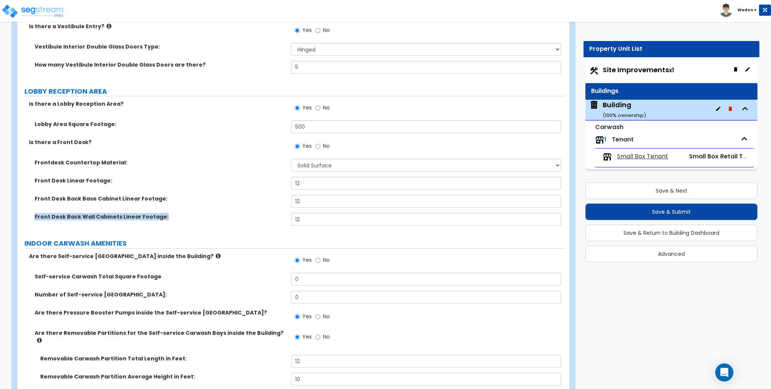
click at [146, 191] on div "Front Desk Linear Footage: 12" at bounding box center [291, 186] width 547 height 18
click at [128, 196] on label "Front Desk Back Base Cabinet Linear Footage:" at bounding box center [160, 199] width 251 height 8
click at [100, 183] on label "Front Desk Linear Footage:" at bounding box center [160, 181] width 251 height 8
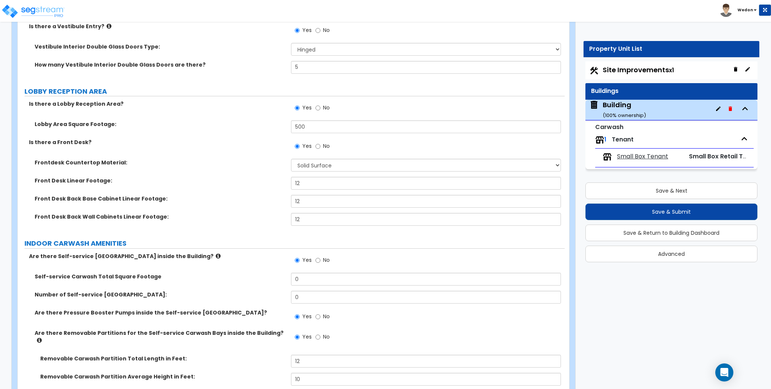
click at [100, 183] on label "Front Desk Linear Footage:" at bounding box center [160, 181] width 251 height 8
click at [101, 166] on div "Frontdesk Countertop Material: None Plastic Laminate Solid Surface Stone Quartz…" at bounding box center [291, 168] width 547 height 18
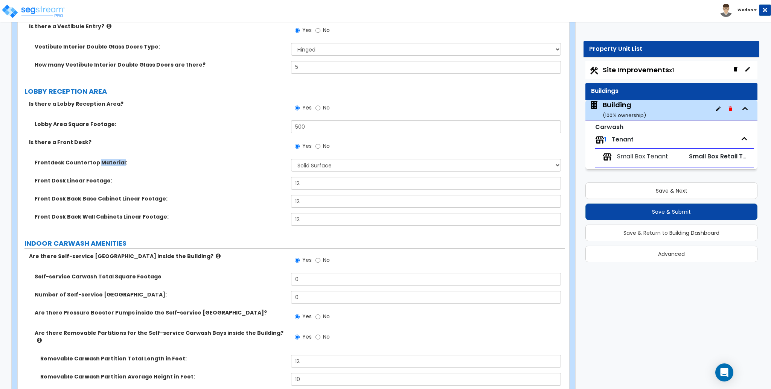
click at [101, 166] on div "Frontdesk Countertop Material: None Plastic Laminate Solid Surface Stone Quartz…" at bounding box center [291, 168] width 547 height 18
click at [192, 173] on div "Frontdesk Countertop Material: None Plastic Laminate Solid Surface Stone Quartz…" at bounding box center [291, 168] width 547 height 18
click at [82, 178] on label "Front Desk Linear Footage:" at bounding box center [160, 181] width 251 height 8
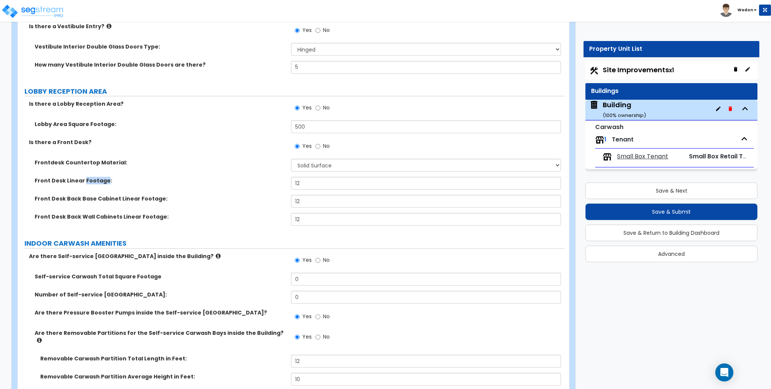
click at [82, 178] on label "Front Desk Linear Footage:" at bounding box center [160, 181] width 251 height 8
click at [119, 199] on label "Front Desk Back Base Cabinet Linear Footage:" at bounding box center [160, 199] width 251 height 8
click at [118, 199] on label "Front Desk Back Base Cabinet Linear Footage:" at bounding box center [160, 199] width 251 height 8
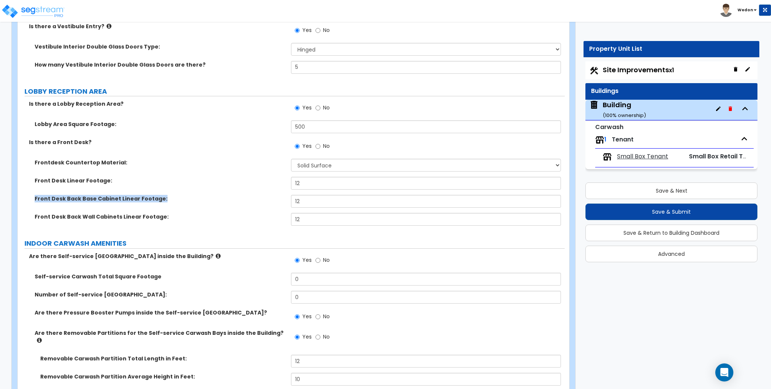
click at [118, 199] on label "Front Desk Back Base Cabinet Linear Footage:" at bounding box center [160, 199] width 251 height 8
click at [86, 217] on label "Front Desk Back Wall Cabinets Linear Footage:" at bounding box center [160, 217] width 251 height 8
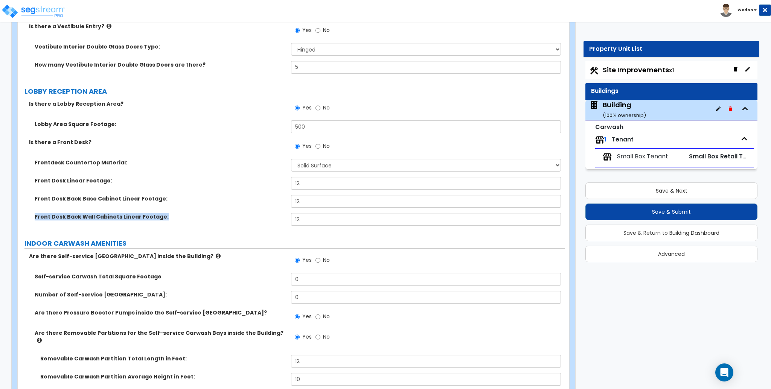
click at [184, 214] on label "Front Desk Back Wall Cabinets Linear Footage:" at bounding box center [160, 217] width 251 height 8
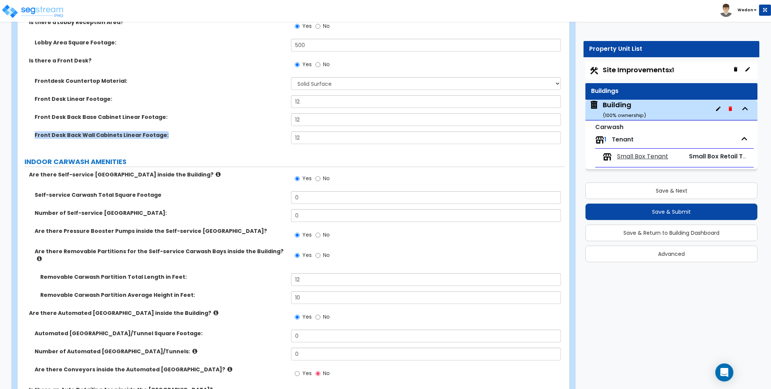
scroll to position [2344, 0]
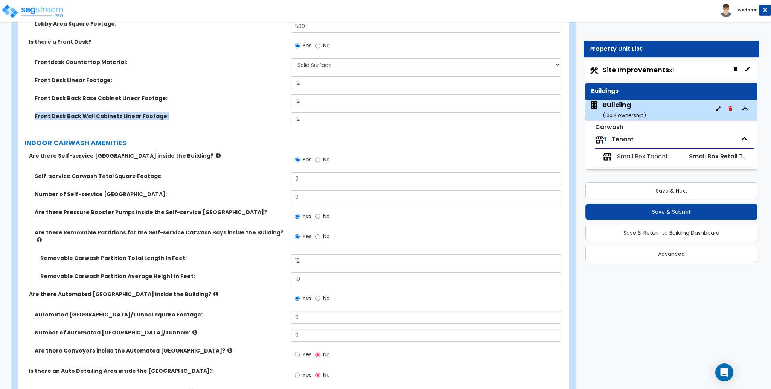
click at [206, 124] on div "Front Desk Back Wall Cabinets Linear Footage: 12" at bounding box center [291, 122] width 547 height 18
click at [157, 98] on label "Front Desk Back Base Cabinet Linear Footage:" at bounding box center [160, 99] width 251 height 8
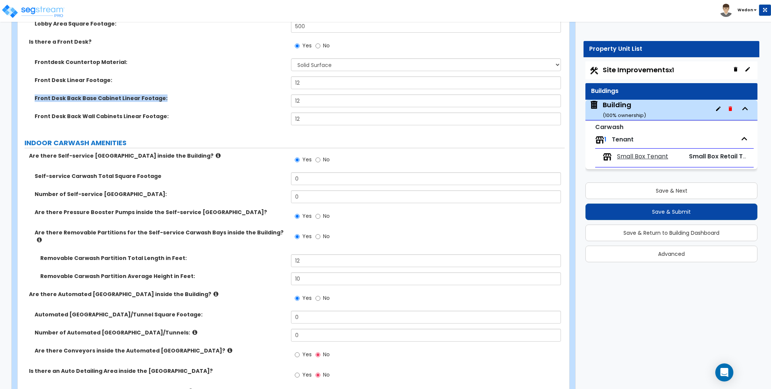
click at [149, 118] on label "Front Desk Back Wall Cabinets Linear Footage:" at bounding box center [160, 117] width 251 height 8
click at [224, 121] on div "Front Desk Back Wall Cabinets Linear Footage: 12" at bounding box center [291, 122] width 547 height 18
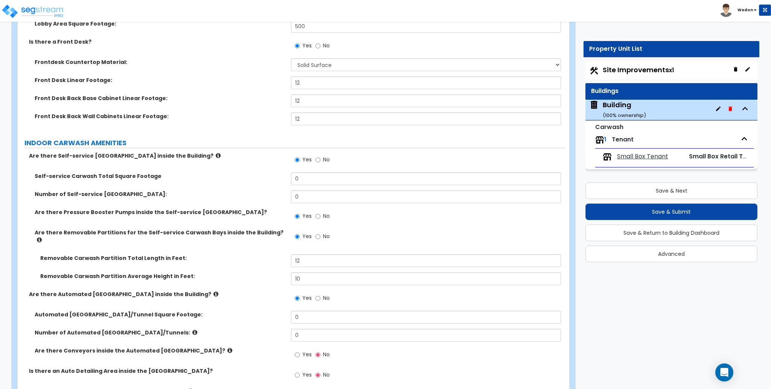
click at [121, 97] on label "Front Desk Back Base Cabinet Linear Footage:" at bounding box center [160, 99] width 251 height 8
click at [121, 98] on label "Front Desk Back Base Cabinet Linear Footage:" at bounding box center [160, 99] width 251 height 8
click at [183, 98] on label "Front Desk Back Base Cabinet Linear Footage:" at bounding box center [160, 99] width 251 height 8
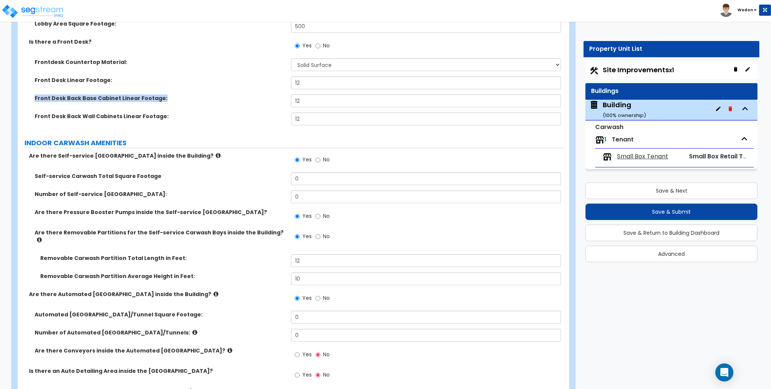
click at [152, 100] on label "Front Desk Back Base Cabinet Linear Footage:" at bounding box center [160, 99] width 251 height 8
click at [182, 98] on label "Front Desk Back Base Cabinet Linear Footage:" at bounding box center [160, 99] width 251 height 8
click at [216, 118] on label "Front Desk Back Wall Cabinets Linear Footage:" at bounding box center [160, 117] width 251 height 8
click at [135, 156] on label "Are there Self-service [GEOGRAPHIC_DATA] inside the Building?" at bounding box center [157, 156] width 257 height 8
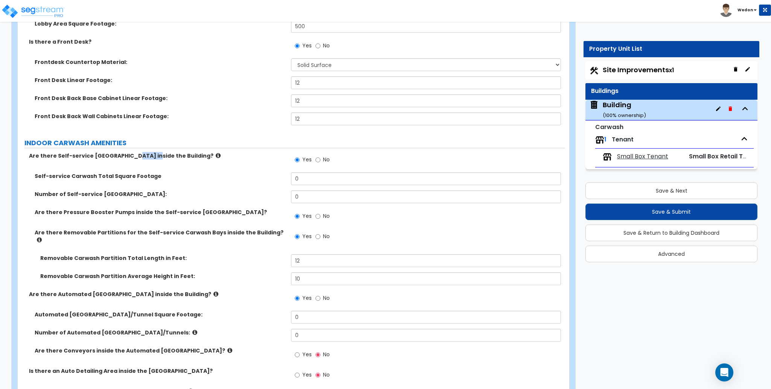
click at [135, 156] on label "Are there Self-service [GEOGRAPHIC_DATA] inside the Building?" at bounding box center [157, 156] width 257 height 8
click at [100, 177] on label "Self-service Carwash Total Square Footage" at bounding box center [160, 177] width 251 height 8
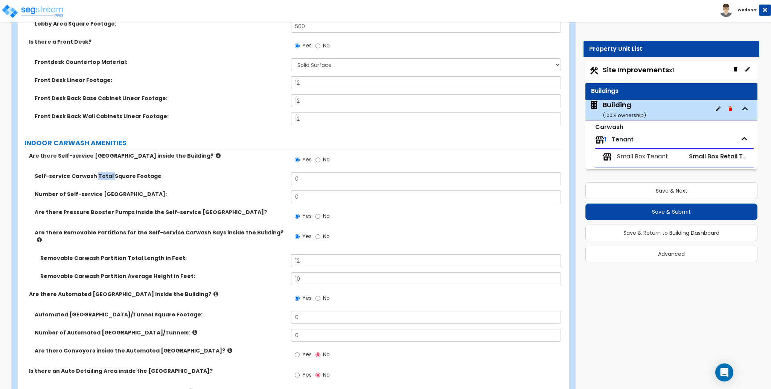
click at [100, 177] on label "Self-service Carwash Total Square Footage" at bounding box center [160, 177] width 251 height 8
click at [204, 182] on div "Self-service Carwash Total Square Footage 0" at bounding box center [291, 182] width 547 height 18
click at [111, 196] on label "Number of Self-service [GEOGRAPHIC_DATA]:" at bounding box center [160, 195] width 251 height 8
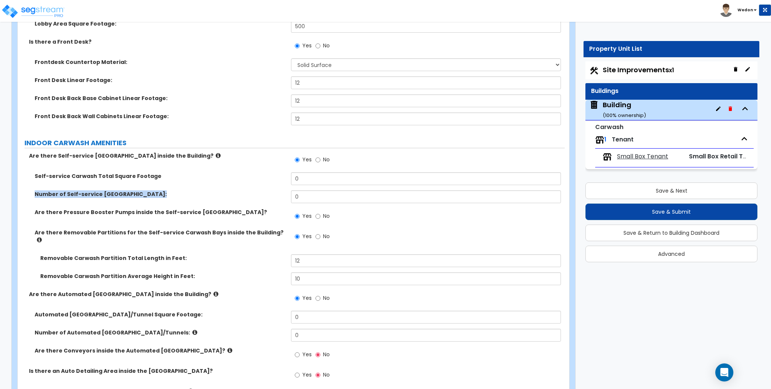
click at [130, 177] on label "Self-service Carwash Total Square Footage" at bounding box center [160, 177] width 251 height 8
click at [131, 177] on label "Self-service Carwash Total Square Footage" at bounding box center [160, 177] width 251 height 8
click at [207, 179] on label "Self-service Carwash Total Square Footage" at bounding box center [160, 177] width 251 height 8
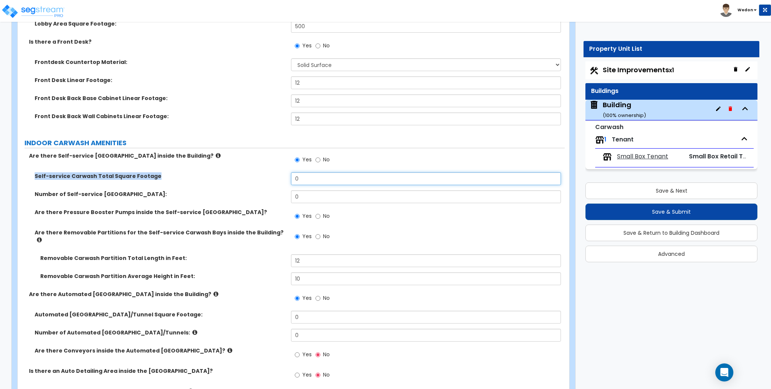
click at [309, 181] on input "0" at bounding box center [426, 179] width 270 height 13
drag, startPoint x: 382, startPoint y: 176, endPoint x: 183, endPoint y: 183, distance: 199.0
click at [183, 183] on div "Self-service Carwash Total Square Footage 0" at bounding box center [291, 182] width 547 height 18
click at [99, 177] on label "Self-service Carwash Total Square Footage" at bounding box center [160, 177] width 251 height 8
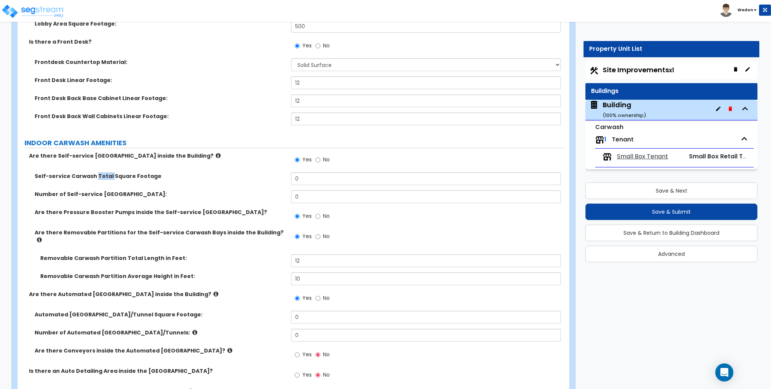
click at [99, 177] on label "Self-service Carwash Total Square Footage" at bounding box center [160, 177] width 251 height 8
click at [243, 178] on label "Self-service Carwash Total Square Footage" at bounding box center [160, 177] width 251 height 8
click at [314, 194] on input "0" at bounding box center [426, 197] width 270 height 13
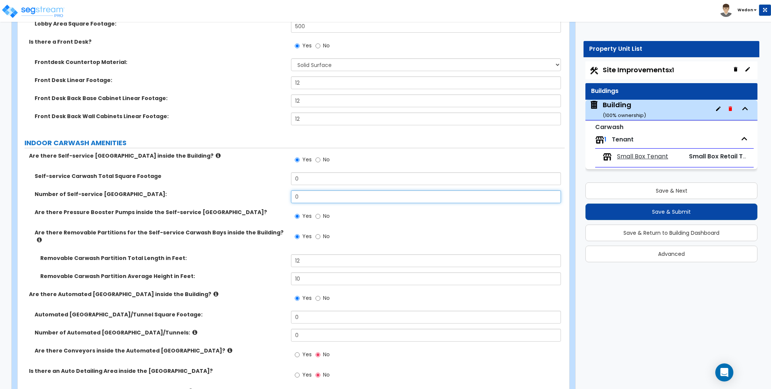
click at [314, 194] on input "0" at bounding box center [426, 197] width 270 height 13
click at [322, 173] on input "0" at bounding box center [426, 179] width 270 height 13
click at [321, 177] on input "0" at bounding box center [426, 179] width 270 height 13
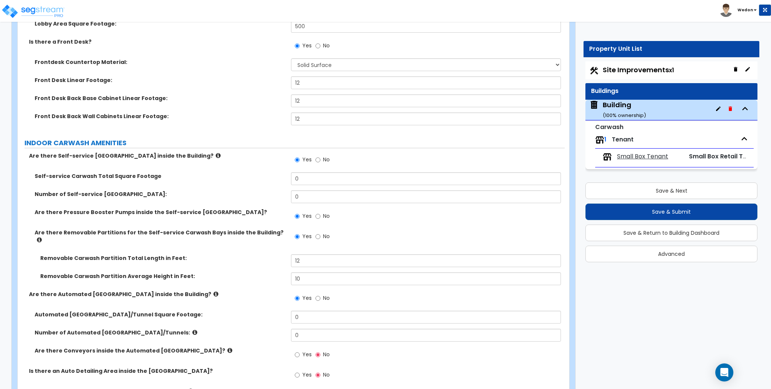
click at [226, 180] on label "Self-service Carwash Total Square Footage" at bounding box center [160, 177] width 251 height 8
click at [338, 177] on input "0" at bounding box center [426, 179] width 270 height 13
click at [305, 194] on input "0" at bounding box center [426, 197] width 270 height 13
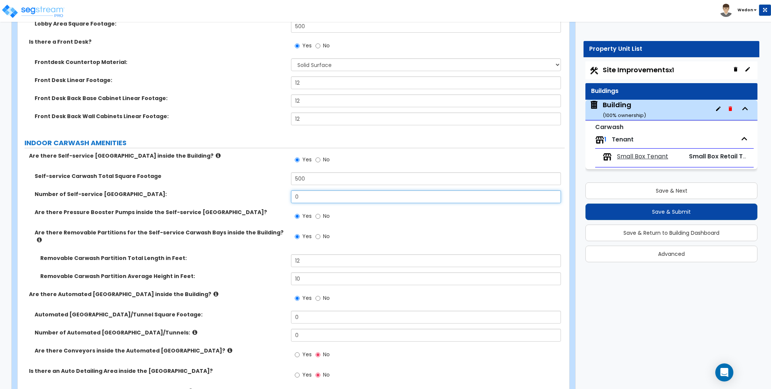
click at [305, 194] on input "0" at bounding box center [426, 197] width 270 height 13
click at [216, 187] on div "Self-service Carwash Total Square Footage 500" at bounding box center [291, 182] width 547 height 18
drag, startPoint x: 274, startPoint y: 182, endPoint x: 262, endPoint y: 182, distance: 11.7
click at [262, 182] on div "Self-service Carwash Total Square Footage 500" at bounding box center [291, 182] width 547 height 18
click at [260, 193] on label "Number of Self-service [GEOGRAPHIC_DATA]:" at bounding box center [160, 195] width 251 height 8
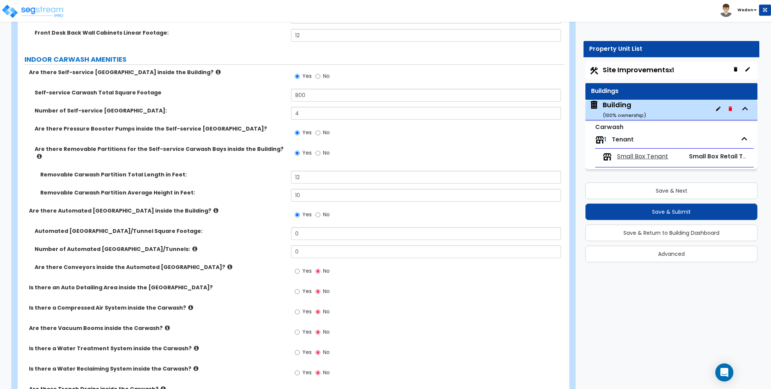
scroll to position [2445, 0]
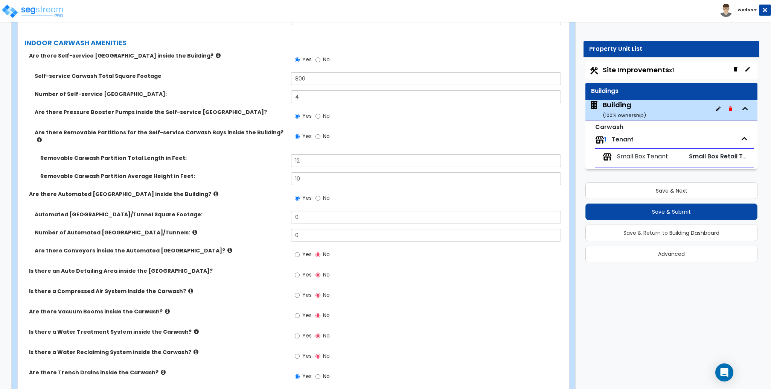
click at [248, 211] on label "Automated [GEOGRAPHIC_DATA]/Tunnel Square Footage:" at bounding box center [160, 215] width 251 height 8
click at [313, 211] on input "0" at bounding box center [426, 217] width 270 height 13
click at [324, 229] on input "0" at bounding box center [426, 235] width 270 height 13
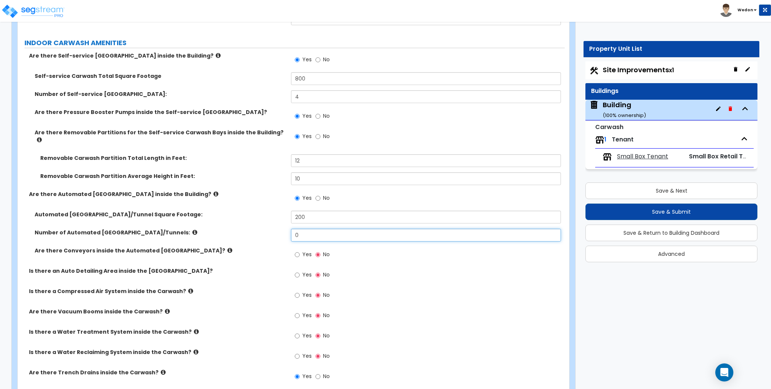
click at [324, 229] on input "0" at bounding box center [426, 235] width 270 height 13
drag, startPoint x: 34, startPoint y: 226, endPoint x: 177, endPoint y: 231, distance: 142.8
click at [177, 231] on div "Number of Automated [GEOGRAPHIC_DATA]/Tunnels:" at bounding box center [154, 233] width 273 height 8
click at [225, 229] on label "Number of Automated [GEOGRAPHIC_DATA]/Tunnels:" at bounding box center [160, 233] width 251 height 8
click at [101, 229] on label "Number of Automated [GEOGRAPHIC_DATA]/Tunnels:" at bounding box center [160, 233] width 251 height 8
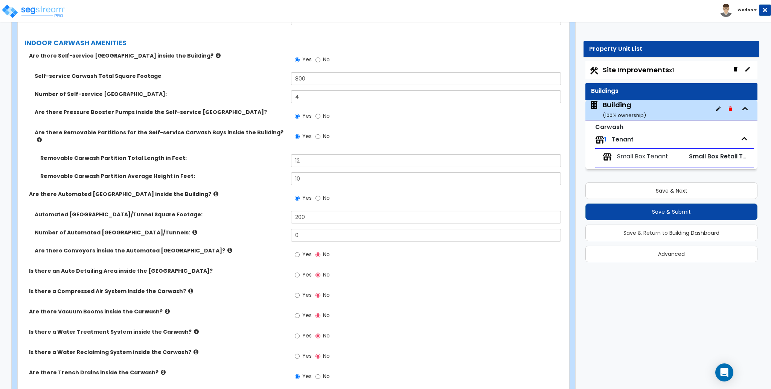
click at [101, 229] on label "Number of Automated [GEOGRAPHIC_DATA]/Tunnels:" at bounding box center [160, 233] width 251 height 8
click at [179, 229] on label "Number of Automated [GEOGRAPHIC_DATA]/Tunnels:" at bounding box center [160, 233] width 251 height 8
click at [322, 229] on input "0" at bounding box center [426, 235] width 270 height 13
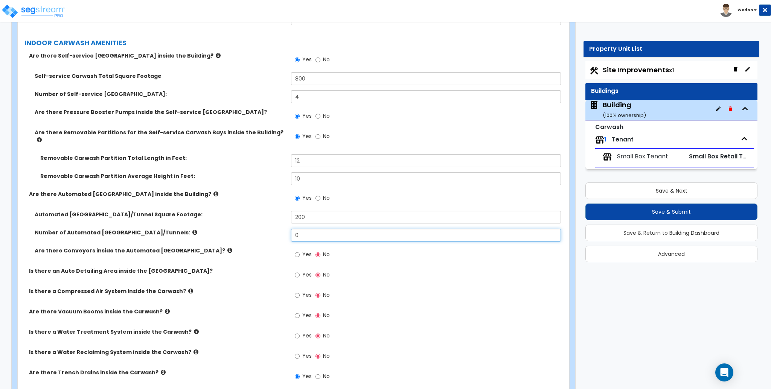
click at [322, 229] on input "0" at bounding box center [426, 235] width 270 height 13
click at [221, 238] on div "Number of Automated [GEOGRAPHIC_DATA]/Tunnels: 4" at bounding box center [291, 238] width 547 height 18
click at [104, 229] on label "Number of Automated [GEOGRAPHIC_DATA]/Tunnels:" at bounding box center [160, 233] width 251 height 8
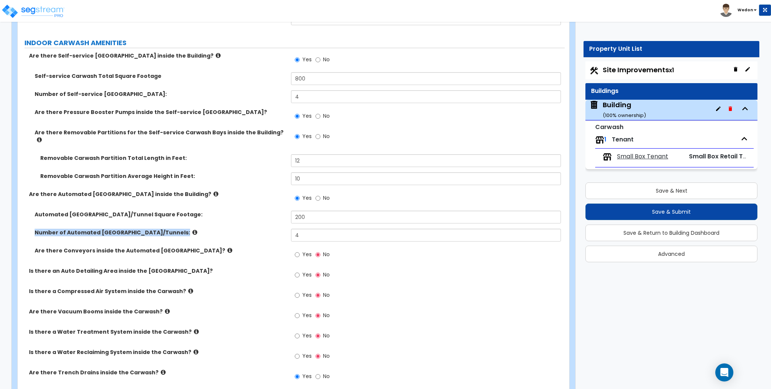
click at [104, 229] on label "Number of Automated [GEOGRAPHIC_DATA]/Tunnels:" at bounding box center [160, 233] width 251 height 8
click at [236, 223] on div "Automated [GEOGRAPHIC_DATA]/Tunnel Square Footage: 200" at bounding box center [291, 220] width 547 height 18
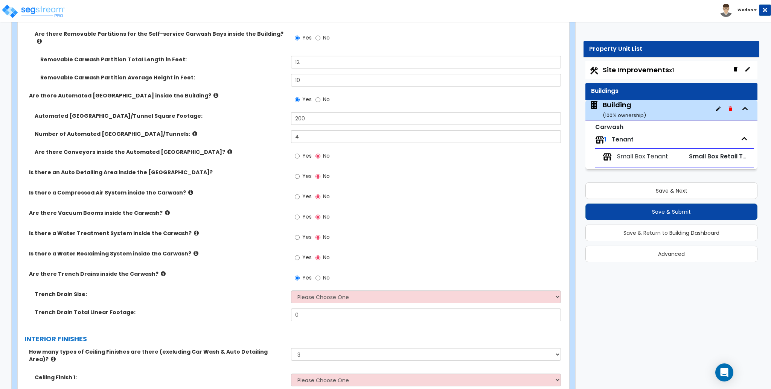
scroll to position [2545, 0]
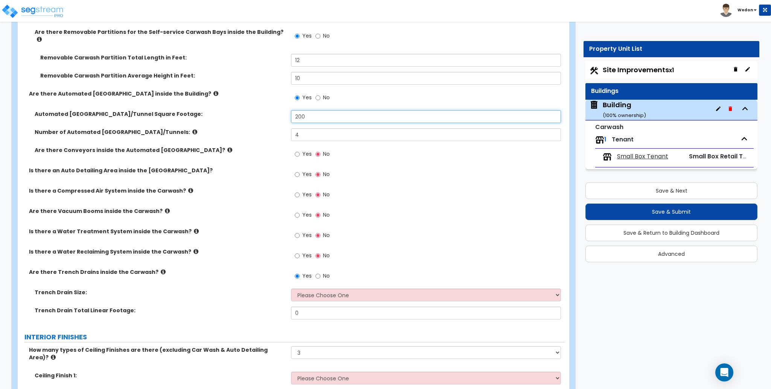
click at [311, 110] on input "200" at bounding box center [426, 116] width 270 height 13
drag, startPoint x: 311, startPoint y: 110, endPoint x: 354, endPoint y: 115, distance: 43.2
click at [312, 111] on input "200" at bounding box center [426, 116] width 270 height 13
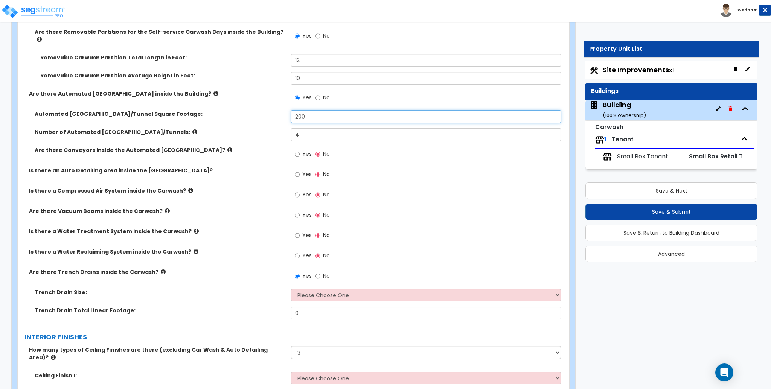
click at [321, 111] on input "200" at bounding box center [426, 116] width 270 height 13
click at [231, 138] on div "Number of Automated [GEOGRAPHIC_DATA]/Tunnels: 4" at bounding box center [291, 137] width 547 height 18
click at [304, 150] on span "Yes" at bounding box center [306, 154] width 9 height 8
click at [300, 150] on input "Yes" at bounding box center [297, 154] width 5 height 8
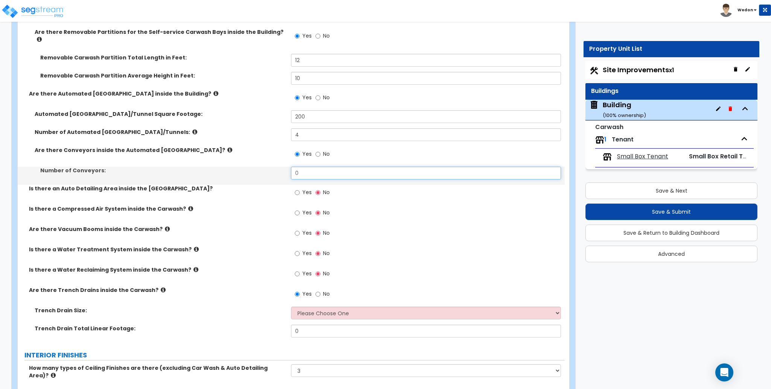
click at [313, 167] on input "0" at bounding box center [426, 173] width 270 height 13
click at [187, 179] on div "Number of Conveyors: 0" at bounding box center [291, 176] width 547 height 18
click at [61, 167] on label "Number of Conveyors:" at bounding box center [162, 171] width 245 height 8
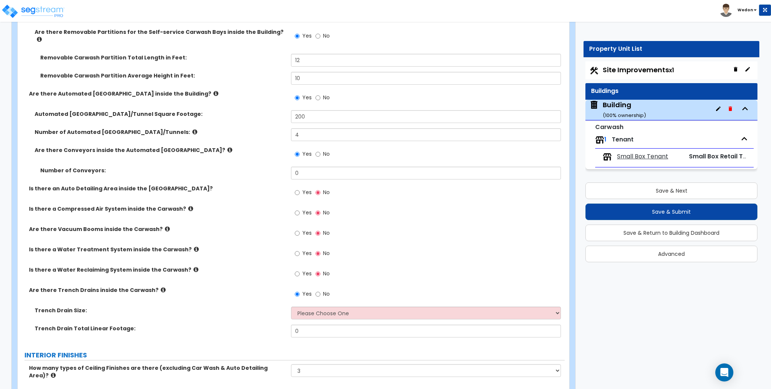
click at [61, 167] on label "Number of Conveyors:" at bounding box center [162, 171] width 245 height 8
drag, startPoint x: 61, startPoint y: 165, endPoint x: 66, endPoint y: 165, distance: 5.7
click at [60, 167] on label "Number of Conveyors:" at bounding box center [162, 171] width 245 height 8
click at [305, 167] on input "0" at bounding box center [426, 173] width 270 height 13
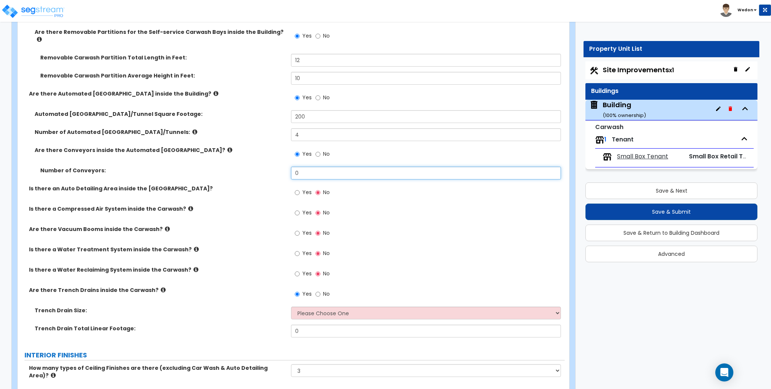
click at [305, 167] on input "0" at bounding box center [426, 173] width 270 height 13
click at [56, 167] on label "Number of Conveyors:" at bounding box center [162, 171] width 245 height 8
click at [55, 167] on label "Number of Conveyors:" at bounding box center [162, 171] width 245 height 8
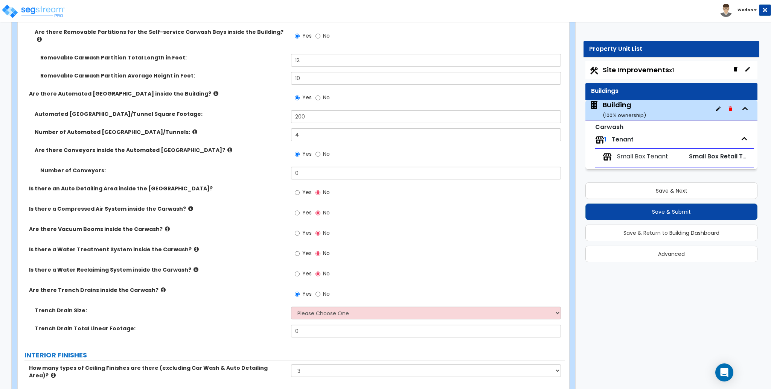
click at [55, 167] on label "Number of Conveyors:" at bounding box center [162, 171] width 245 height 8
click at [164, 167] on label "Number of Conveyors:" at bounding box center [162, 171] width 245 height 8
click at [67, 168] on label "Number of Conveyors:" at bounding box center [162, 171] width 245 height 8
click at [66, 168] on label "Number of Conveyors:" at bounding box center [162, 171] width 245 height 8
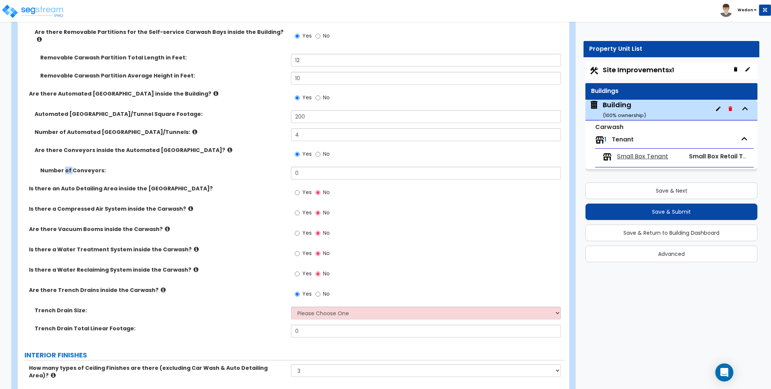
click at [66, 168] on label "Number of Conveyors:" at bounding box center [162, 171] width 245 height 8
click at [57, 185] on label "Is there an Auto Detailing Area inside the [GEOGRAPHIC_DATA]?" at bounding box center [157, 189] width 257 height 8
click at [60, 185] on label "Is there an Auto Detailing Area inside the [GEOGRAPHIC_DATA]?" at bounding box center [157, 189] width 257 height 8
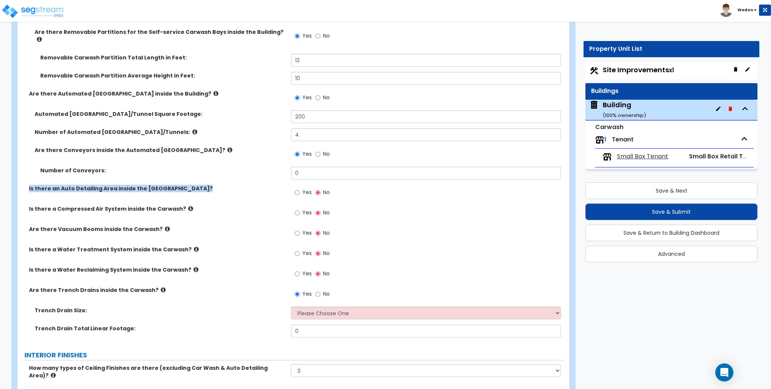
click at [279, 170] on div "Number of Conveyors: 0" at bounding box center [291, 176] width 547 height 18
click at [304, 189] on span "Yes" at bounding box center [306, 193] width 9 height 8
click at [300, 189] on input "Yes" at bounding box center [297, 193] width 5 height 8
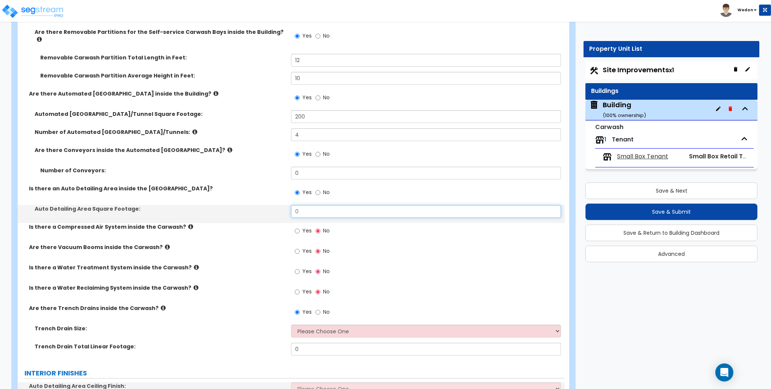
click at [310, 206] on input "0" at bounding box center [426, 211] width 270 height 13
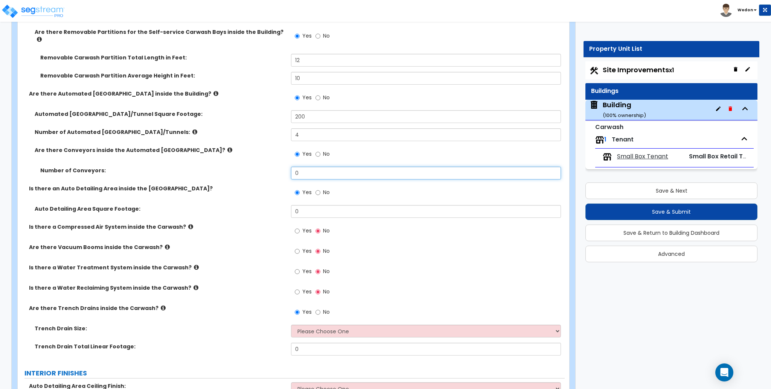
click at [318, 168] on input "0" at bounding box center [426, 173] width 270 height 13
click at [268, 185] on label "Is there an Auto Detailing Area inside the [GEOGRAPHIC_DATA]?" at bounding box center [157, 189] width 257 height 8
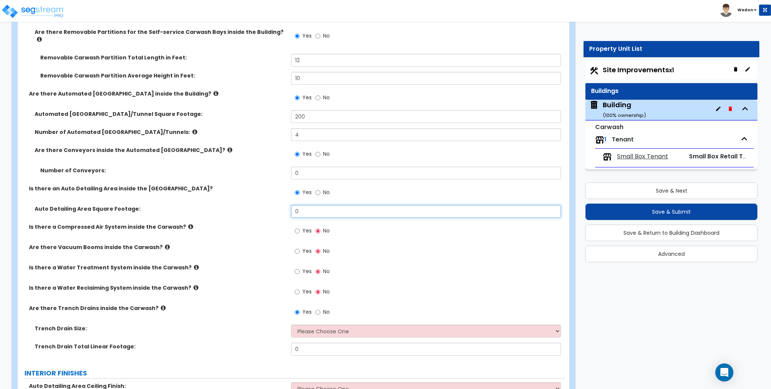
click at [305, 205] on input "0" at bounding box center [426, 211] width 270 height 13
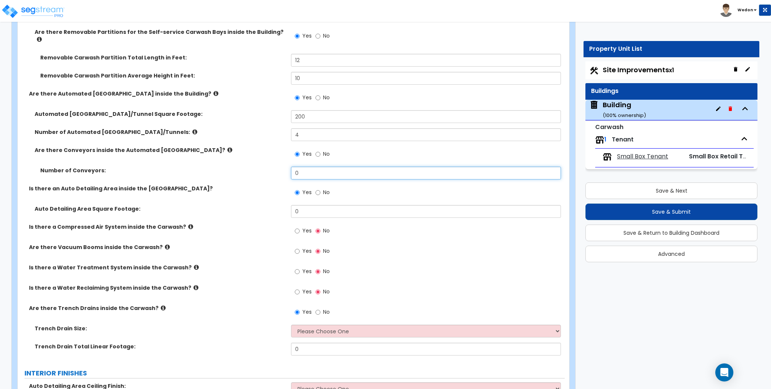
click at [310, 171] on input "0" at bounding box center [426, 173] width 270 height 13
click at [250, 174] on div "Number of Conveyors: 0" at bounding box center [291, 176] width 547 height 18
click at [104, 177] on div "Number of Conveyors: 0" at bounding box center [291, 176] width 547 height 18
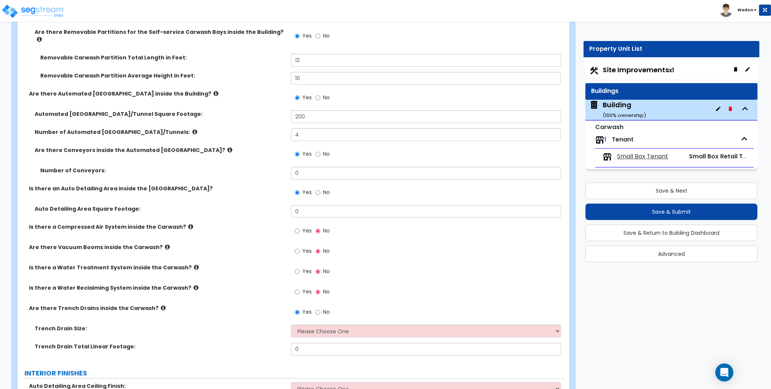
click at [104, 177] on div "Number of Conveyors: 0" at bounding box center [291, 176] width 547 height 18
click at [338, 167] on input "0" at bounding box center [426, 173] width 270 height 13
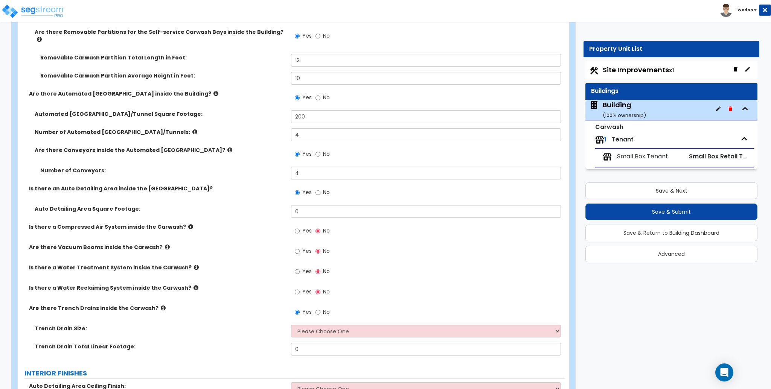
click at [241, 198] on div "Is there an Auto Detailing Area inside the [GEOGRAPHIC_DATA]? Yes No" at bounding box center [291, 195] width 547 height 20
click at [118, 208] on div "Auto Detailing Area Square Footage: 0" at bounding box center [291, 214] width 547 height 18
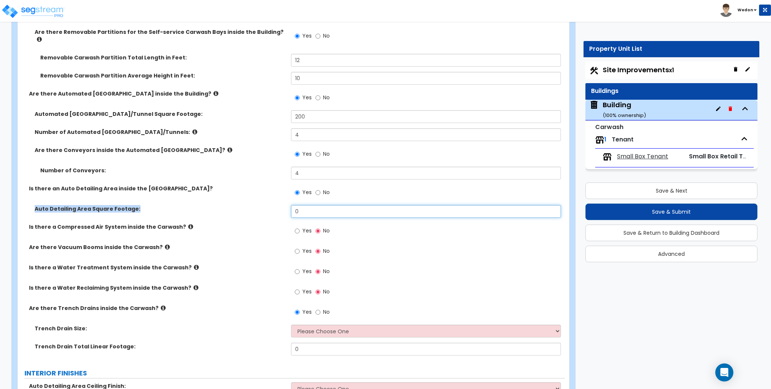
click at [315, 208] on input "0" at bounding box center [426, 211] width 270 height 13
click at [297, 227] on input "Yes" at bounding box center [297, 231] width 5 height 8
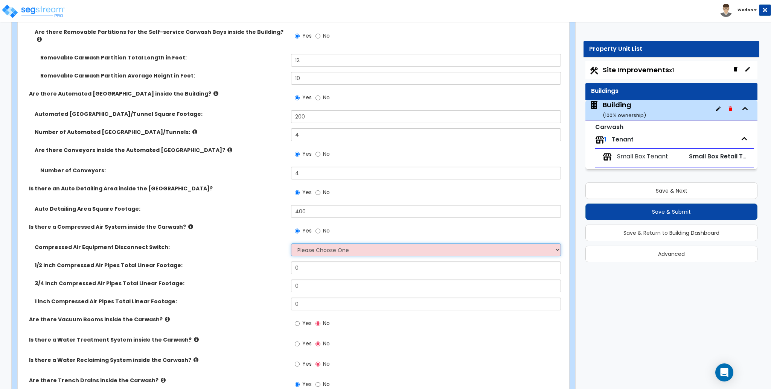
drag, startPoint x: 366, startPoint y: 243, endPoint x: 390, endPoint y: 243, distance: 24.1
click at [370, 244] on select "Please Choose One 30-Amp 60-Amp 100-Amp 200-Amp" at bounding box center [426, 250] width 270 height 13
click at [291, 244] on select "Please Choose One 30-Amp 60-Amp 100-Amp 200-Amp" at bounding box center [426, 250] width 270 height 13
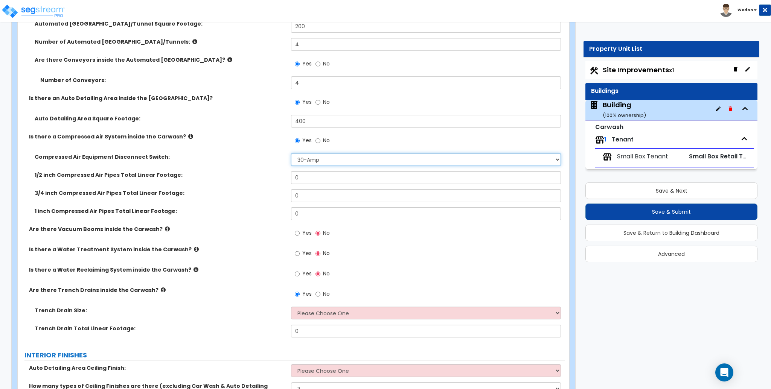
scroll to position [2646, 0]
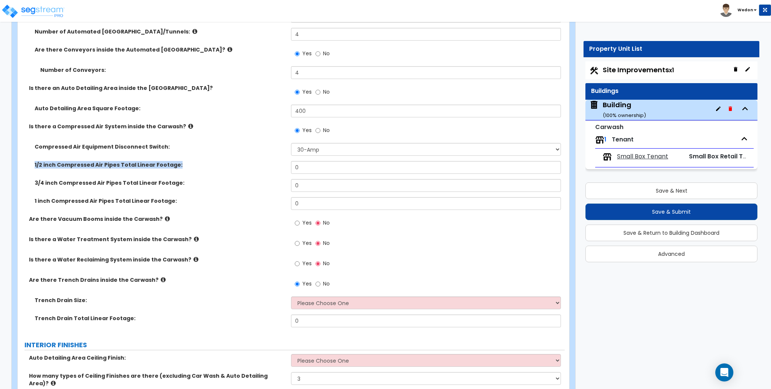
drag, startPoint x: 30, startPoint y: 159, endPoint x: 325, endPoint y: 163, distance: 295.3
click at [237, 165] on div "1/2 inch Compressed Air Pipes Total Linear Footage: 0" at bounding box center [291, 170] width 547 height 18
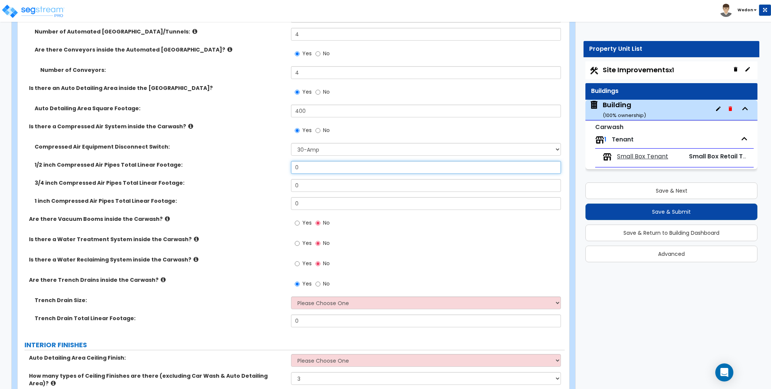
click at [331, 163] on input "0" at bounding box center [426, 167] width 270 height 13
click at [328, 181] on input "0" at bounding box center [426, 185] width 270 height 13
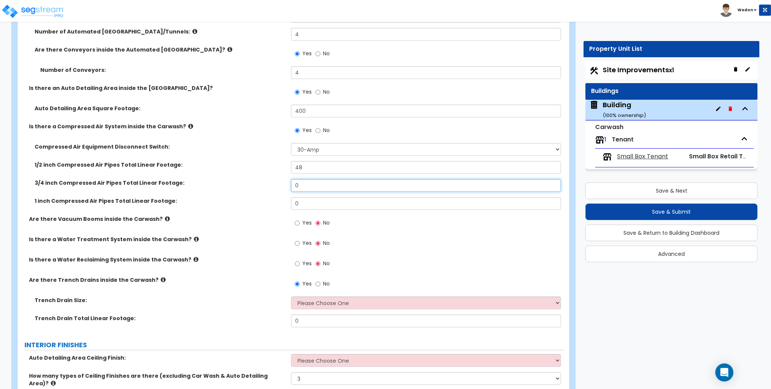
click at [328, 181] on input "0" at bounding box center [426, 185] width 270 height 13
click at [323, 197] on input "0" at bounding box center [426, 203] width 270 height 13
click at [243, 203] on div "1 inch Compressed Air Pipes Total Linear Footage: 12" at bounding box center [291, 206] width 547 height 18
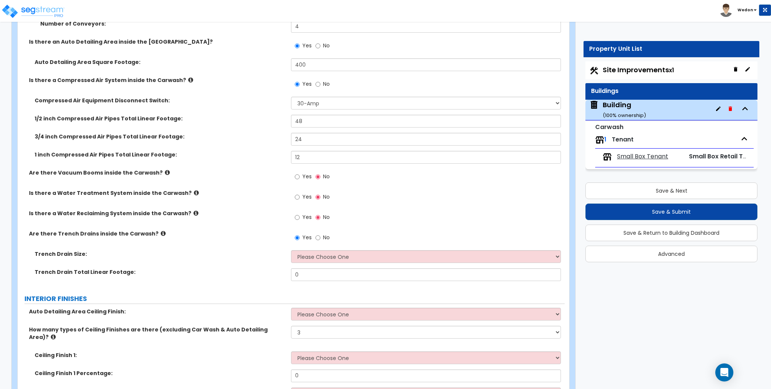
scroll to position [2696, 0]
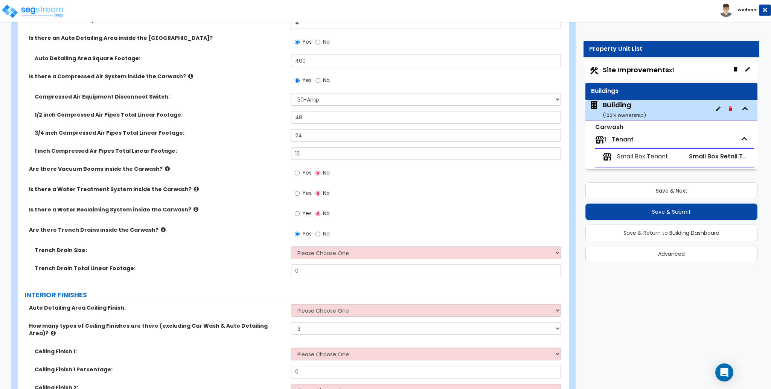
click at [305, 171] on label "Yes" at bounding box center [303, 174] width 17 height 13
click at [300, 171] on input "Yes" at bounding box center [297, 173] width 5 height 8
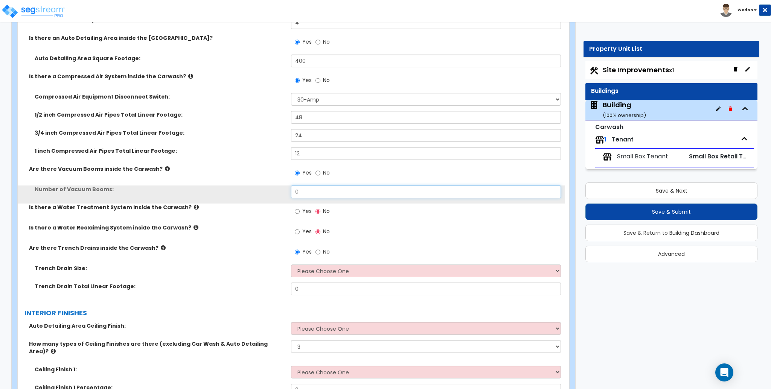
click at [313, 186] on input "0" at bounding box center [426, 192] width 270 height 13
click at [359, 191] on input "0" at bounding box center [426, 192] width 270 height 13
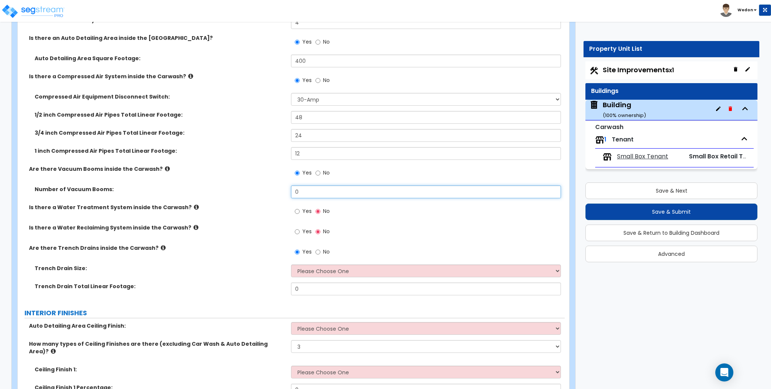
click at [359, 191] on input "0" at bounding box center [426, 192] width 270 height 13
click at [302, 207] on label "Yes" at bounding box center [303, 212] width 17 height 13
click at [300, 208] on input "Yes" at bounding box center [297, 212] width 5 height 8
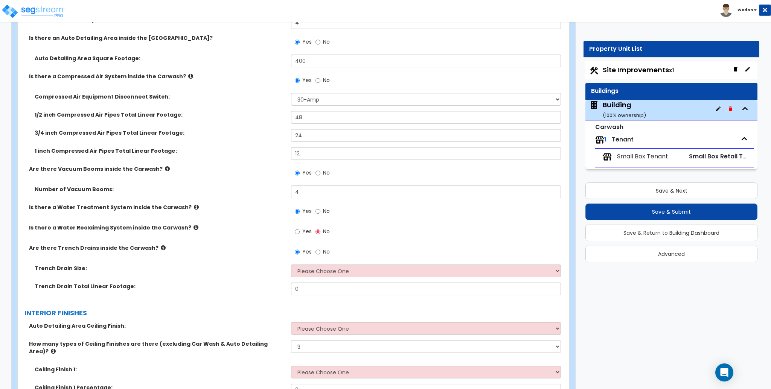
click at [301, 224] on div "Yes No" at bounding box center [312, 232] width 43 height 17
click at [294, 224] on div "Yes No" at bounding box center [312, 232] width 43 height 17
click at [297, 228] on input "Yes" at bounding box center [297, 232] width 5 height 8
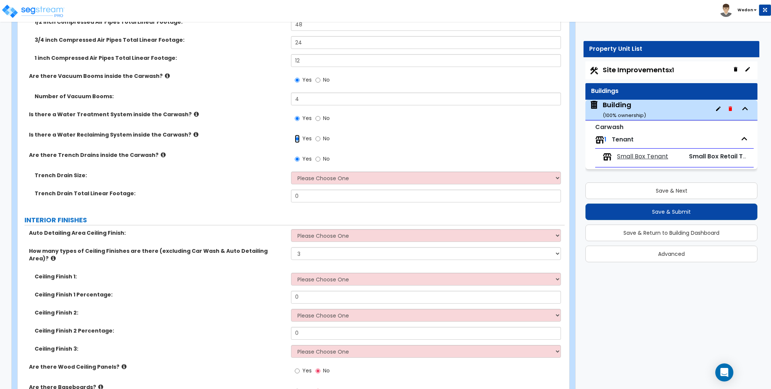
scroll to position [2797, 0]
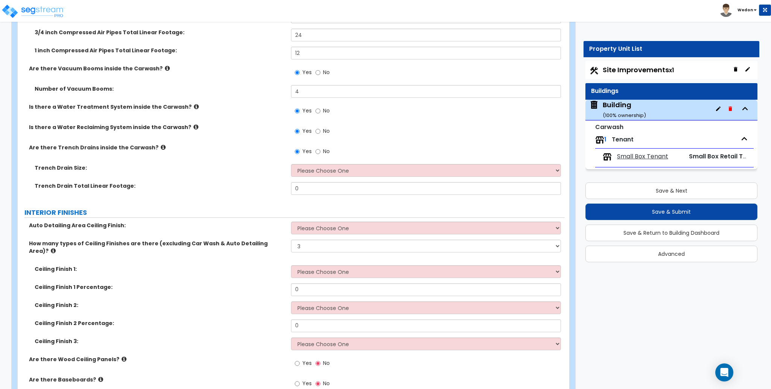
click at [79, 144] on label "Are there Trench Drains inside the Carwash?" at bounding box center [157, 148] width 257 height 8
click at [89, 127] on div "Is there a Water Reclaiming System inside the Carwash? Yes No" at bounding box center [291, 134] width 547 height 20
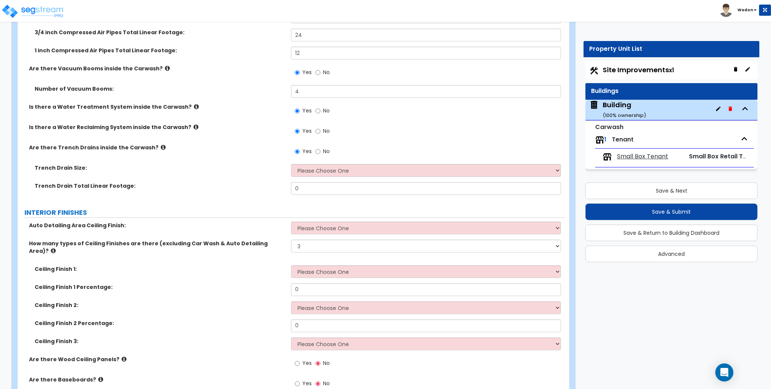
click at [89, 127] on div "Is there a Water Reclaiming System inside the Carwash? Yes No" at bounding box center [291, 134] width 547 height 20
click at [134, 106] on div "Is there a Water Treatment System inside the Carwash? Yes No" at bounding box center [291, 113] width 547 height 20
click at [134, 105] on label "Is there a Water Treatment System inside the Carwash?" at bounding box center [157, 107] width 257 height 8
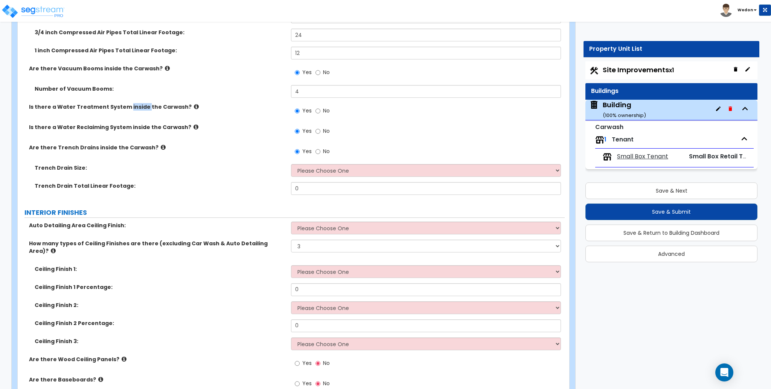
click at [134, 105] on label "Is there a Water Treatment System inside the Carwash?" at bounding box center [157, 107] width 257 height 8
click at [215, 109] on div "Is there a Water Treatment System inside the Carwash? Yes No" at bounding box center [291, 113] width 547 height 20
drag, startPoint x: 332, startPoint y: 167, endPoint x: 383, endPoint y: 163, distance: 51.1
click at [332, 167] on select "Please Choose One 4" 8" 12"" at bounding box center [426, 170] width 270 height 13
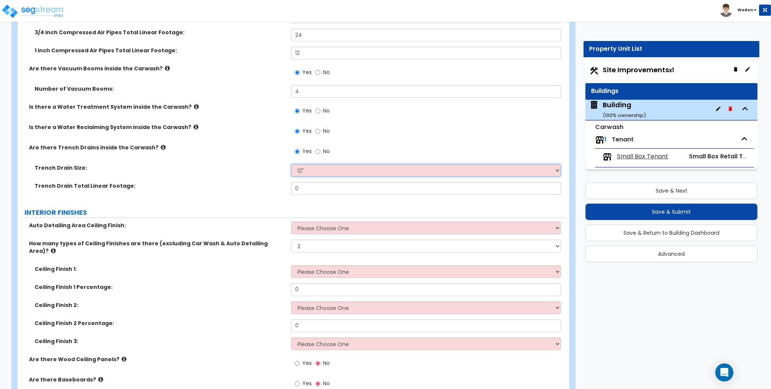
click at [291, 164] on select "Please Choose One 4" 8" 12"" at bounding box center [426, 170] width 270 height 13
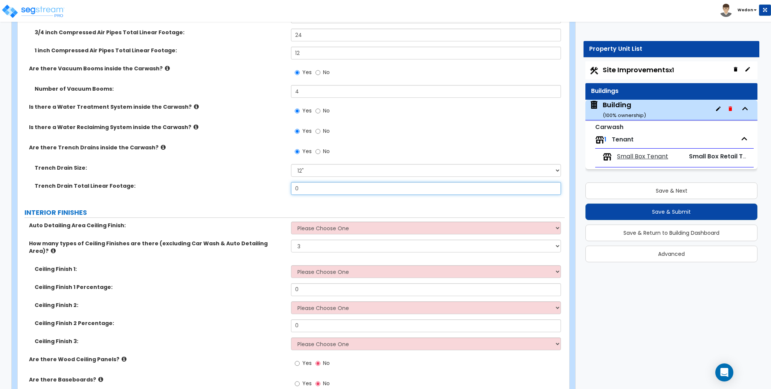
click at [324, 182] on input "0" at bounding box center [426, 188] width 270 height 13
click at [237, 195] on div "Trench Drain Total Linear Footage: 24" at bounding box center [291, 191] width 547 height 18
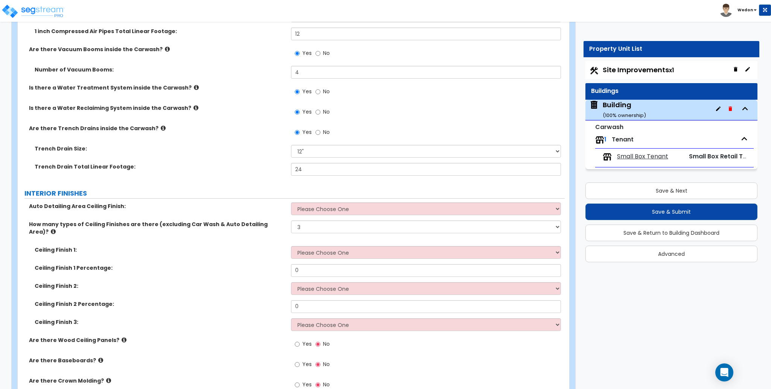
scroll to position [2897, 0]
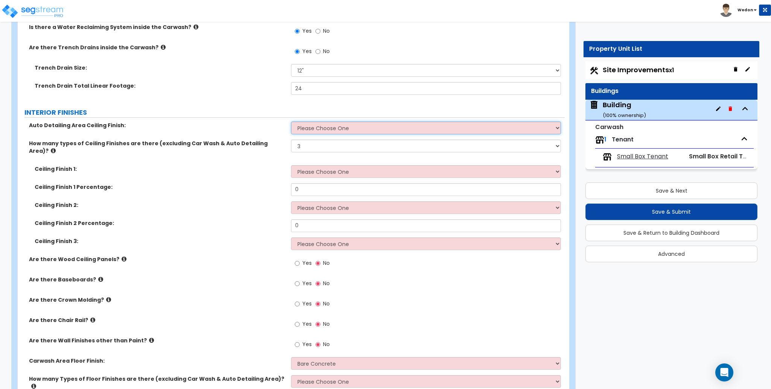
drag, startPoint x: 338, startPoint y: 123, endPoint x: 389, endPoint y: 124, distance: 51.6
click at [338, 123] on select "Please Choose One Drywall Ceiling Open Ceiling Drop Ceiling" at bounding box center [426, 128] width 270 height 13
click at [291, 122] on select "Please Choose One Drywall Ceiling Open Ceiling Drop Ceiling" at bounding box center [426, 128] width 270 height 13
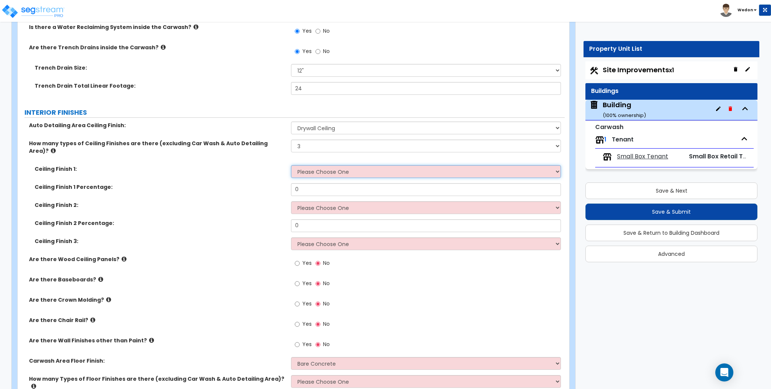
click at [318, 165] on select "Please Choose One Drop Ceiling Open Ceiling Drywall Ceiling" at bounding box center [426, 171] width 270 height 13
click at [291, 165] on select "Please Choose One Drop Ceiling Open Ceiling Drywall Ceiling" at bounding box center [426, 171] width 270 height 13
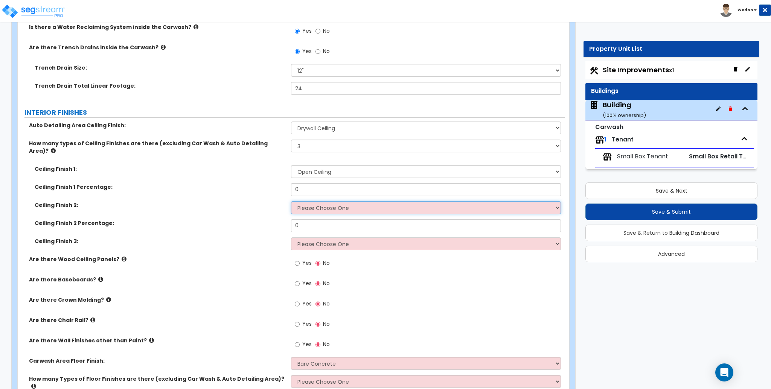
click at [310, 202] on select "Please Choose One Drop Ceiling Open Ceiling Drywall Ceiling" at bounding box center [426, 208] width 270 height 13
click at [291, 202] on select "Please Choose One Drop Ceiling Open Ceiling Drywall Ceiling" at bounding box center [426, 208] width 270 height 13
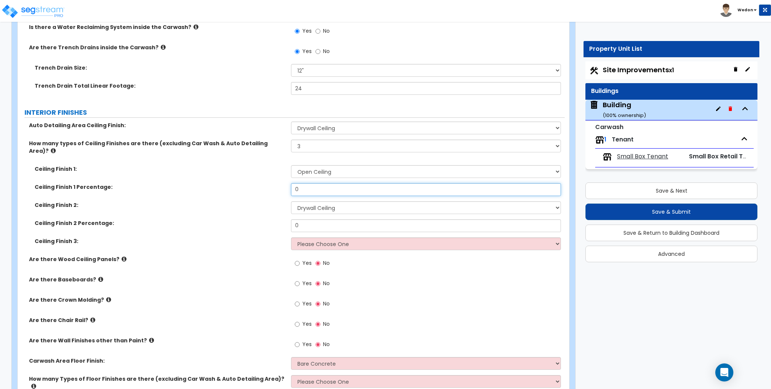
click at [321, 183] on input "0" at bounding box center [426, 189] width 270 height 13
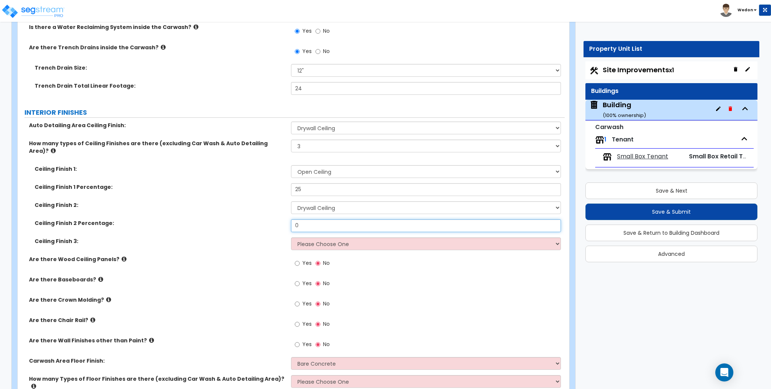
click at [312, 220] on input "0" at bounding box center [426, 226] width 270 height 13
click at [142, 183] on div "Ceiling Finish 1 Percentage: 25" at bounding box center [291, 192] width 547 height 18
click at [353, 238] on select "Please Choose One Drop Ceiling Open Ceiling Drywall Ceiling" at bounding box center [426, 244] width 270 height 13
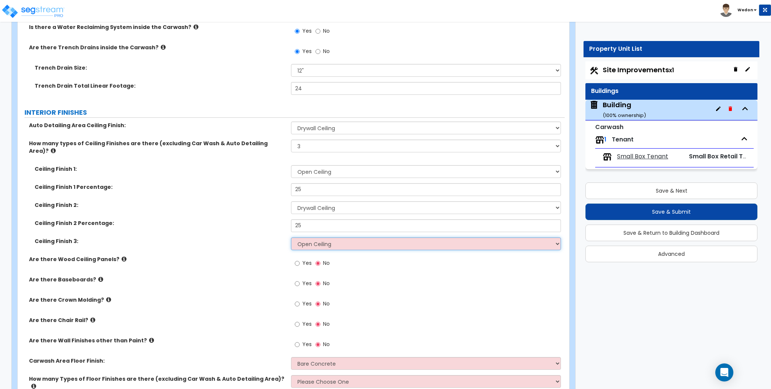
click at [291, 238] on select "Please Choose One Drop Ceiling Open Ceiling Drywall Ceiling" at bounding box center [426, 244] width 270 height 13
click at [394, 238] on select "Please Choose One Drop Ceiling Open Ceiling Drywall Ceiling" at bounding box center [426, 244] width 270 height 13
click at [291, 238] on select "Please Choose One Drop Ceiling Open Ceiling Drywall Ceiling" at bounding box center [426, 244] width 270 height 13
click at [241, 256] on label "Are there Wood Ceiling Panels?" at bounding box center [157, 260] width 257 height 8
click at [220, 238] on label "Ceiling Finish 3:" at bounding box center [160, 242] width 251 height 8
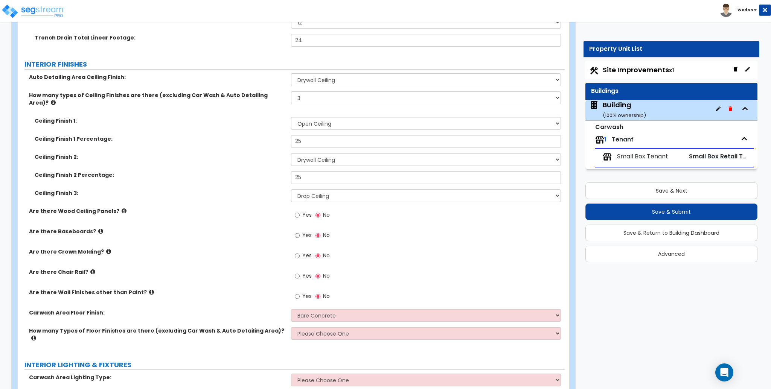
scroll to position [2947, 0]
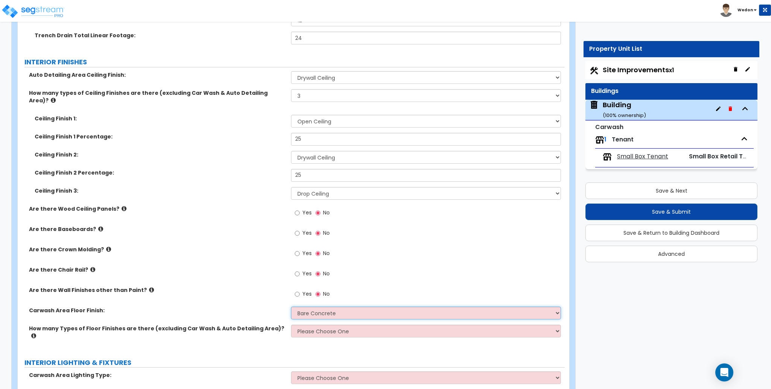
click at [353, 307] on select "Bare Concrete Polished Concrete Epoxy Paint" at bounding box center [426, 313] width 270 height 13
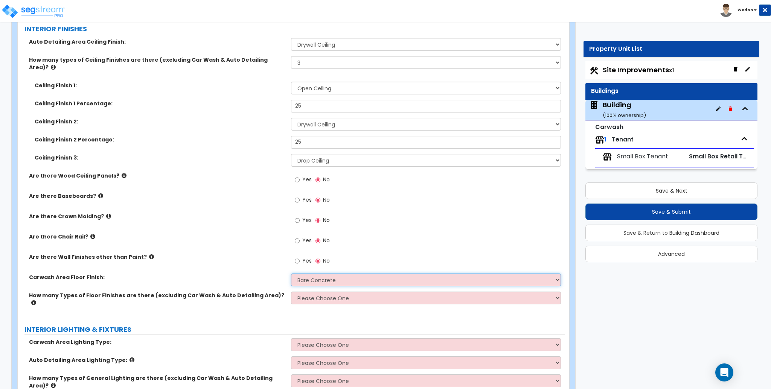
scroll to position [2997, 0]
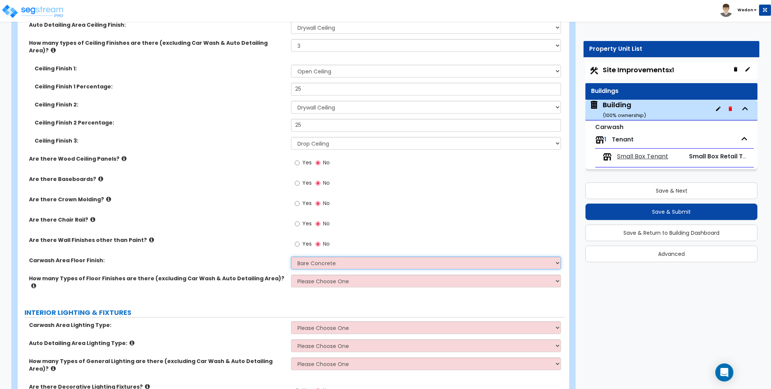
click at [386, 257] on select "Bare Concrete Polished Concrete Epoxy Paint" at bounding box center [426, 263] width 270 height 13
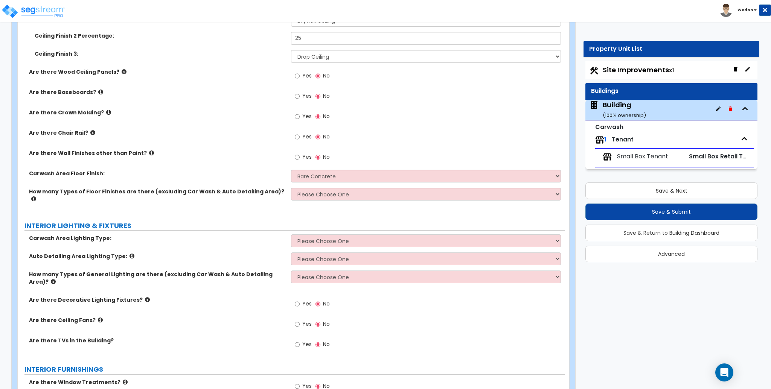
click at [197, 129] on label "Are there Chair Rail?" at bounding box center [157, 133] width 257 height 8
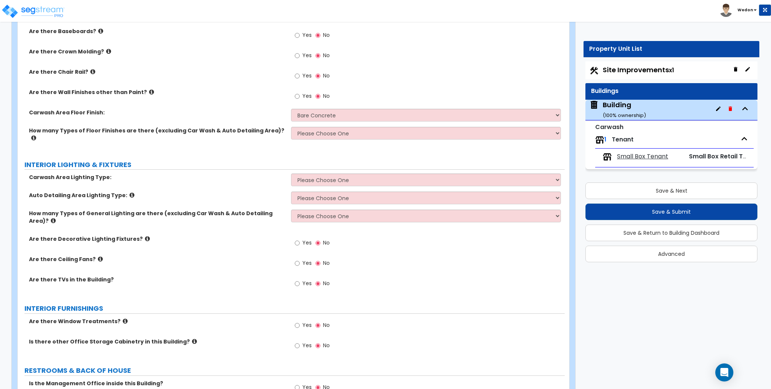
scroll to position [3148, 0]
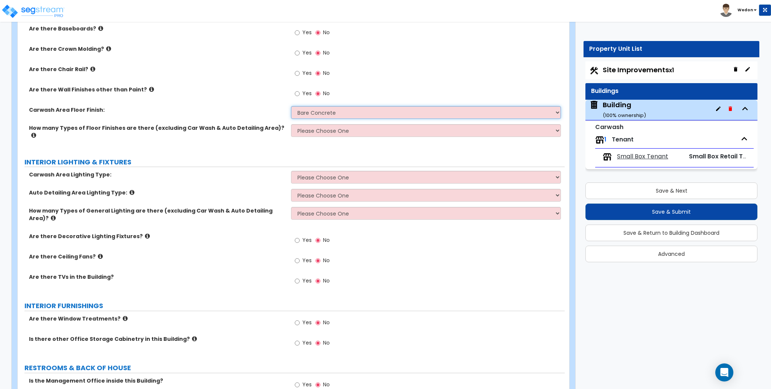
click at [367, 106] on select "Bare Concrete Polished Concrete Epoxy Paint" at bounding box center [426, 112] width 270 height 13
drag, startPoint x: 139, startPoint y: 97, endPoint x: 153, endPoint y: 97, distance: 13.2
click at [153, 106] on label "Carwash Area Floor Finish:" at bounding box center [157, 110] width 257 height 8
copy label "Carwash Area Floor Finish:"
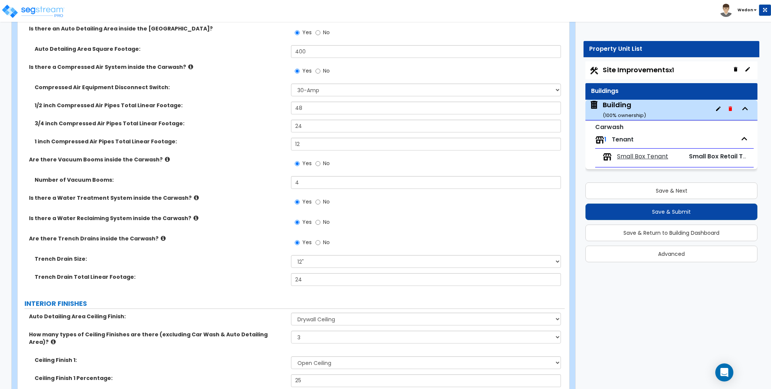
scroll to position [2746, 0]
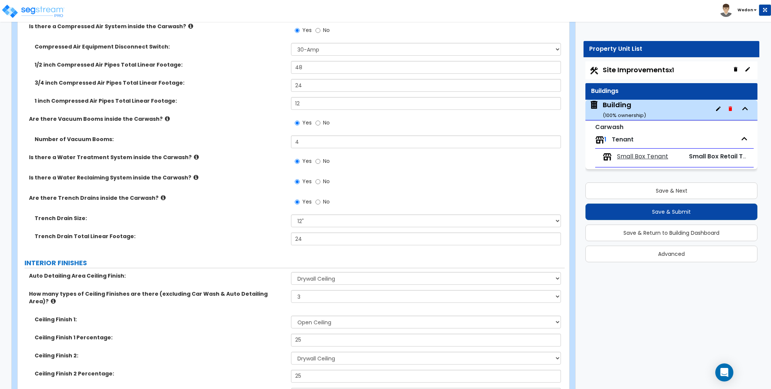
click at [201, 198] on div "Are there Trench Drains inside the Carwash? Yes No" at bounding box center [291, 204] width 547 height 20
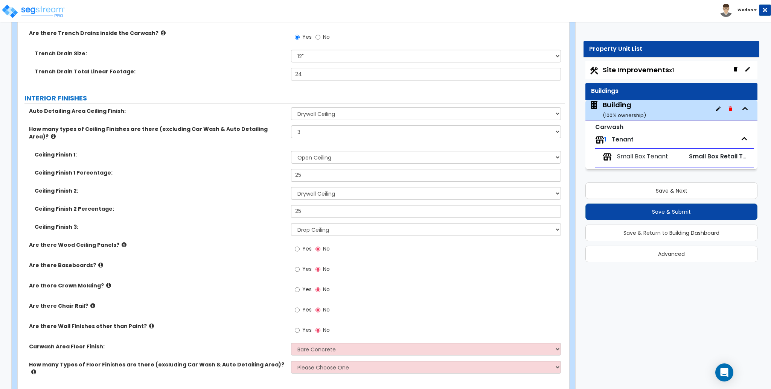
scroll to position [2947, 0]
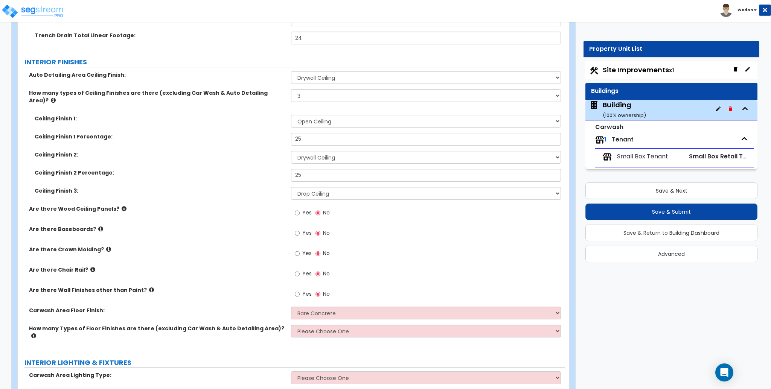
click at [305, 209] on span "Yes" at bounding box center [306, 213] width 9 height 8
click at [300, 209] on input "Yes" at bounding box center [297, 213] width 5 height 8
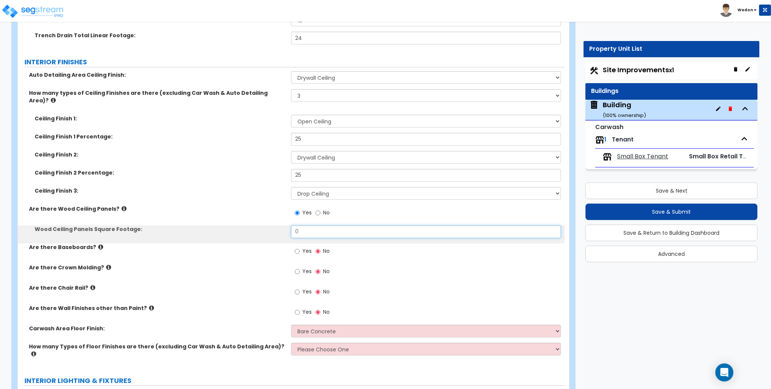
click at [309, 226] on input "0" at bounding box center [426, 232] width 270 height 13
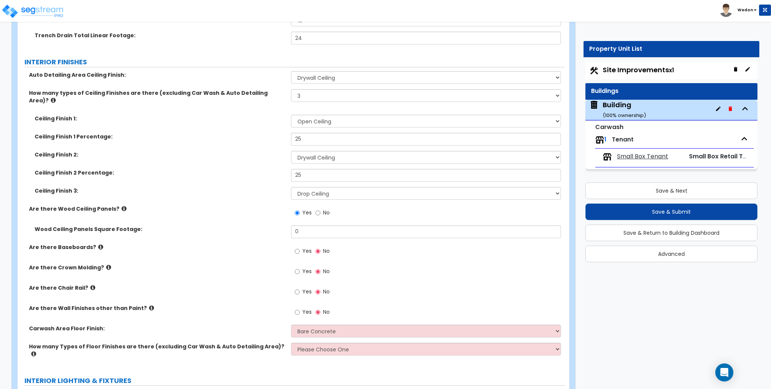
click at [244, 205] on div "Are there Wood Ceiling Panels? Yes No" at bounding box center [291, 215] width 547 height 20
click at [346, 226] on input "0" at bounding box center [426, 232] width 270 height 13
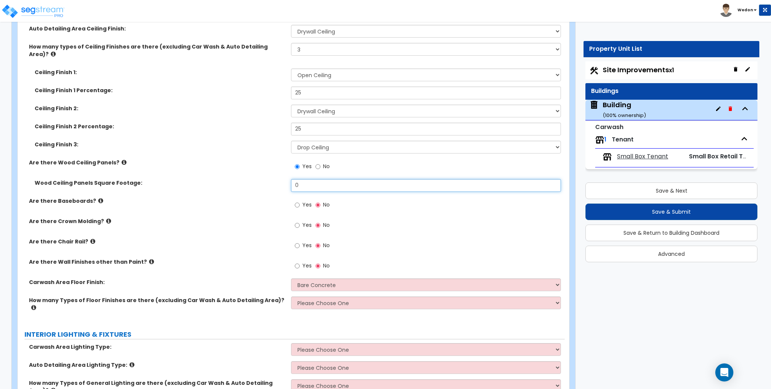
scroll to position [2997, 0]
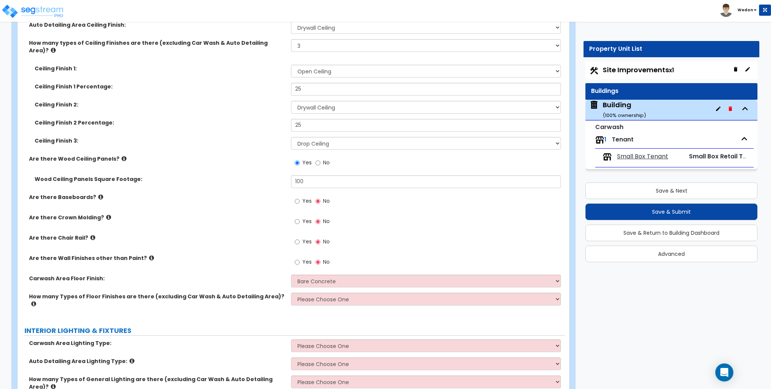
click at [305, 197] on span "Yes" at bounding box center [306, 201] width 9 height 8
click at [300, 197] on input "Yes" at bounding box center [297, 201] width 5 height 8
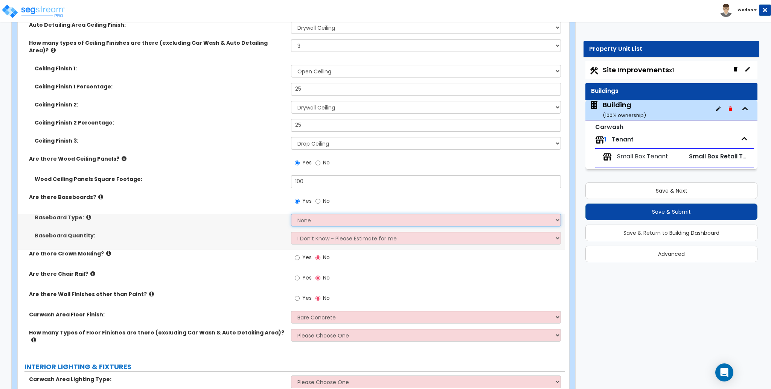
click at [316, 214] on select "None Wood Vinyl Carpet" at bounding box center [426, 220] width 270 height 13
click at [291, 214] on select "None Wood Vinyl Carpet" at bounding box center [426, 220] width 270 height 13
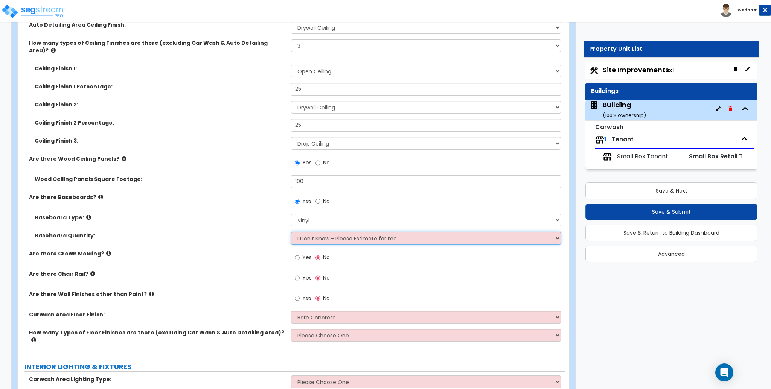
click at [330, 232] on select "I Don’t Know - Please Estimate for me I want to Enter the Linear Footage" at bounding box center [426, 238] width 270 height 13
click at [291, 232] on select "I Don’t Know - Please Estimate for me I want to Enter the Linear Footage" at bounding box center [426, 238] width 270 height 13
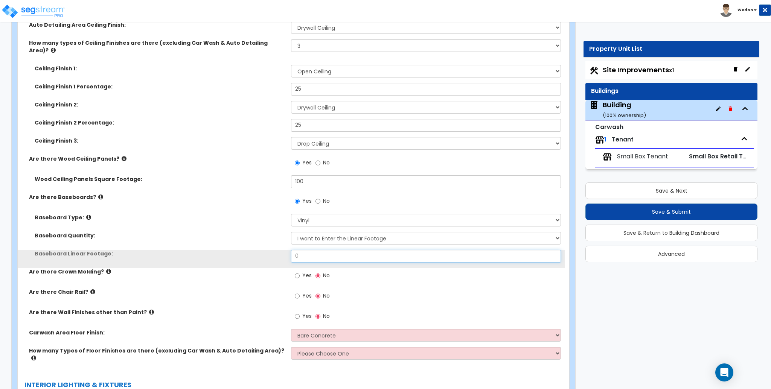
drag, startPoint x: 304, startPoint y: 242, endPoint x: 314, endPoint y: 242, distance: 9.8
click at [304, 250] on input "0" at bounding box center [426, 256] width 270 height 13
click at [314, 250] on input "0" at bounding box center [426, 256] width 270 height 13
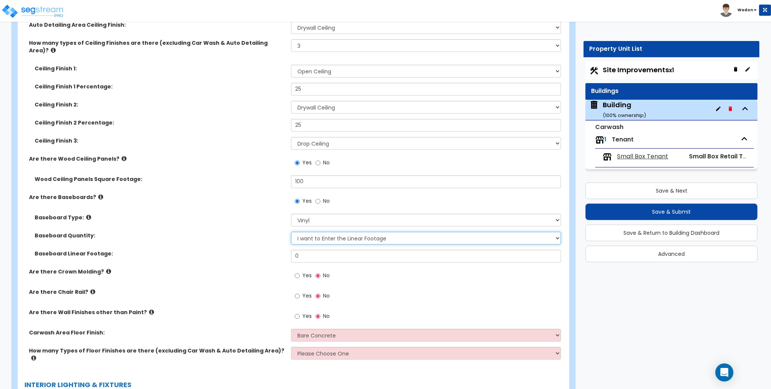
click at [334, 232] on select "I Don’t Know - Please Estimate for me I want to Enter the Linear Footage" at bounding box center [426, 238] width 270 height 13
click at [291, 232] on select "I Don’t Know - Please Estimate for me I want to Enter the Linear Footage" at bounding box center [426, 238] width 270 height 13
click at [215, 232] on div "Baseboard Quantity: I Don’t Know - Please Estimate for me I want to Enter the L…" at bounding box center [291, 241] width 547 height 18
click at [321, 232] on select "I Don’t Know - Please Estimate for me I want to Enter the Linear Footage" at bounding box center [426, 238] width 270 height 13
click at [291, 232] on select "I Don’t Know - Please Estimate for me I want to Enter the Linear Footage" at bounding box center [426, 238] width 270 height 13
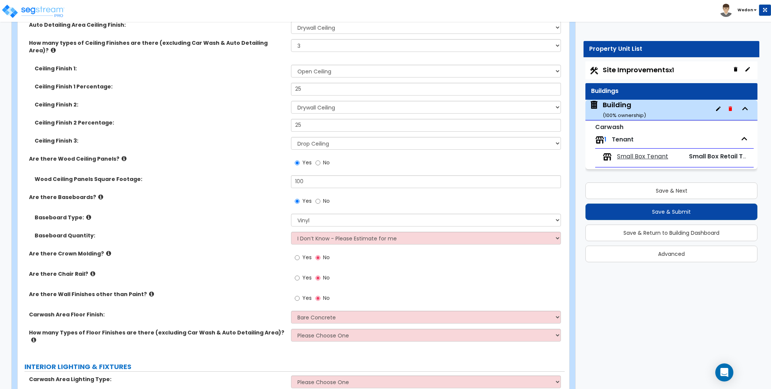
click at [229, 232] on div "Baseboard Quantity: I Don’t Know - Please Estimate for me I want to Enter the L…" at bounding box center [291, 241] width 547 height 18
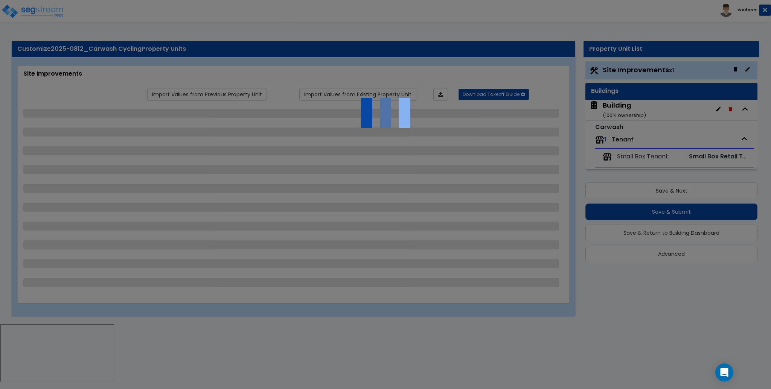
select select "2"
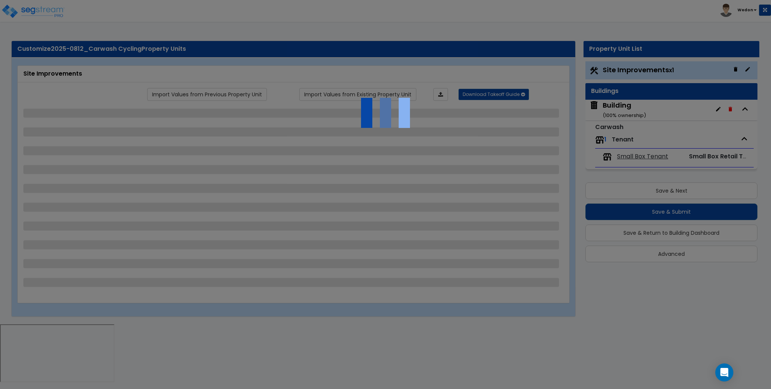
select select "1"
select select "2"
select select "3"
select select "1"
select select "3"
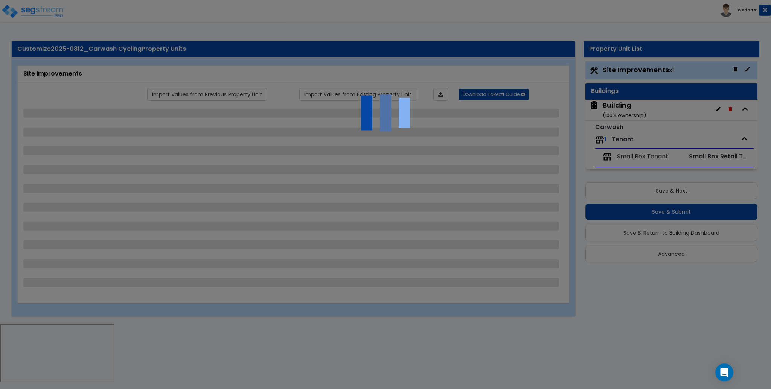
select select "3"
select select "1"
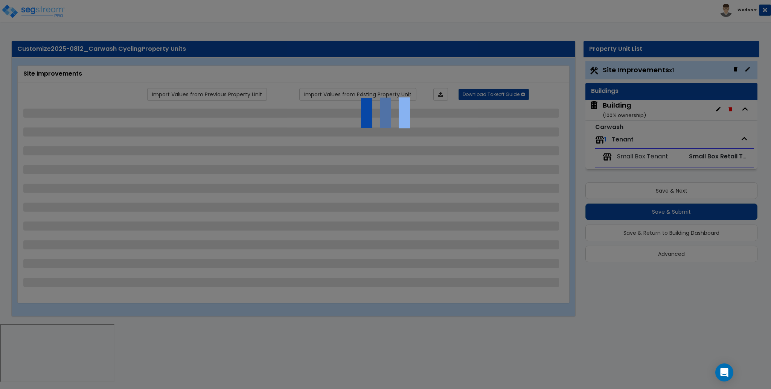
select select "1"
select select "3"
select select "2"
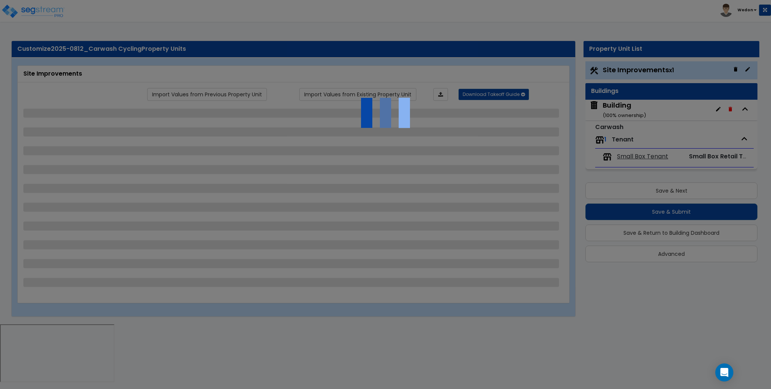
select select "2"
select select "3"
select select "4"
select select "1"
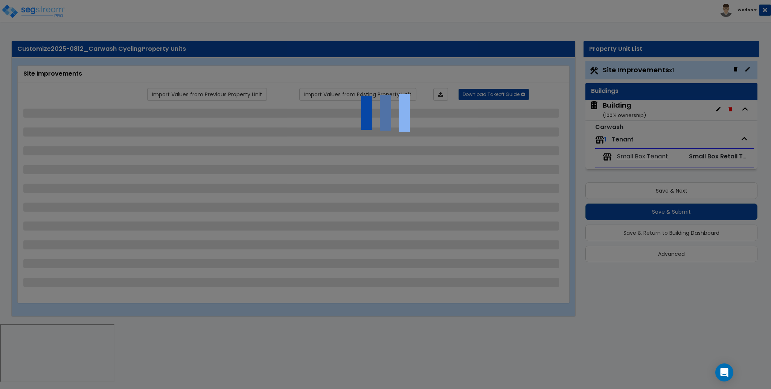
select select "3"
select select "1"
select select "4"
select select "8"
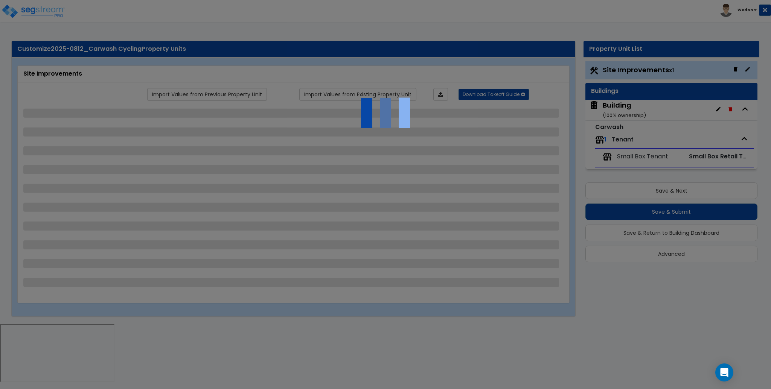
select select "1"
select select "3"
select select "1"
select select "3"
select select "2"
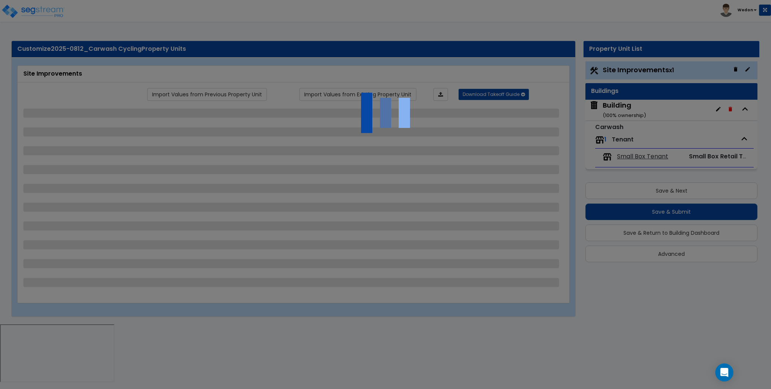
select select "2"
select select "1"
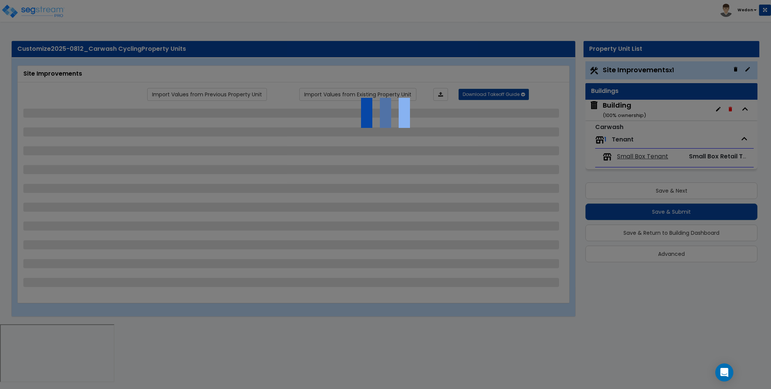
select select "6"
select select "1"
select select "3"
select select "1"
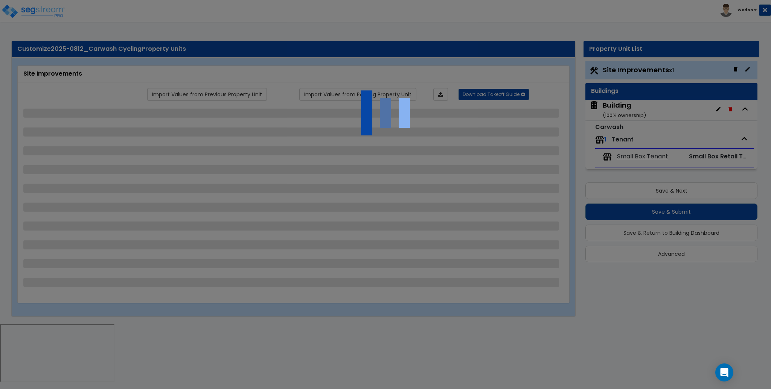
select select "1"
select select "2"
select select "1"
select select "7"
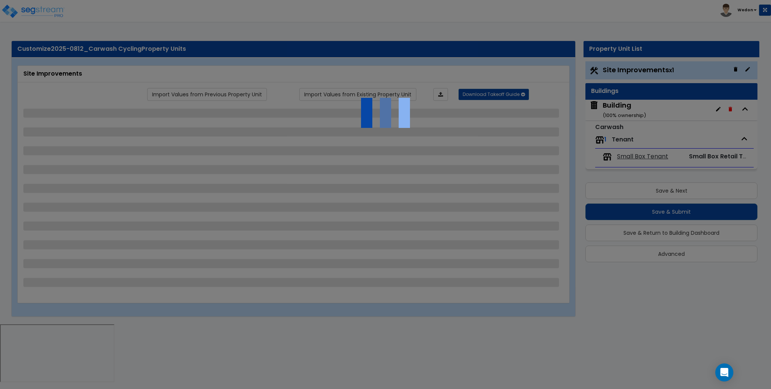
select select "2"
select select "1"
select select "13"
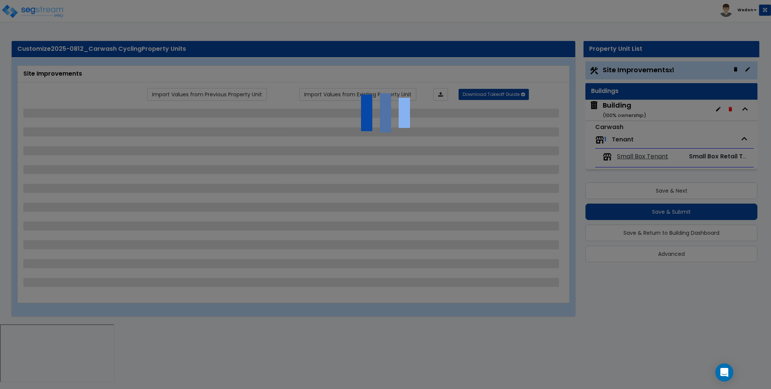
select select "2"
select select "3"
select select "2"
select select "1"
select select "2"
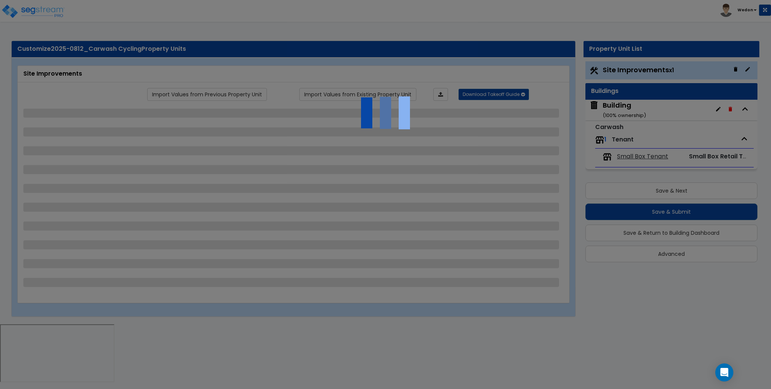
select select "1"
select select "2"
select select "4"
select select "1"
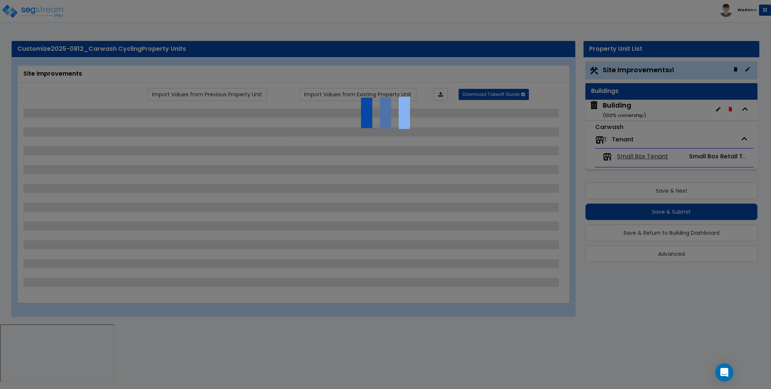
select select "2"
select select "4"
select select "3"
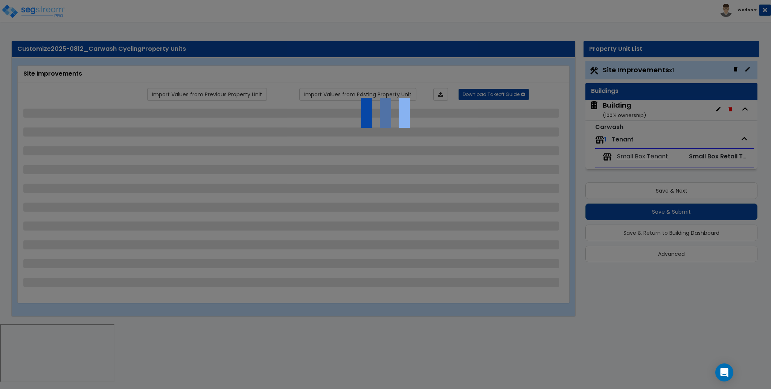
select select "1"
select select "2"
select select "3"
select select "1"
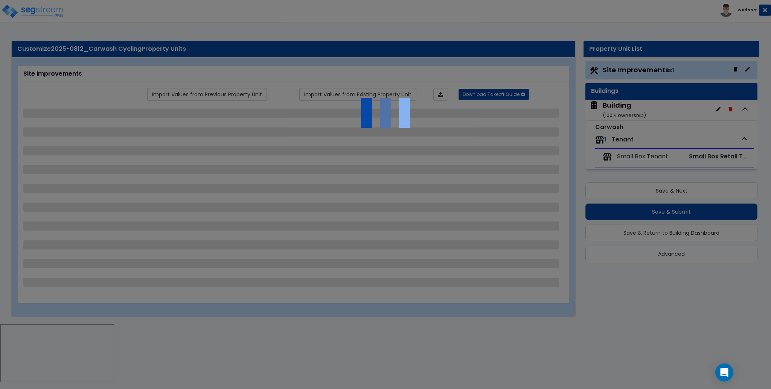
select select "1"
select select "2"
select select "1"
select select "6"
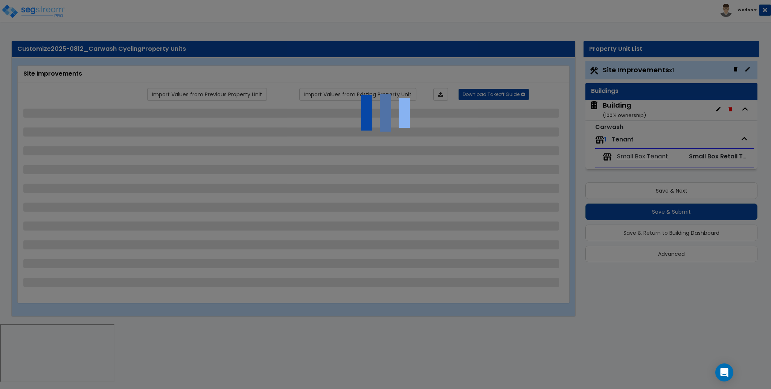
select select "1"
select select "5"
select select "1"
select select "2"
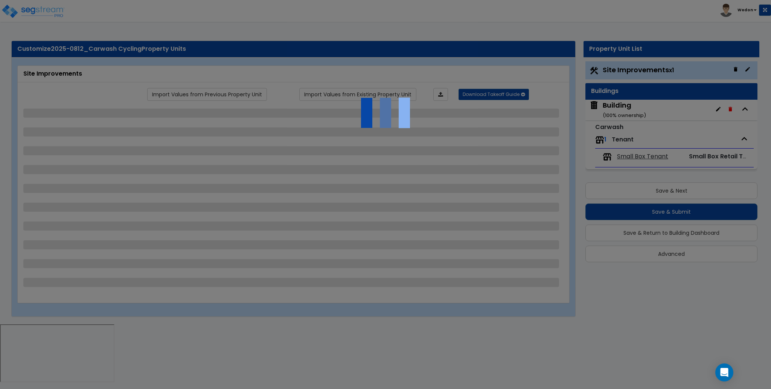
select select "3"
select select "1"
select select "3"
select select "2"
select select "1"
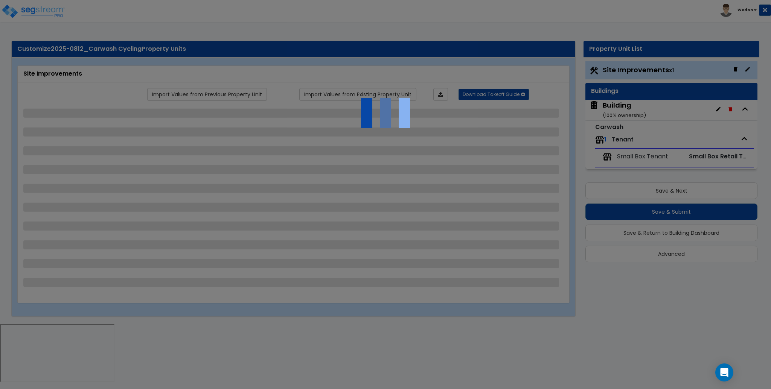
select select "2"
select select "4"
select select "3"
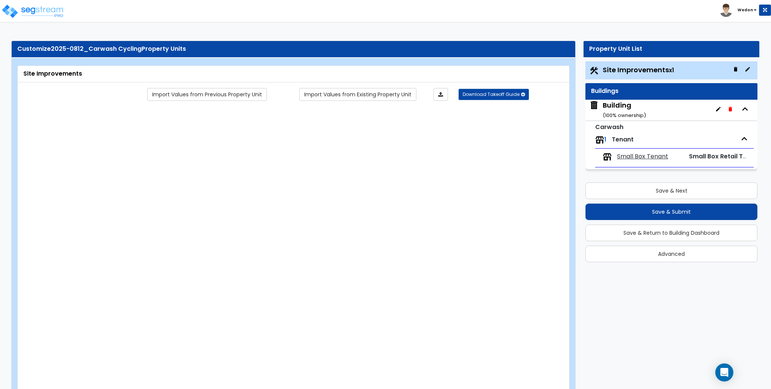
radio input "true"
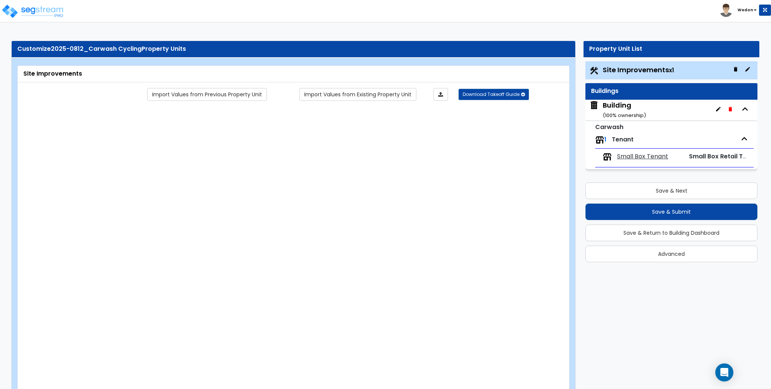
radio input "true"
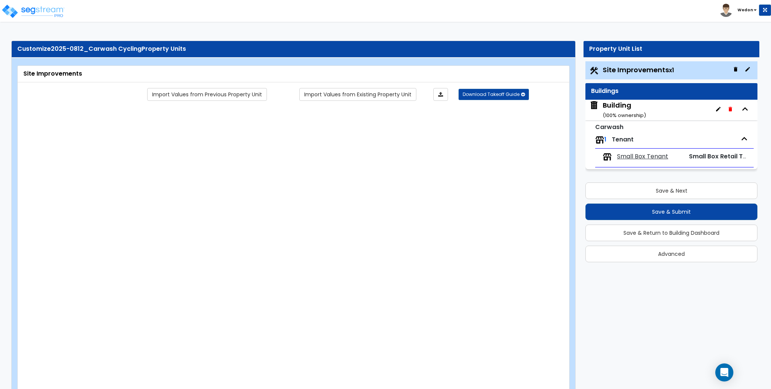
radio input "true"
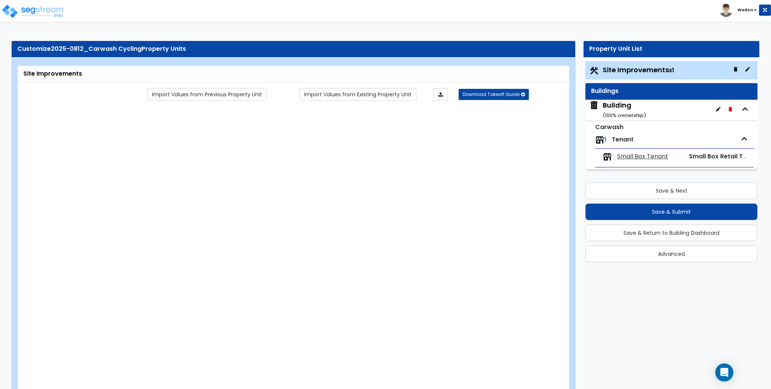
radio input "true"
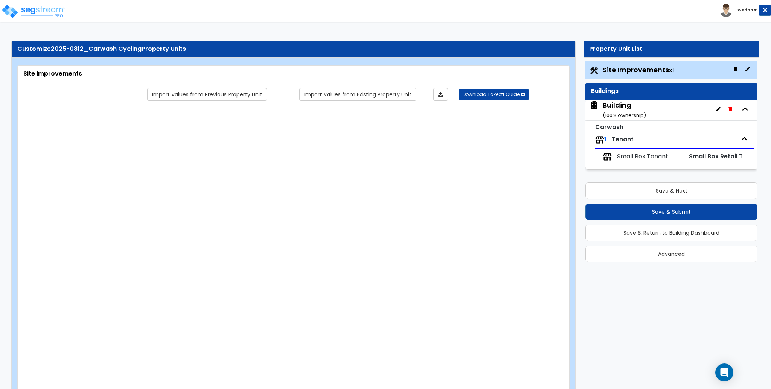
radio input "true"
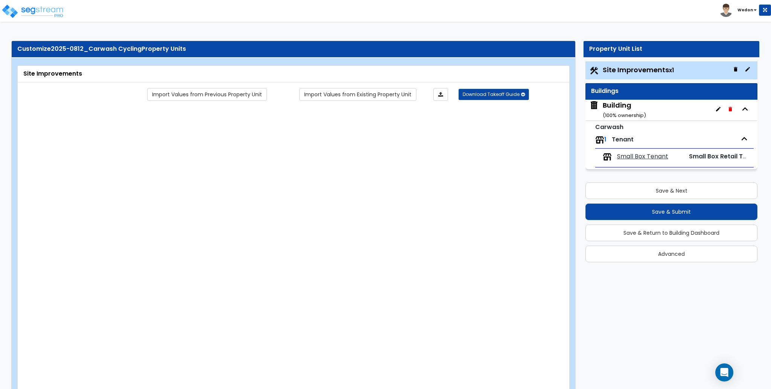
radio input "true"
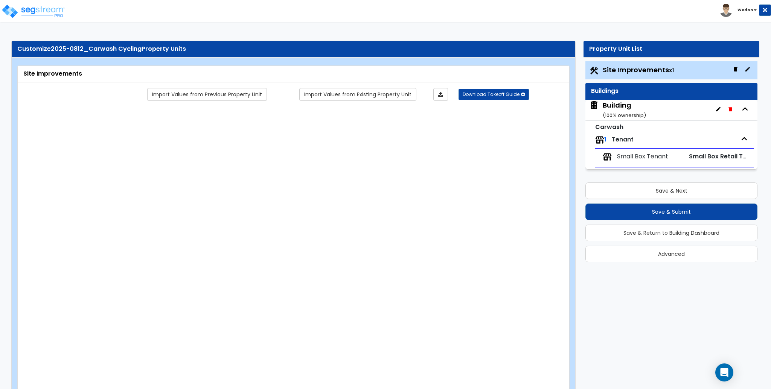
radio input "true"
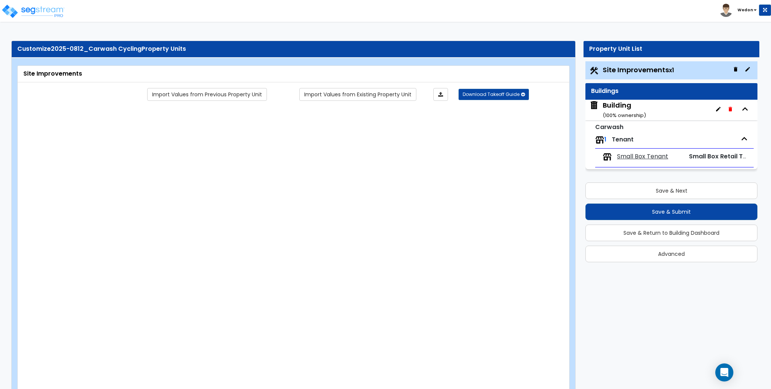
radio input "true"
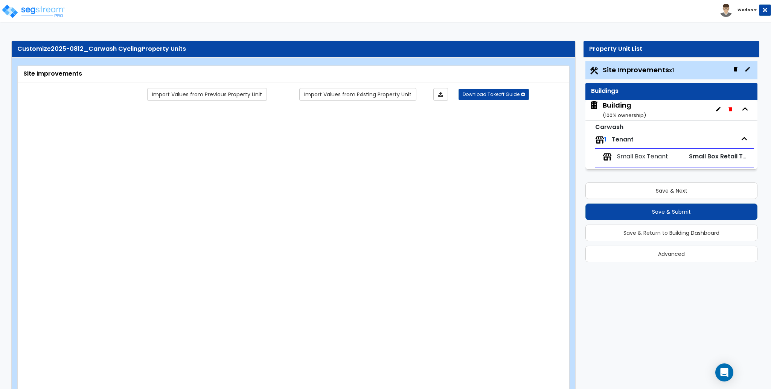
radio input "true"
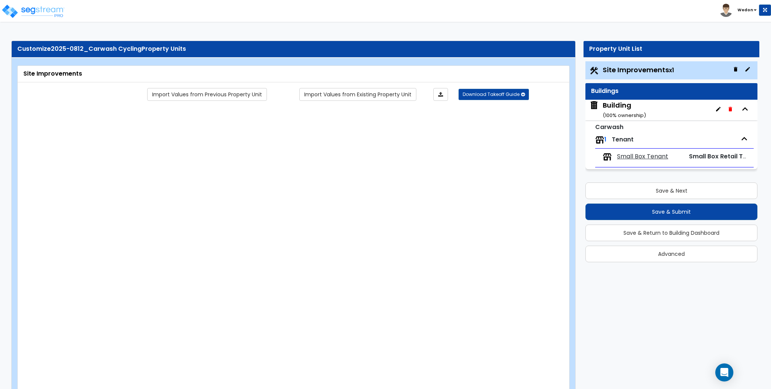
radio input "true"
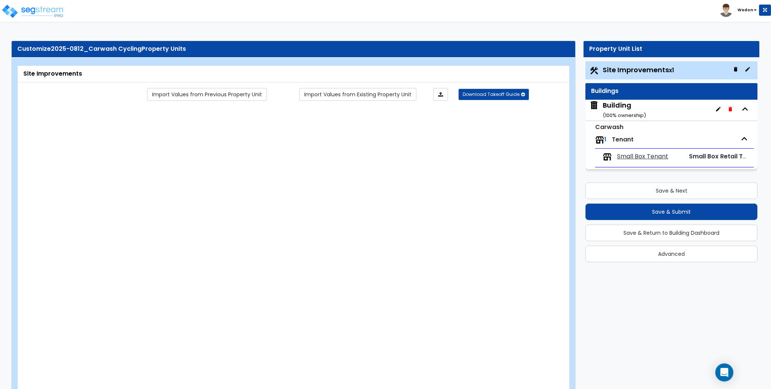
radio input "true"
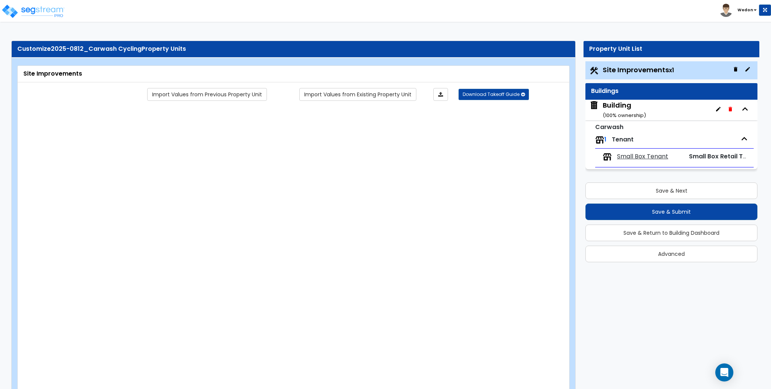
radio input "true"
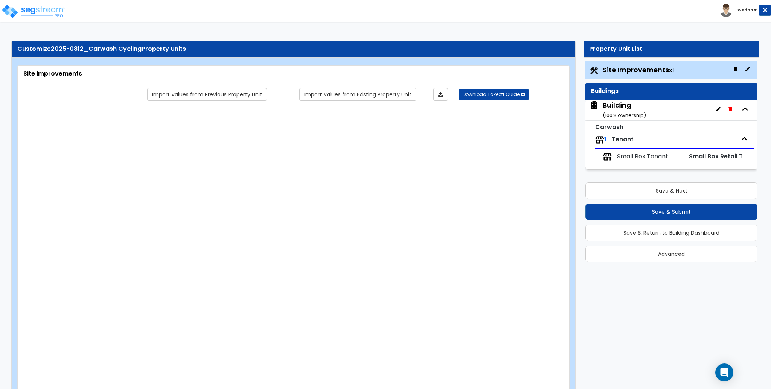
radio input "true"
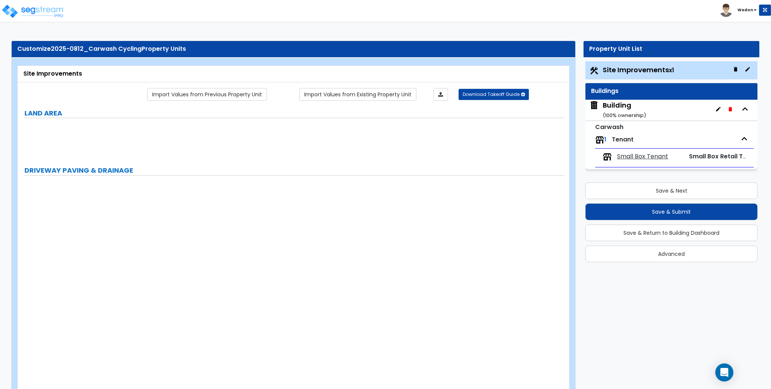
radio input "true"
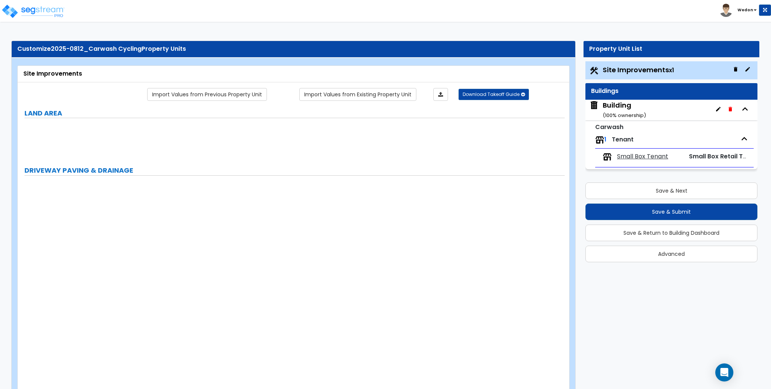
radio input "true"
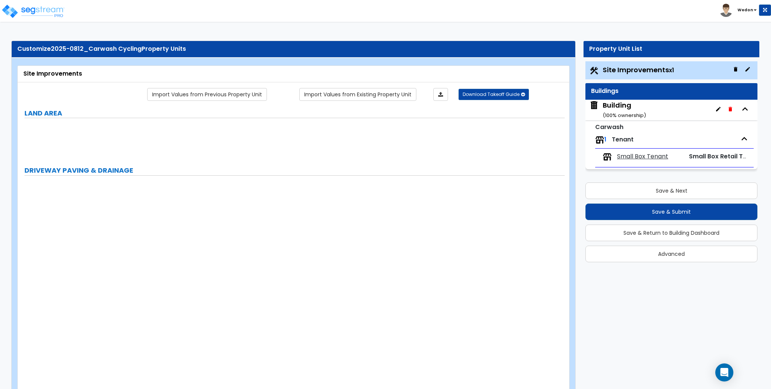
radio input "true"
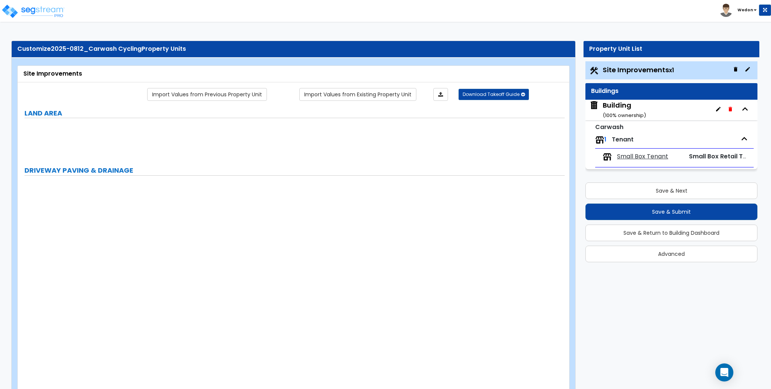
radio input "true"
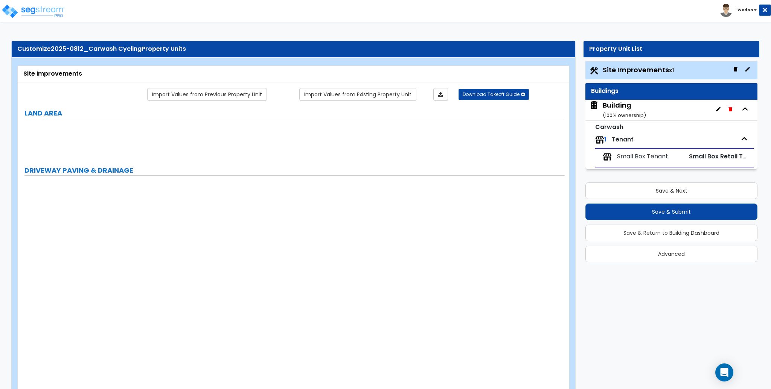
radio input "true"
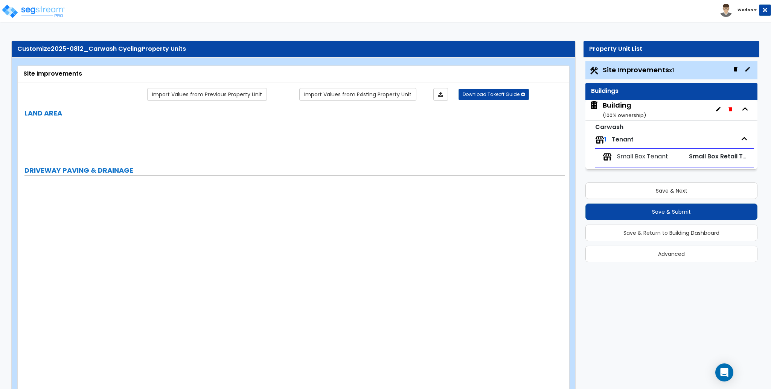
radio input "true"
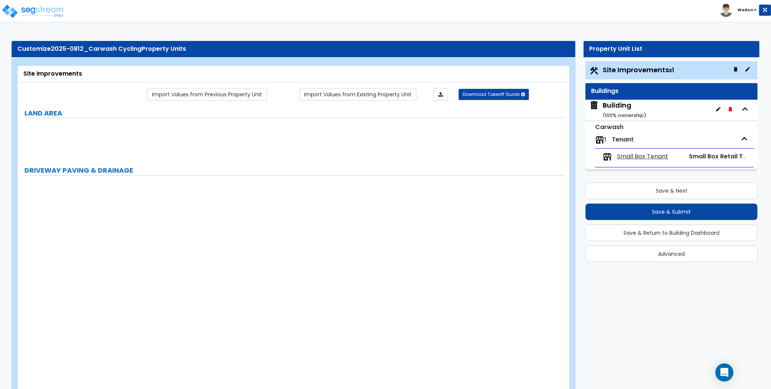
radio input "true"
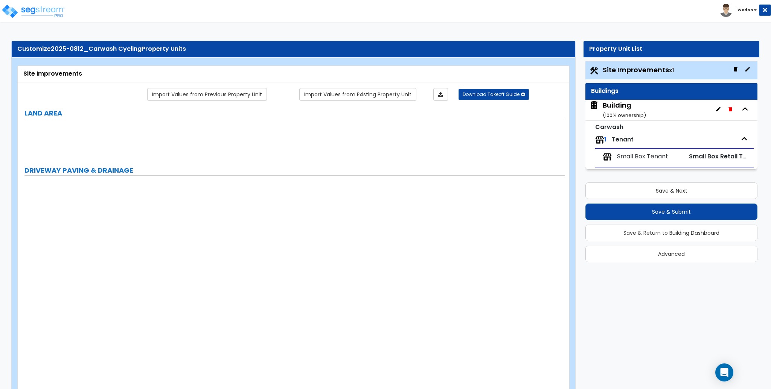
radio input "true"
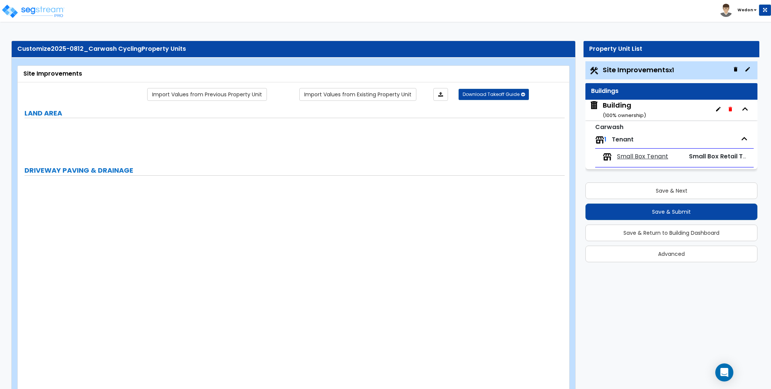
radio input "true"
